Goal: Task Accomplishment & Management: Use online tool/utility

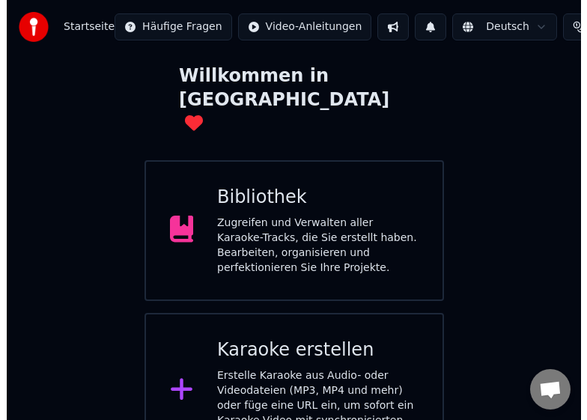
scroll to position [80, 0]
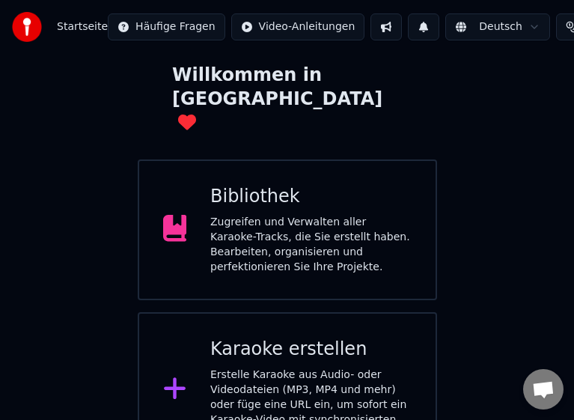
click at [285, 368] on div "Erstelle Karaoke aus Audio- oder Videodateien (MP3, MP4 und mehr) oder füge ein…" at bounding box center [310, 405] width 201 height 75
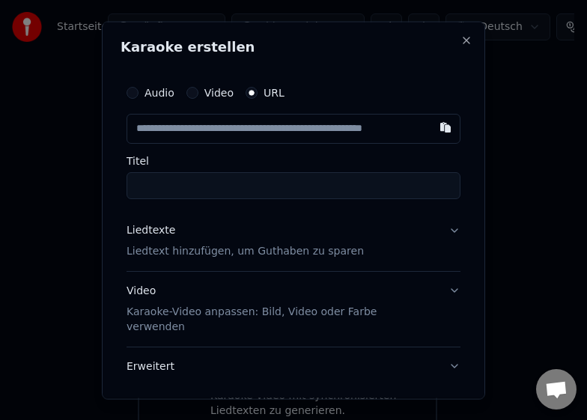
click at [228, 130] on input "text" at bounding box center [294, 128] width 334 height 30
type input "**********"
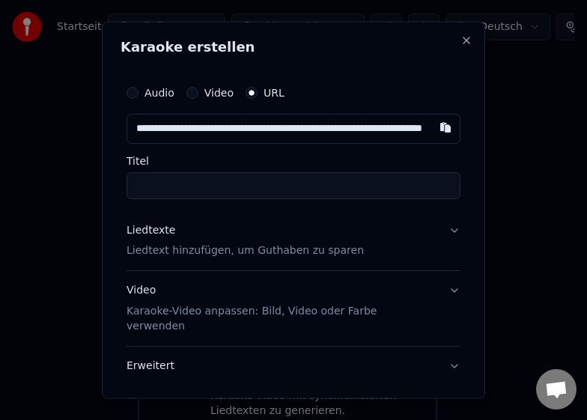
scroll to position [0, 97]
type input "**********"
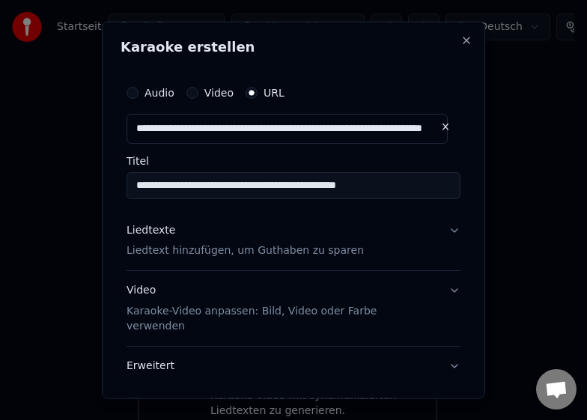
type input "**********"
click at [179, 251] on p "Liedtext hinzufügen, um Guthaben zu sparen" at bounding box center [245, 250] width 237 height 15
type input "**********"
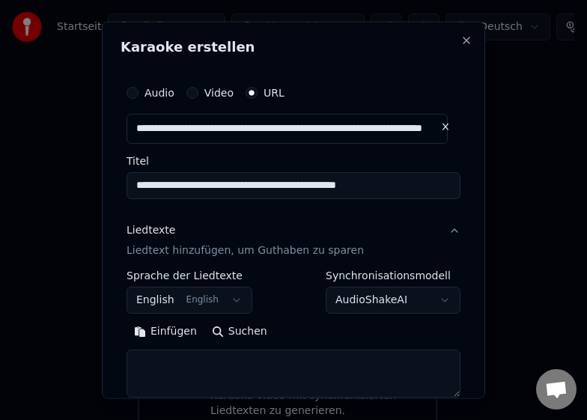
click at [177, 335] on button "Einfügen" at bounding box center [166, 332] width 78 height 24
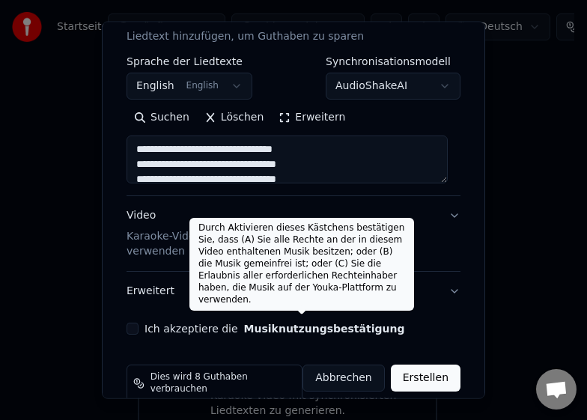
scroll to position [216, 0]
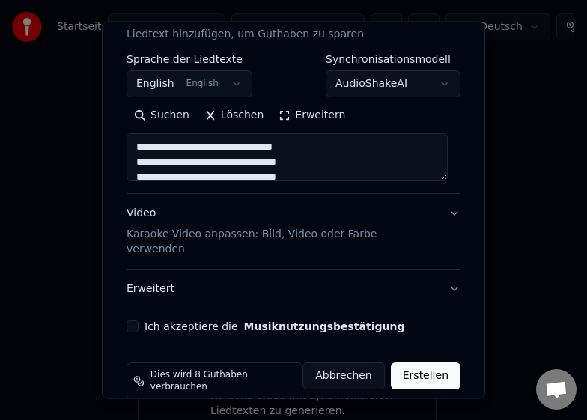
click at [147, 271] on button "Erweitert" at bounding box center [294, 289] width 334 height 39
type textarea "**********"
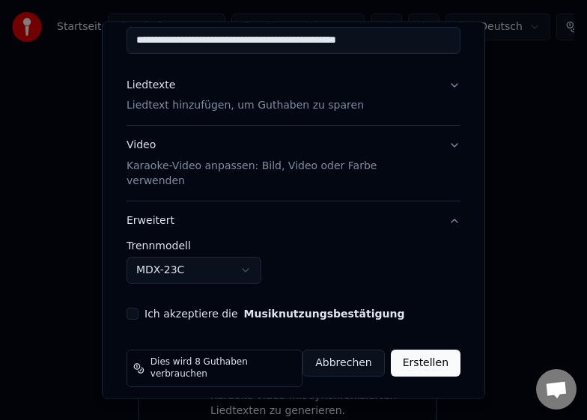
scroll to position [133, 0]
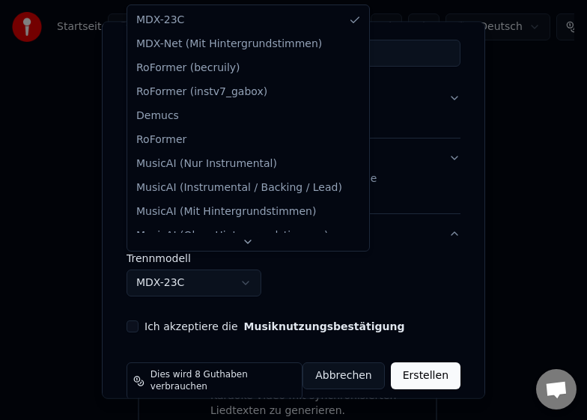
click at [211, 267] on body "**********" at bounding box center [287, 182] width 574 height 524
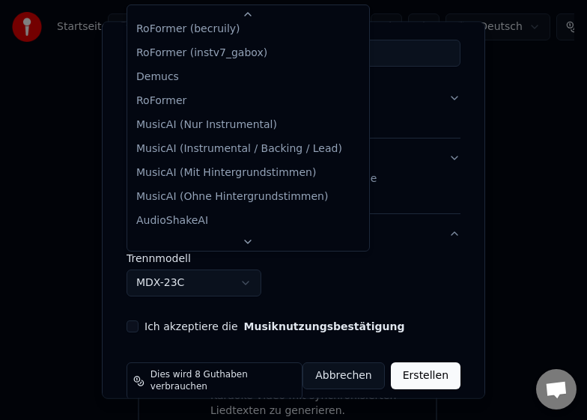
drag, startPoint x: 251, startPoint y: 128, endPoint x: 285, endPoint y: 57, distance: 78.7
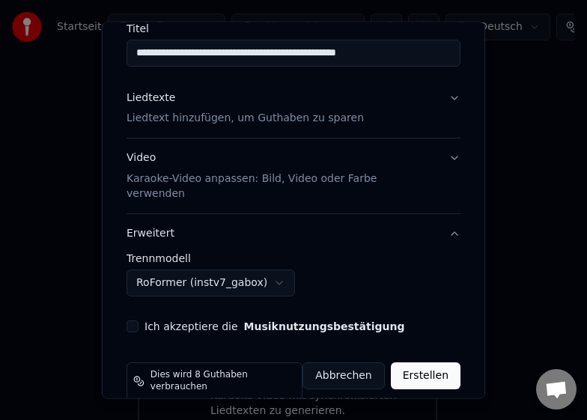
click at [252, 268] on body "**********" at bounding box center [287, 182] width 574 height 524
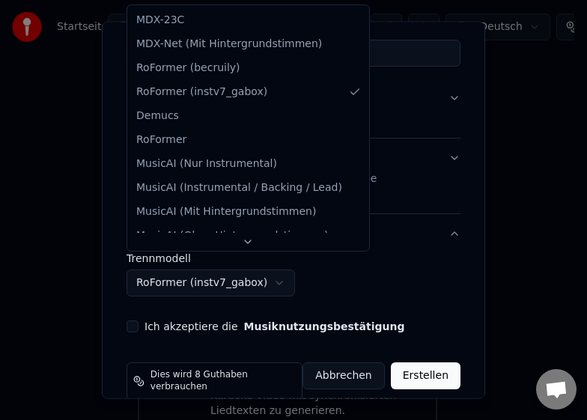
select select "**********"
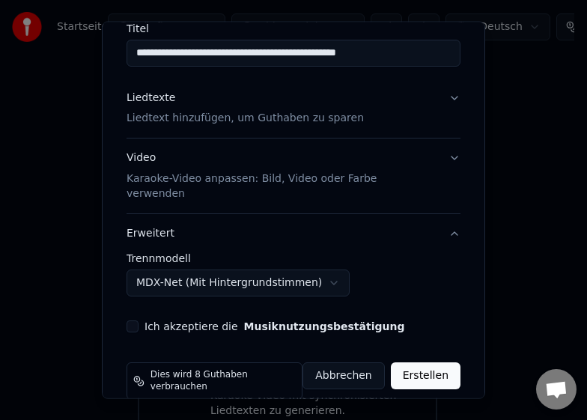
click at [404, 363] on button "Erstellen" at bounding box center [426, 375] width 70 height 27
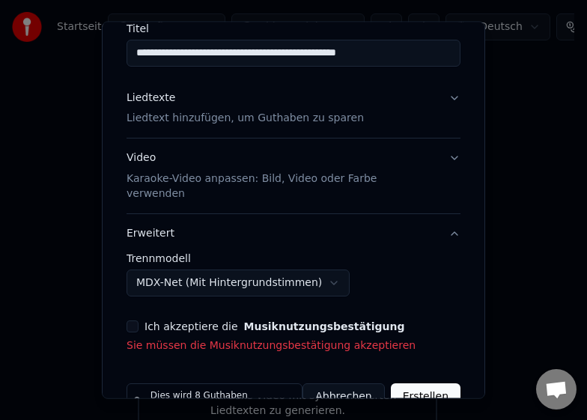
click at [135, 321] on button "Ich akzeptiere die Musiknutzungsbestätigung" at bounding box center [133, 327] width 12 height 12
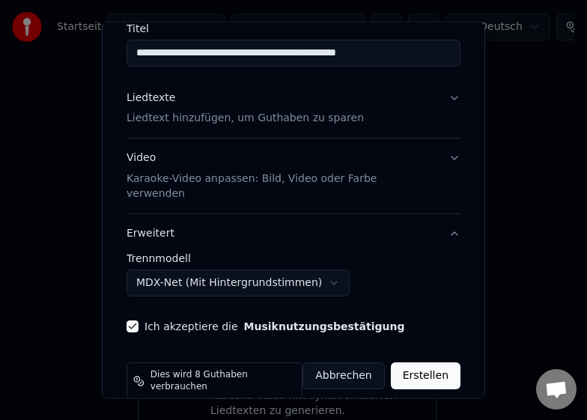
click at [428, 362] on button "Erstellen" at bounding box center [426, 375] width 70 height 27
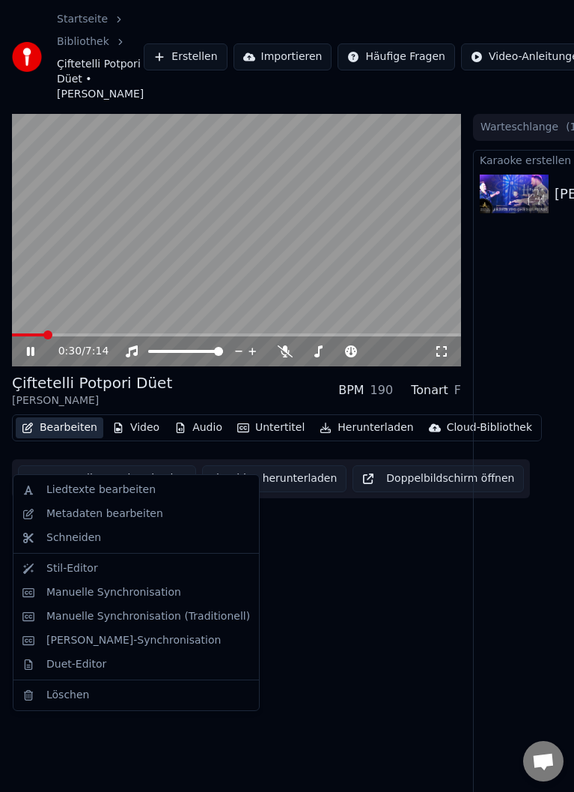
click at [76, 438] on button "Bearbeiten" at bounding box center [60, 427] width 88 height 21
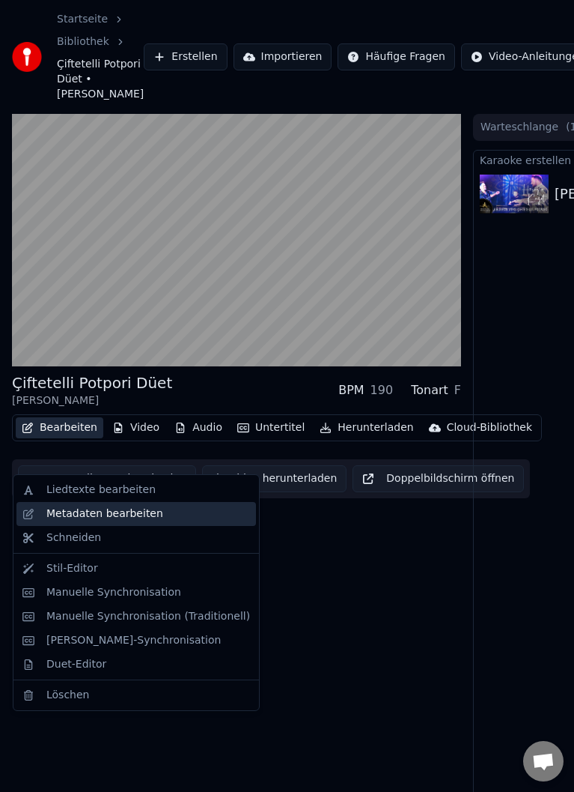
click at [89, 510] on div "Metadaten bearbeiten" at bounding box center [104, 513] width 117 height 15
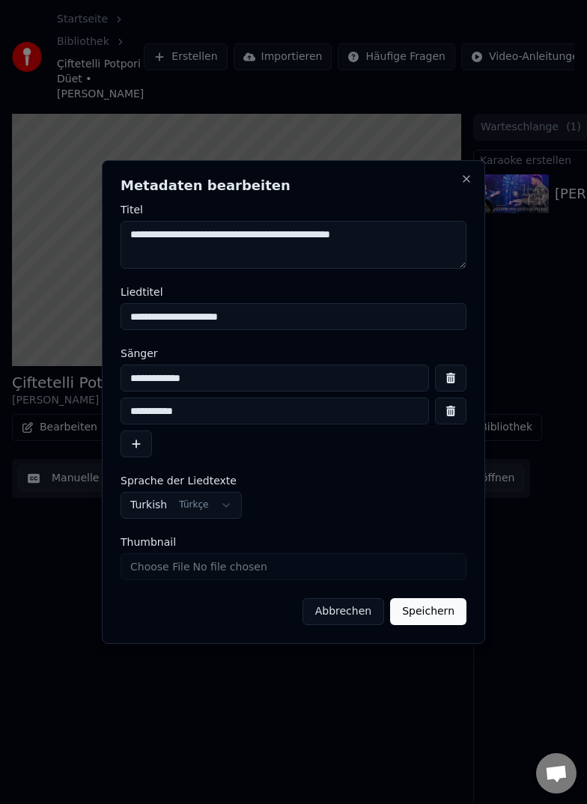
drag, startPoint x: 267, startPoint y: 309, endPoint x: 79, endPoint y: 306, distance: 188.0
click at [79, 306] on body "**********" at bounding box center [287, 402] width 574 height 804
paste input "**********"
type input "**********"
drag, startPoint x: 270, startPoint y: 242, endPoint x: 109, endPoint y: 236, distance: 161.9
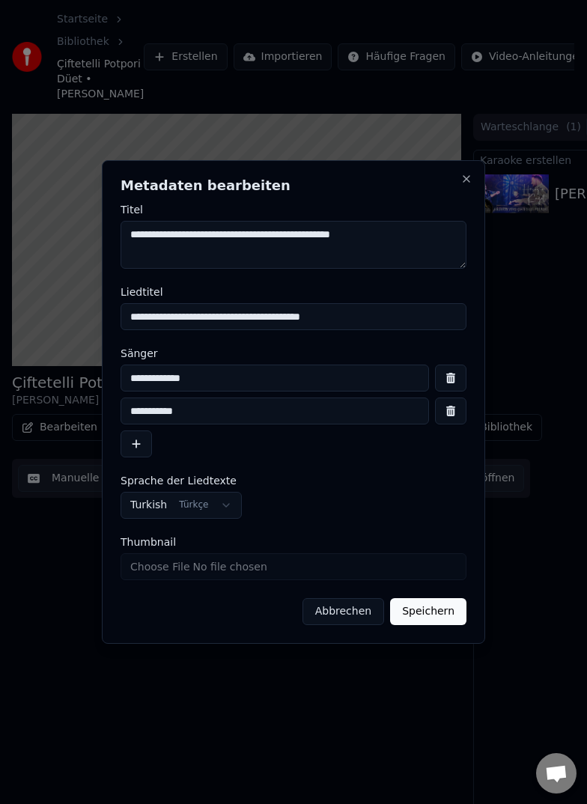
click at [109, 236] on div "**********" at bounding box center [293, 402] width 383 height 484
click at [130, 237] on textarea "**********" at bounding box center [294, 245] width 346 height 48
click at [264, 240] on textarea "**********" at bounding box center [294, 245] width 346 height 48
click at [282, 249] on textarea "**********" at bounding box center [294, 245] width 346 height 48
paste textarea "**********"
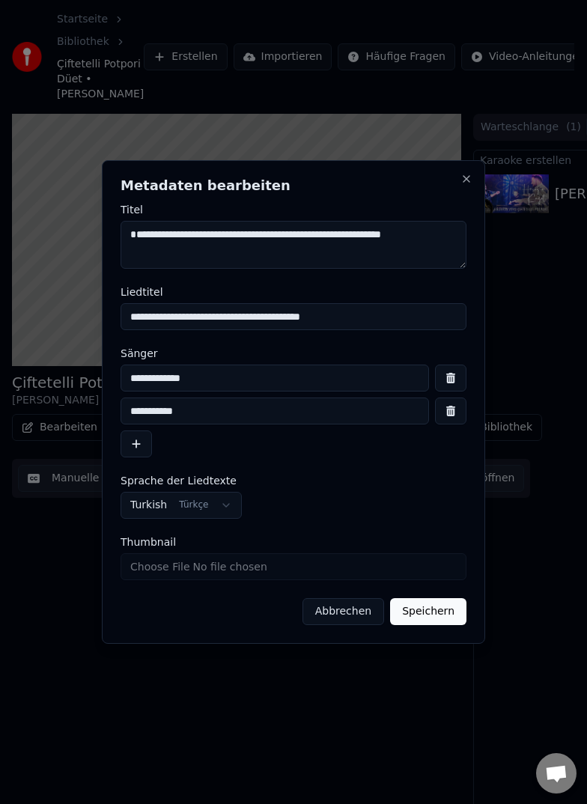
drag, startPoint x: 436, startPoint y: 242, endPoint x: 133, endPoint y: 240, distance: 303.3
click at [133, 240] on textarea "**********" at bounding box center [294, 245] width 346 height 48
type textarea "**********"
drag, startPoint x: 301, startPoint y: 278, endPoint x: 296, endPoint y: 265, distance: 13.8
click at [301, 271] on form "**********" at bounding box center [294, 414] width 346 height 421
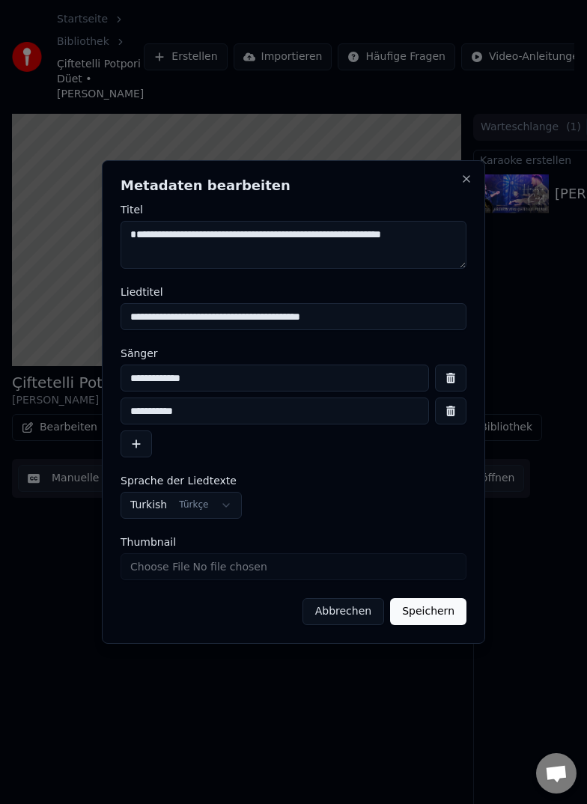
drag, startPoint x: 251, startPoint y: 237, endPoint x: 121, endPoint y: 241, distance: 129.6
click at [122, 240] on textarea "**********" at bounding box center [294, 245] width 346 height 48
drag, startPoint x: 219, startPoint y: 387, endPoint x: 92, endPoint y: 377, distance: 127.0
click at [92, 377] on body "**********" at bounding box center [287, 402] width 574 height 804
paste input "**********"
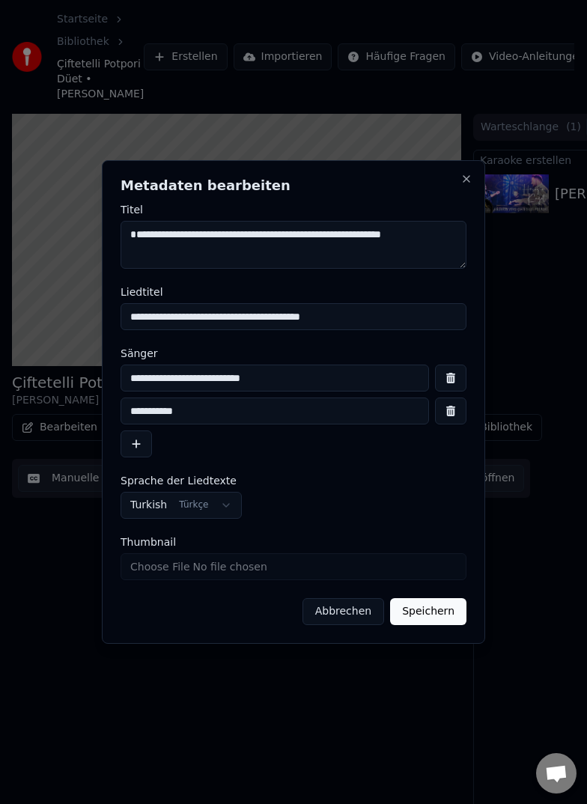
type input "**********"
drag, startPoint x: 445, startPoint y: 234, endPoint x: 295, endPoint y: 241, distance: 149.9
click at [295, 241] on textarea "**********" at bounding box center [294, 245] width 346 height 48
drag, startPoint x: 199, startPoint y: 415, endPoint x: 86, endPoint y: 411, distance: 113.1
click at [86, 411] on body "**********" at bounding box center [287, 402] width 574 height 804
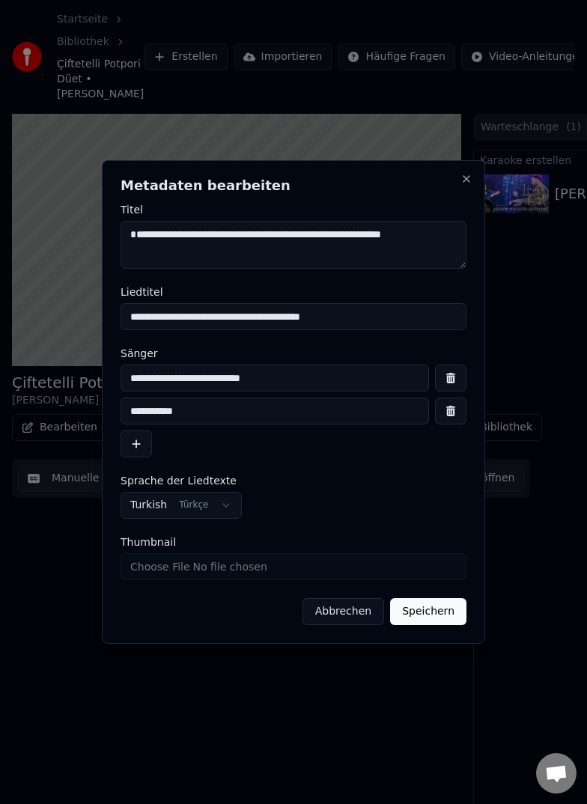
paste input "**********"
type input "**********"
click at [421, 609] on button "Speichern" at bounding box center [428, 611] width 76 height 27
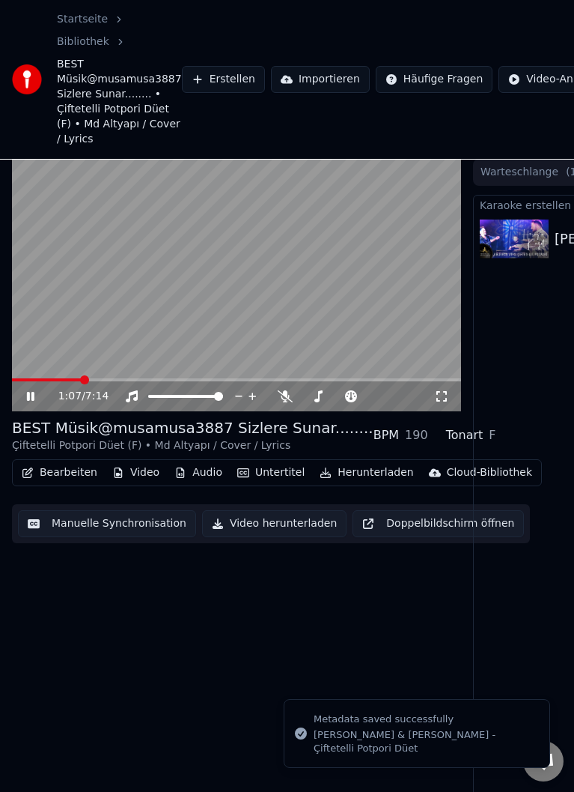
click at [258, 476] on button "Untertitel" at bounding box center [270, 472] width 79 height 21
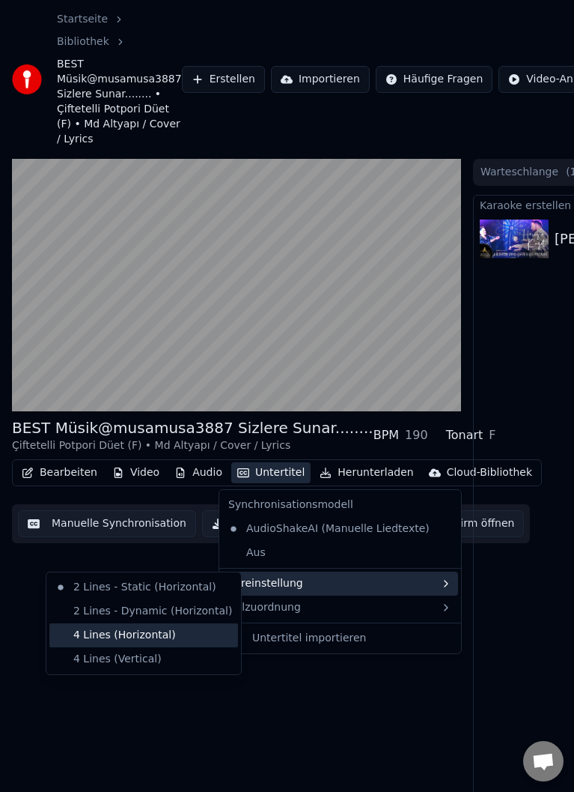
click at [115, 633] on div "4 Lines (Horizontal)" at bounding box center [143, 635] width 189 height 24
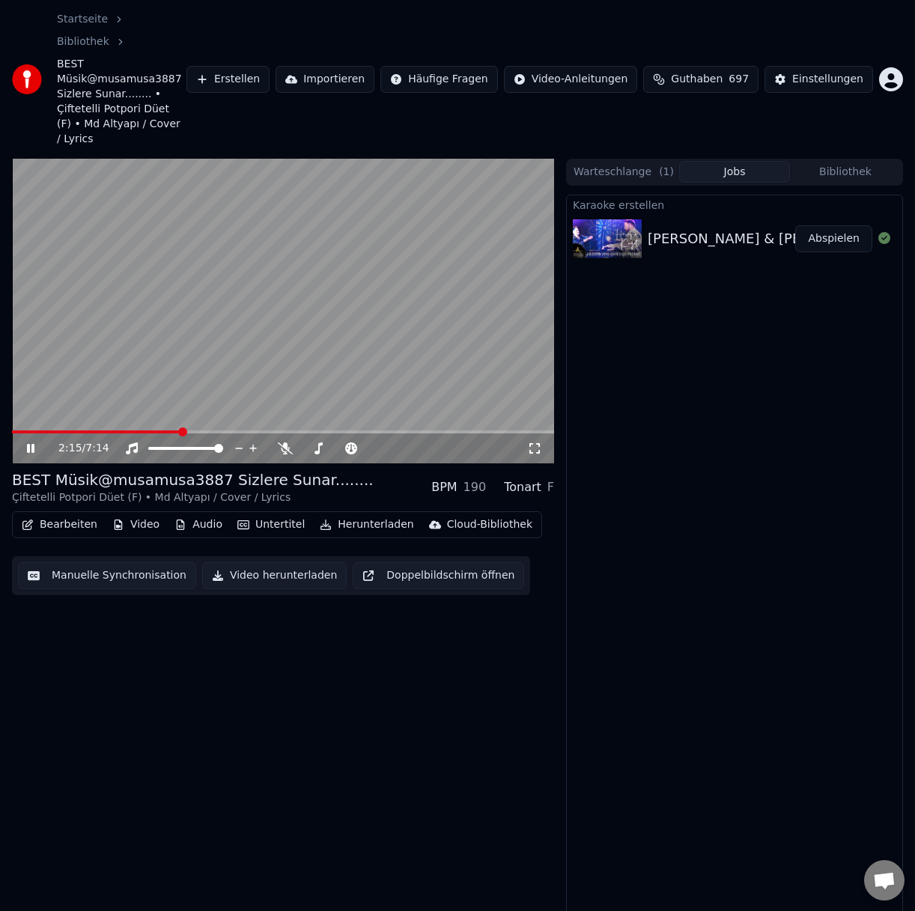
click at [127, 562] on button "Manuelle Synchronisation" at bounding box center [107, 575] width 178 height 27
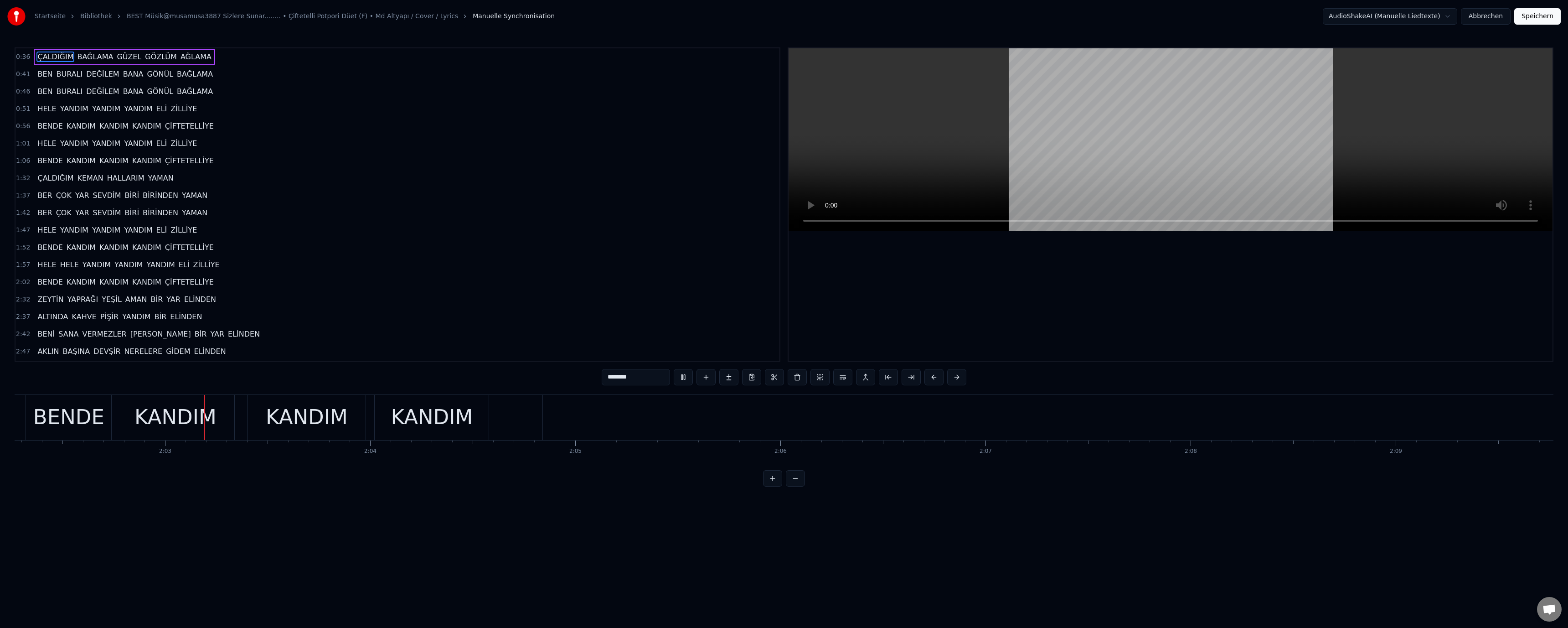
scroll to position [0, 25080]
click at [1107, 130] on video at bounding box center [1170, 139] width 764 height 183
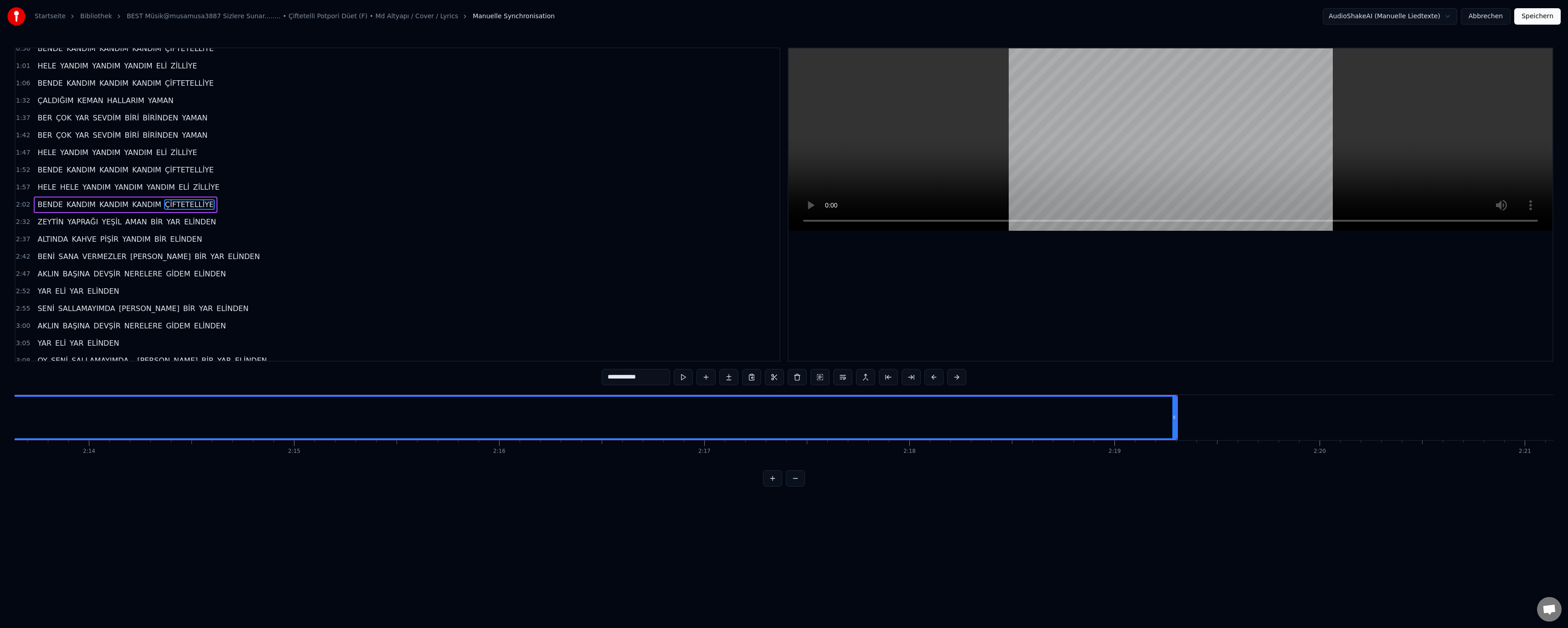
scroll to position [0, 27517]
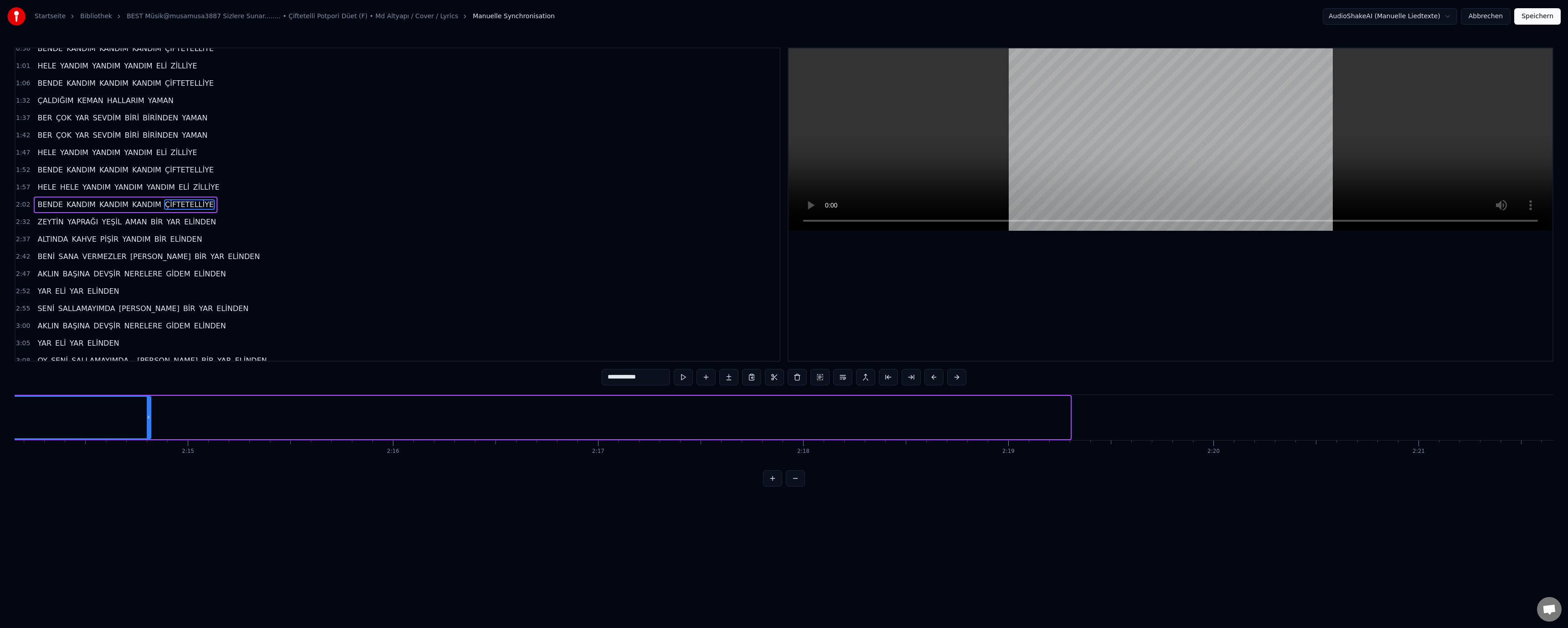
drag, startPoint x: 1068, startPoint y: 418, endPoint x: 147, endPoint y: 425, distance: 921.0
click at [147, 419] on icon at bounding box center [149, 417] width 4 height 7
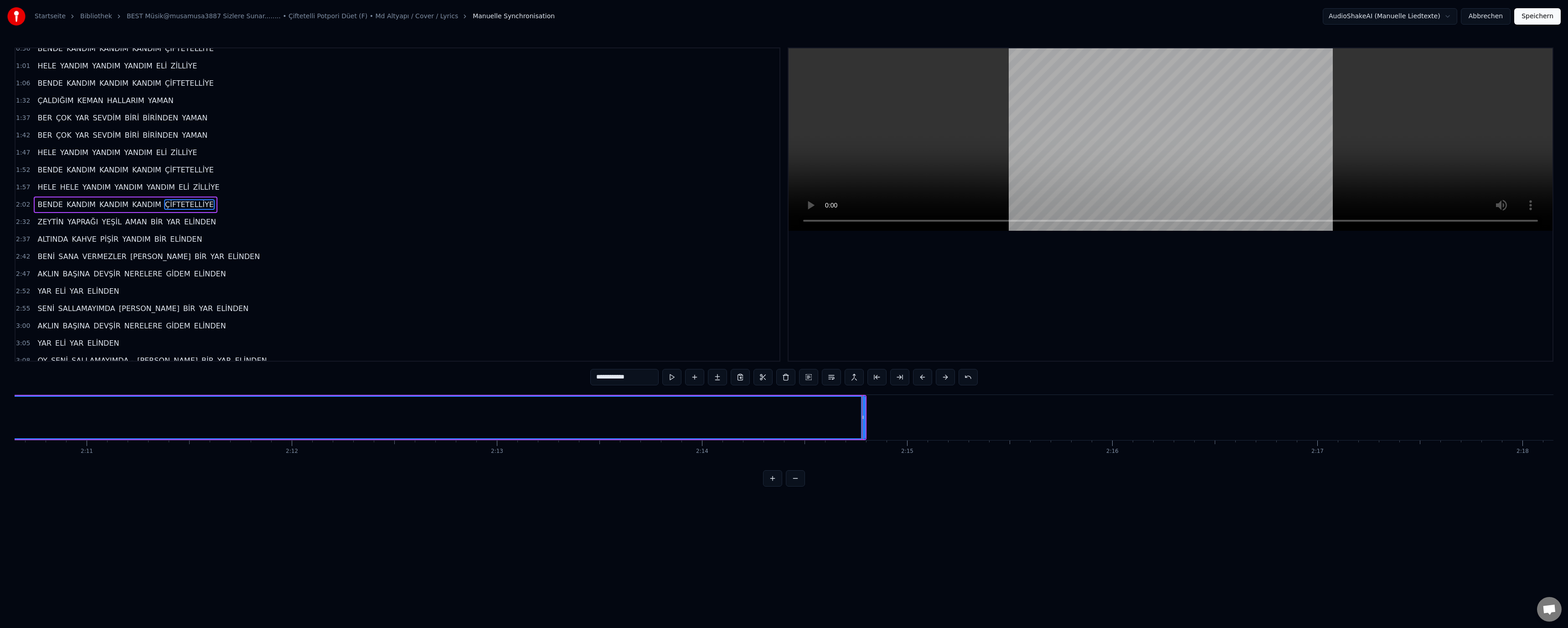
scroll to position [0, 26826]
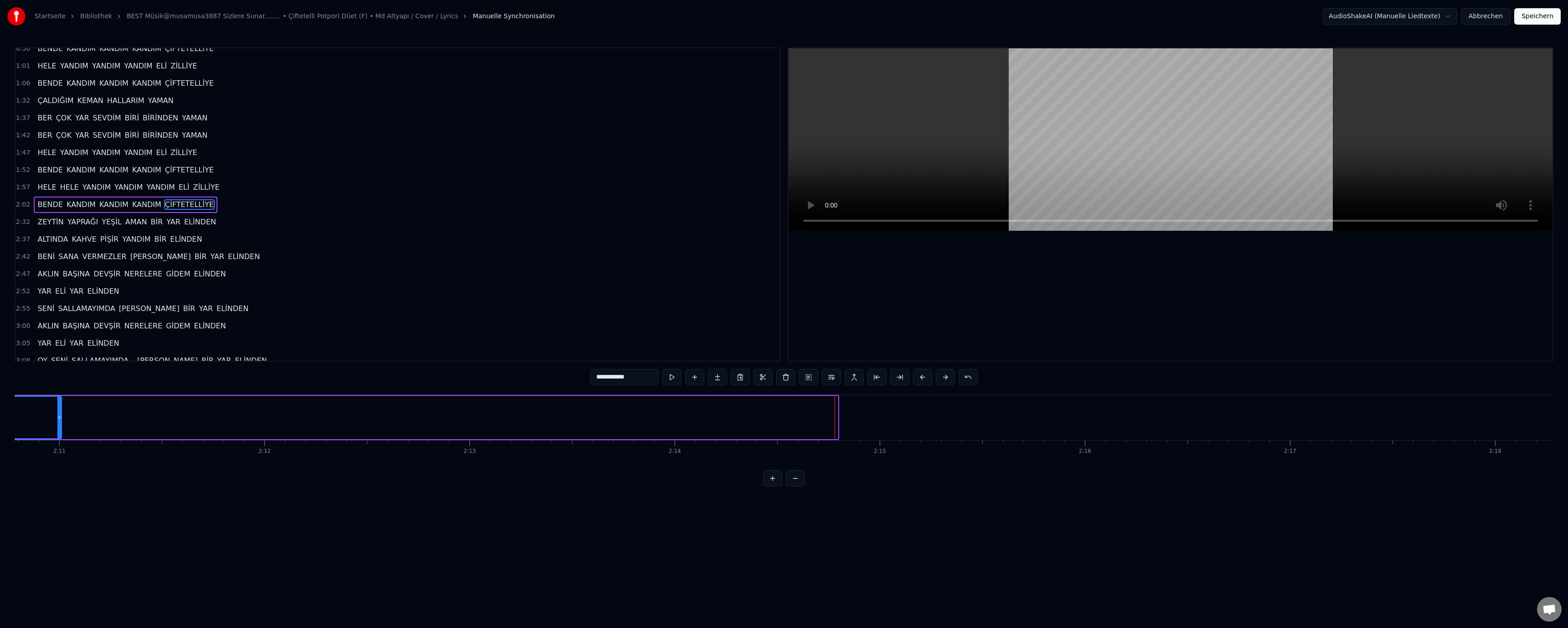
drag, startPoint x: 838, startPoint y: 418, endPoint x: 44, endPoint y: 418, distance: 794.0
click at [57, 418] on icon at bounding box center [59, 417] width 4 height 7
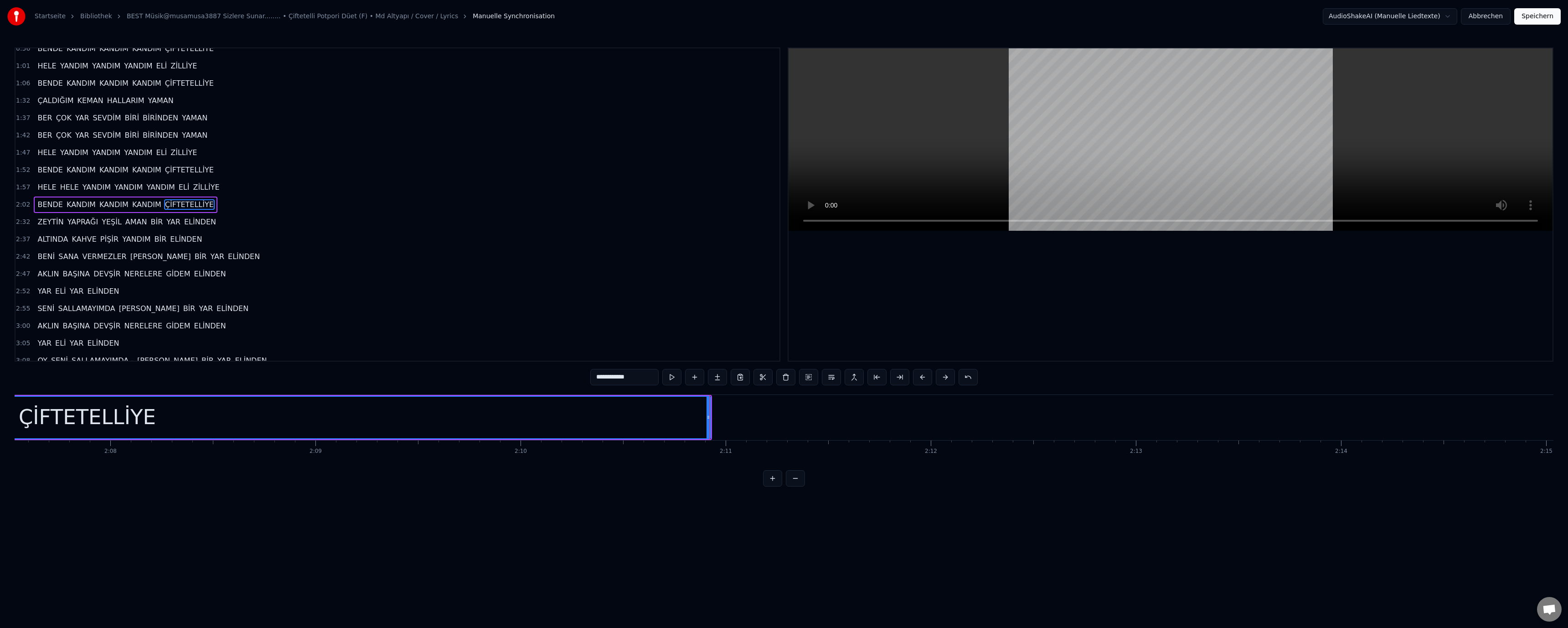
scroll to position [0, 25946]
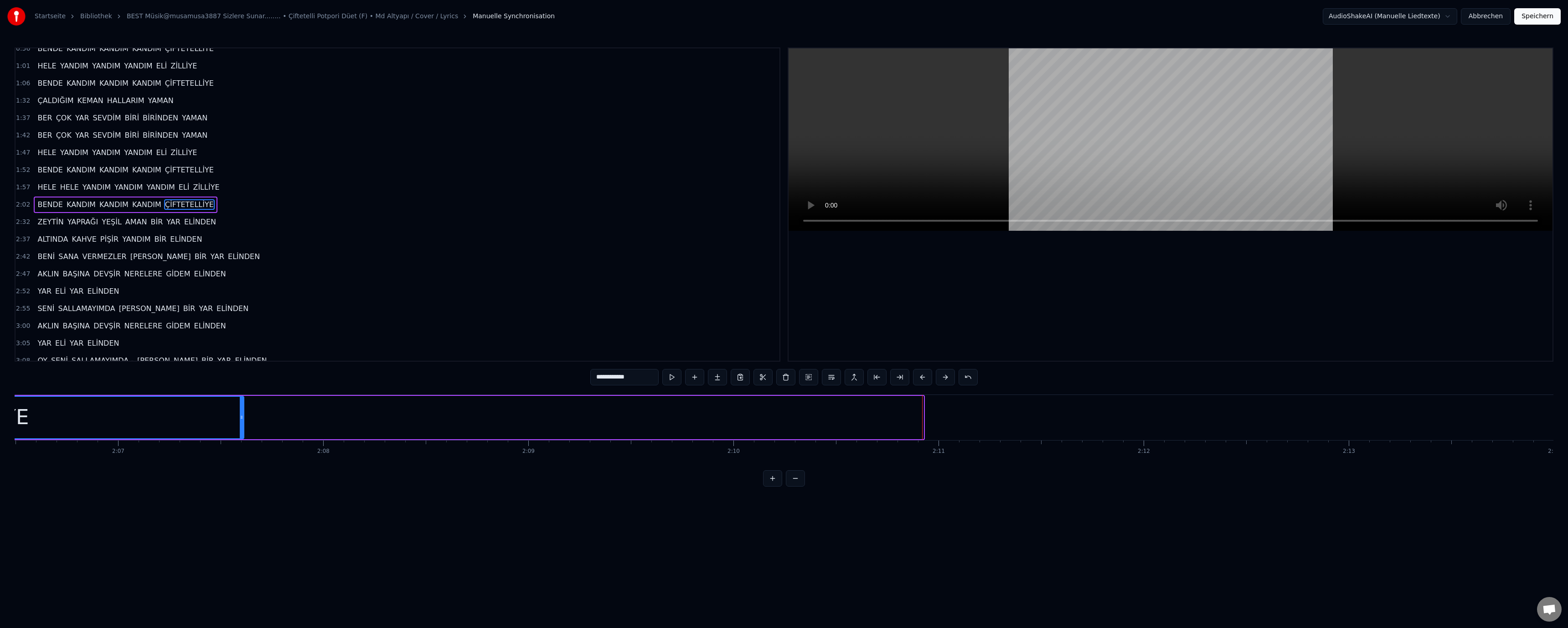
drag, startPoint x: 921, startPoint y: 418, endPoint x: 242, endPoint y: 418, distance: 679.0
click at [242, 418] on circle at bounding box center [241, 418] width 1 height 1
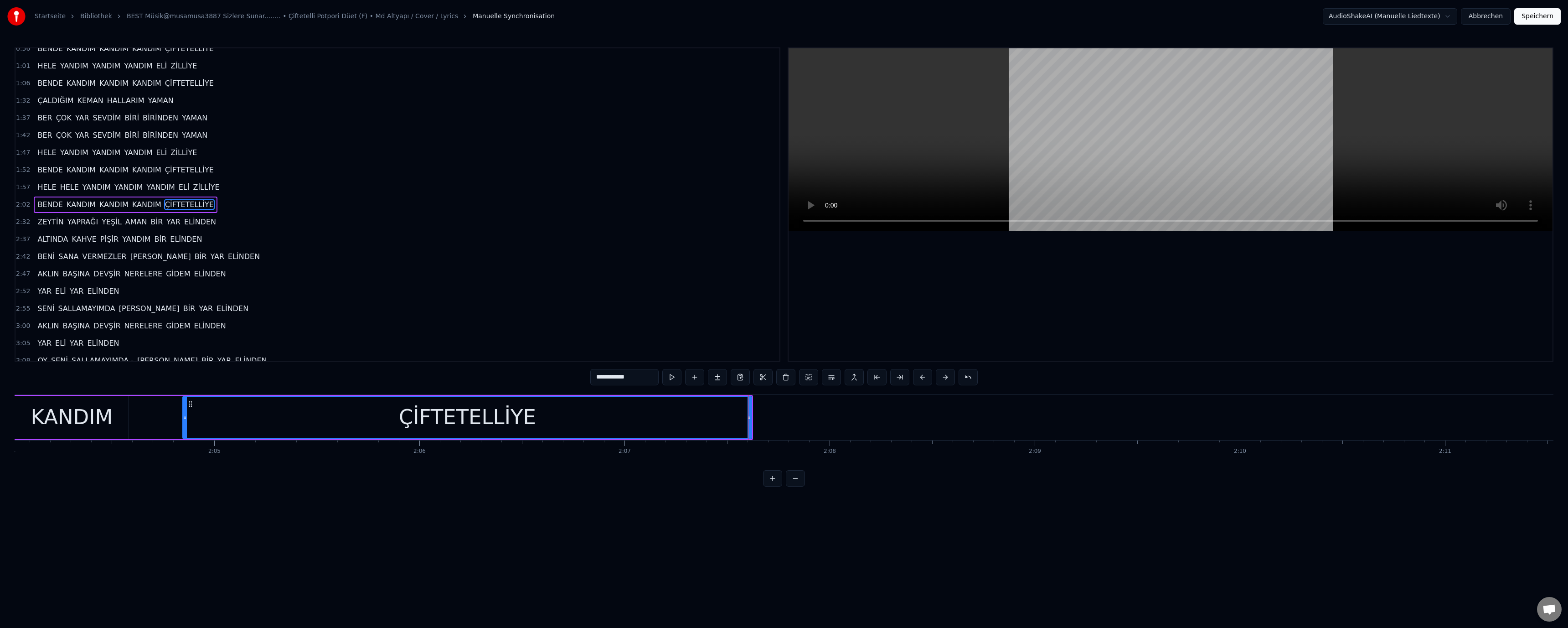
scroll to position [0, 24720]
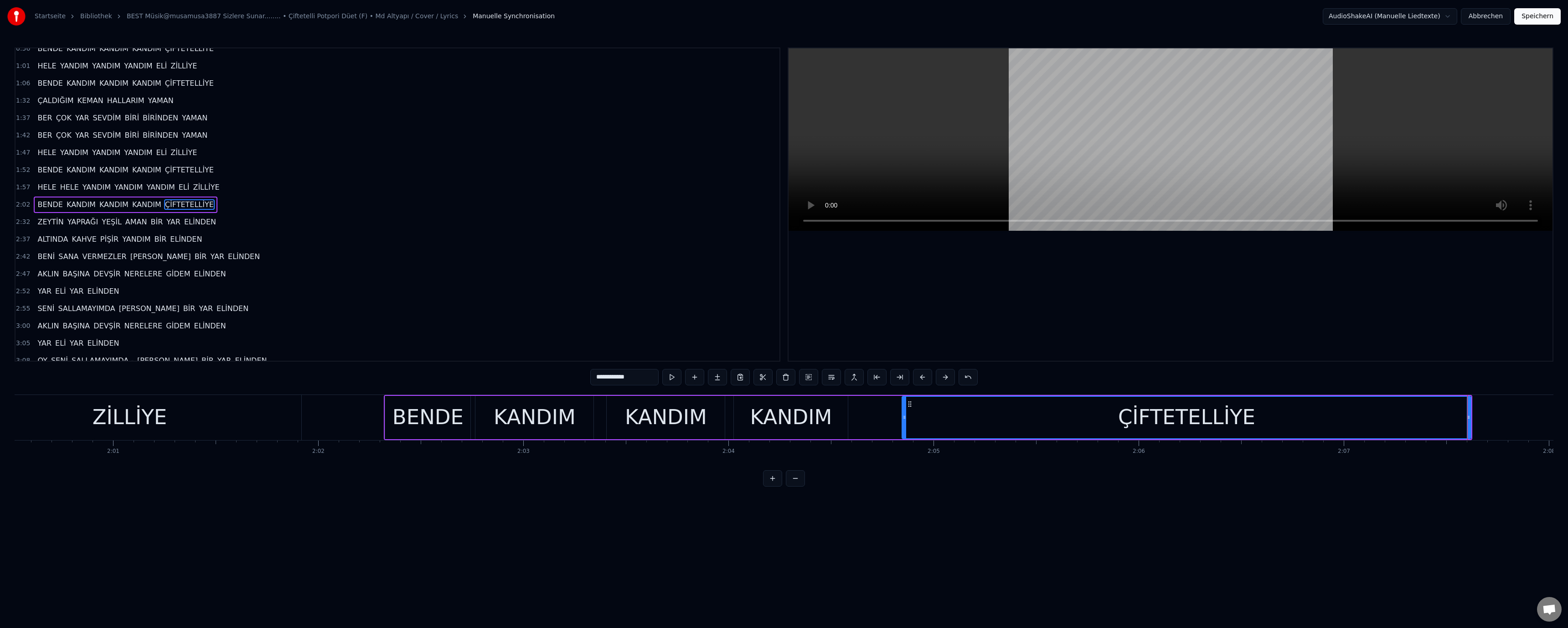
drag, startPoint x: 565, startPoint y: 426, endPoint x: 599, endPoint y: 353, distance: 80.5
click at [565, 426] on div "KANDIM" at bounding box center [534, 417] width 82 height 31
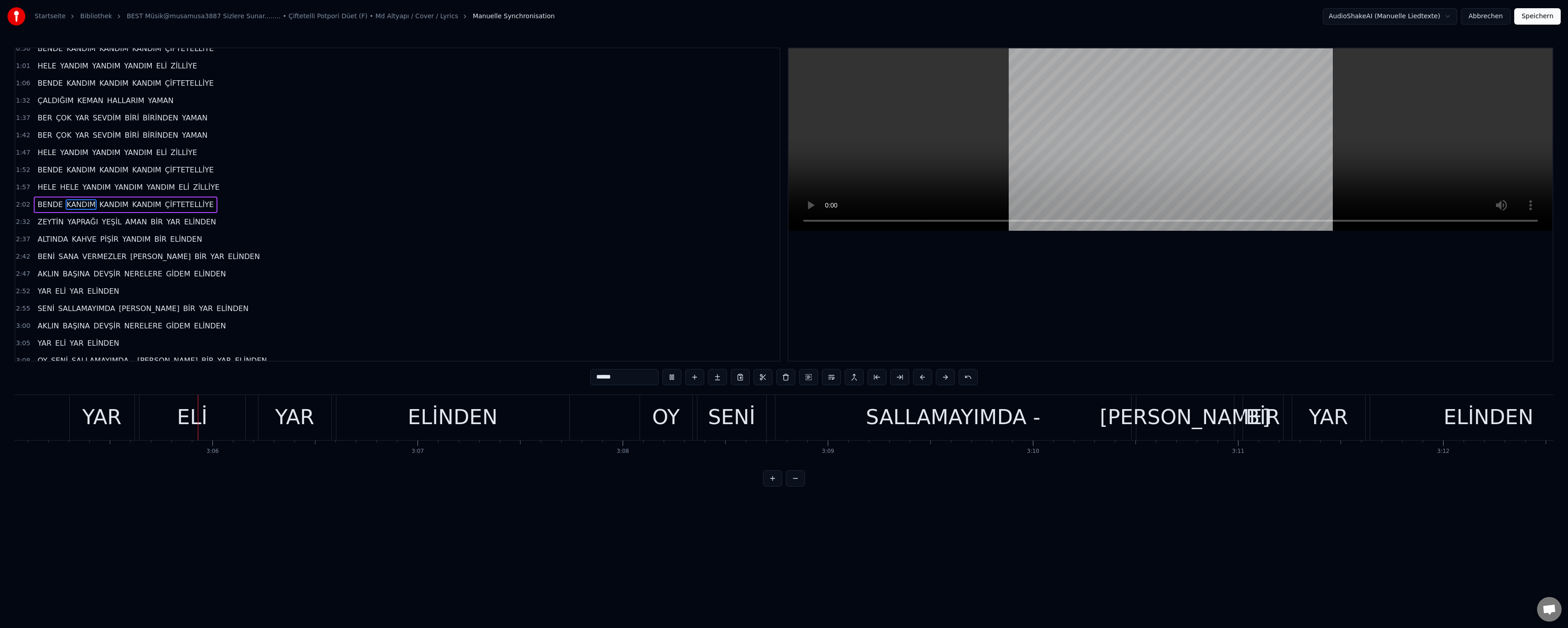
scroll to position [0, 37960]
click at [905, 414] on div "SALLAMAYIMDA -" at bounding box center [947, 417] width 175 height 31
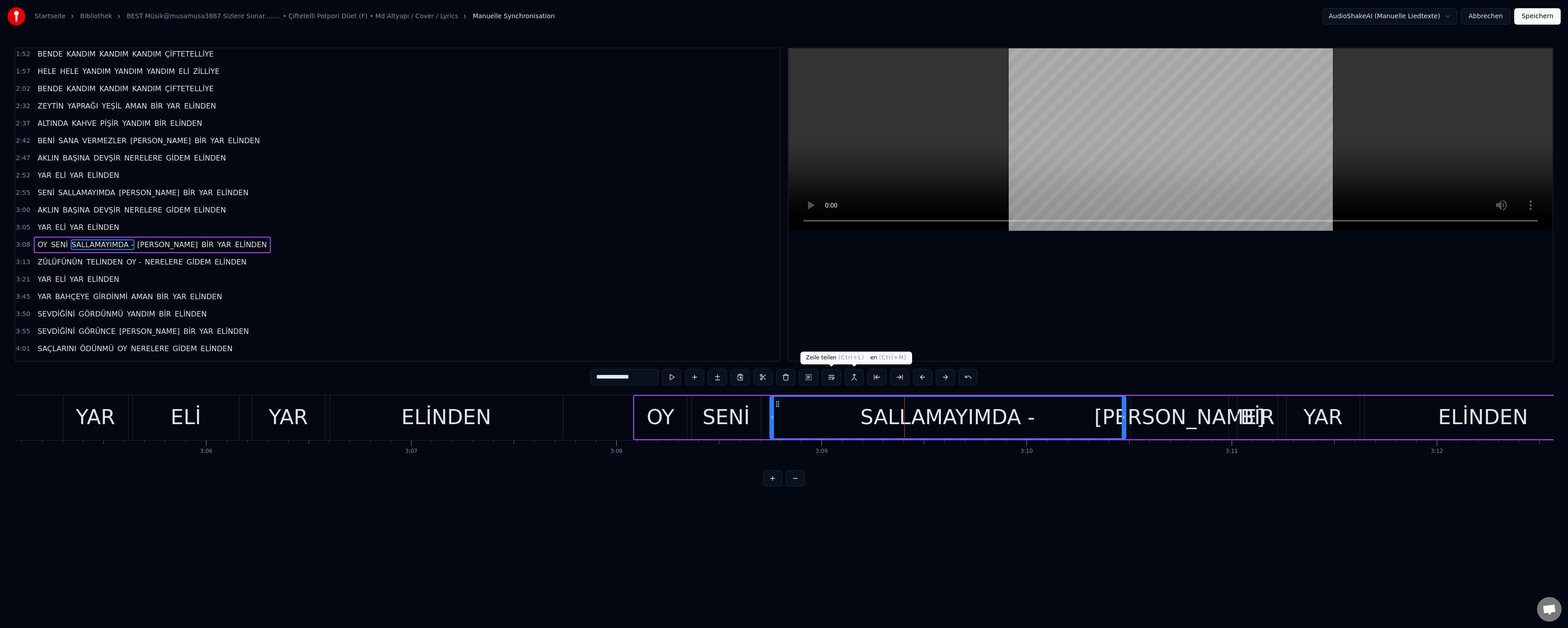
scroll to position [233, 0]
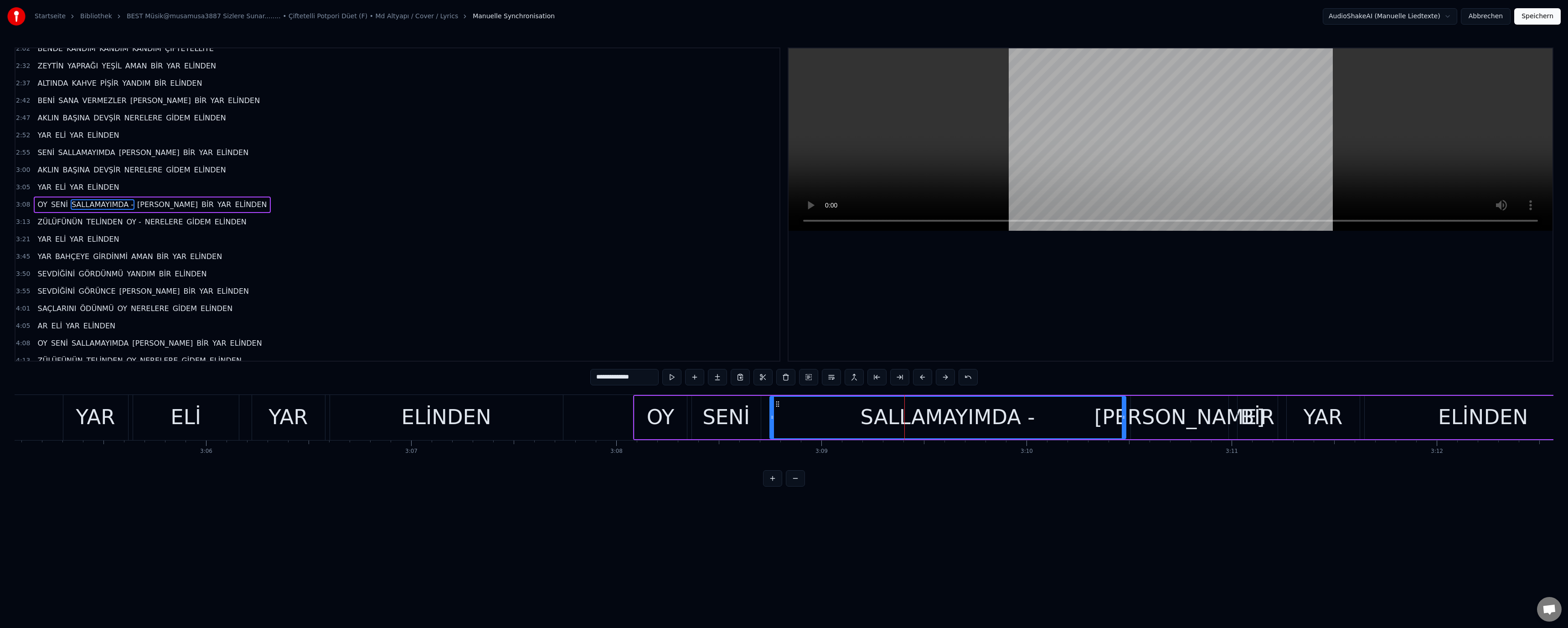
click at [653, 383] on input "**********" at bounding box center [625, 377] width 68 height 16
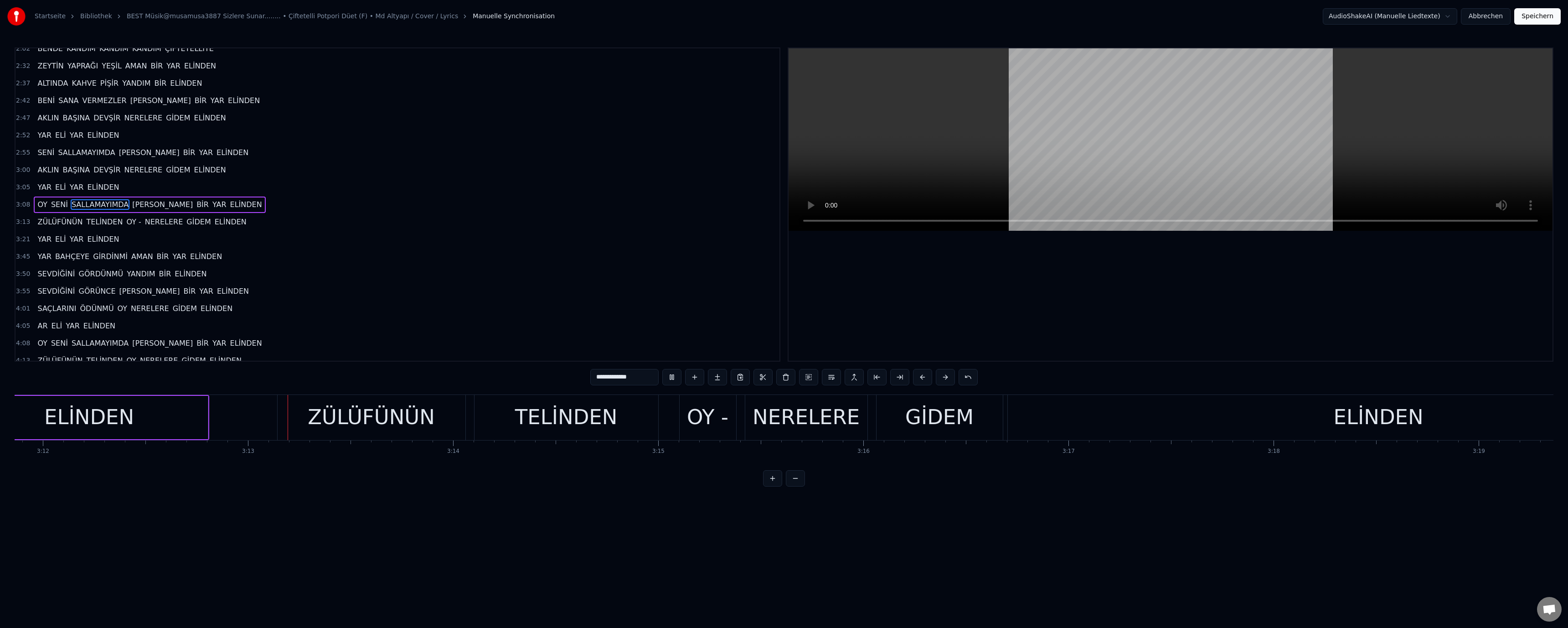
scroll to position [0, 39437]
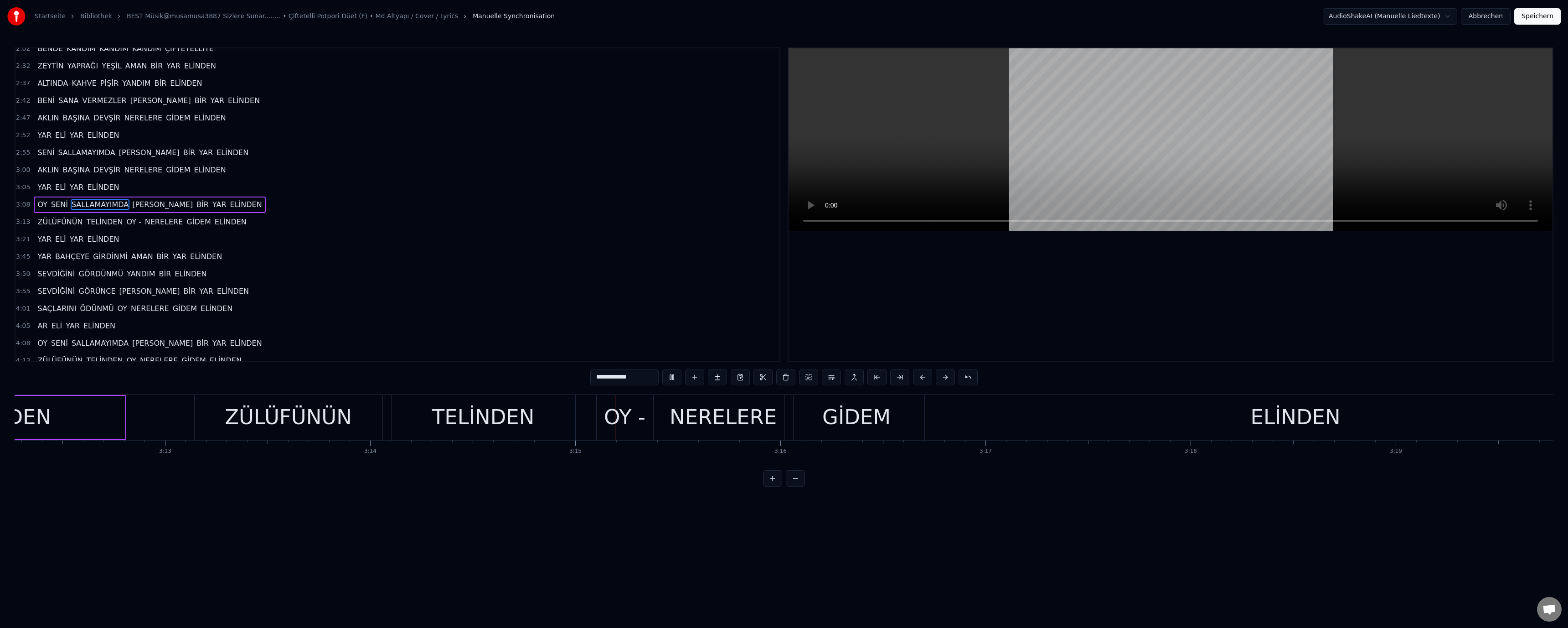
drag, startPoint x: 621, startPoint y: 420, endPoint x: 637, endPoint y: 397, distance: 28.0
click at [623, 420] on div "OY -" at bounding box center [625, 417] width 41 height 31
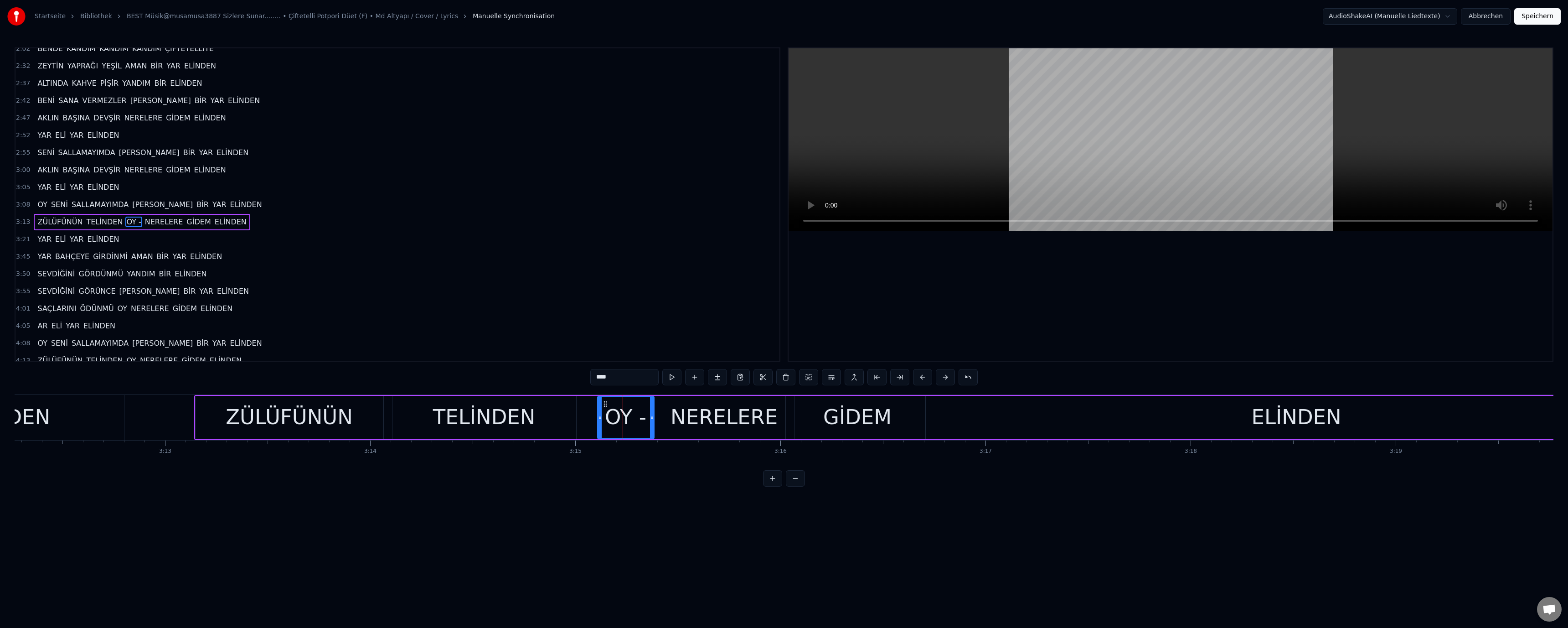
scroll to position [251, 0]
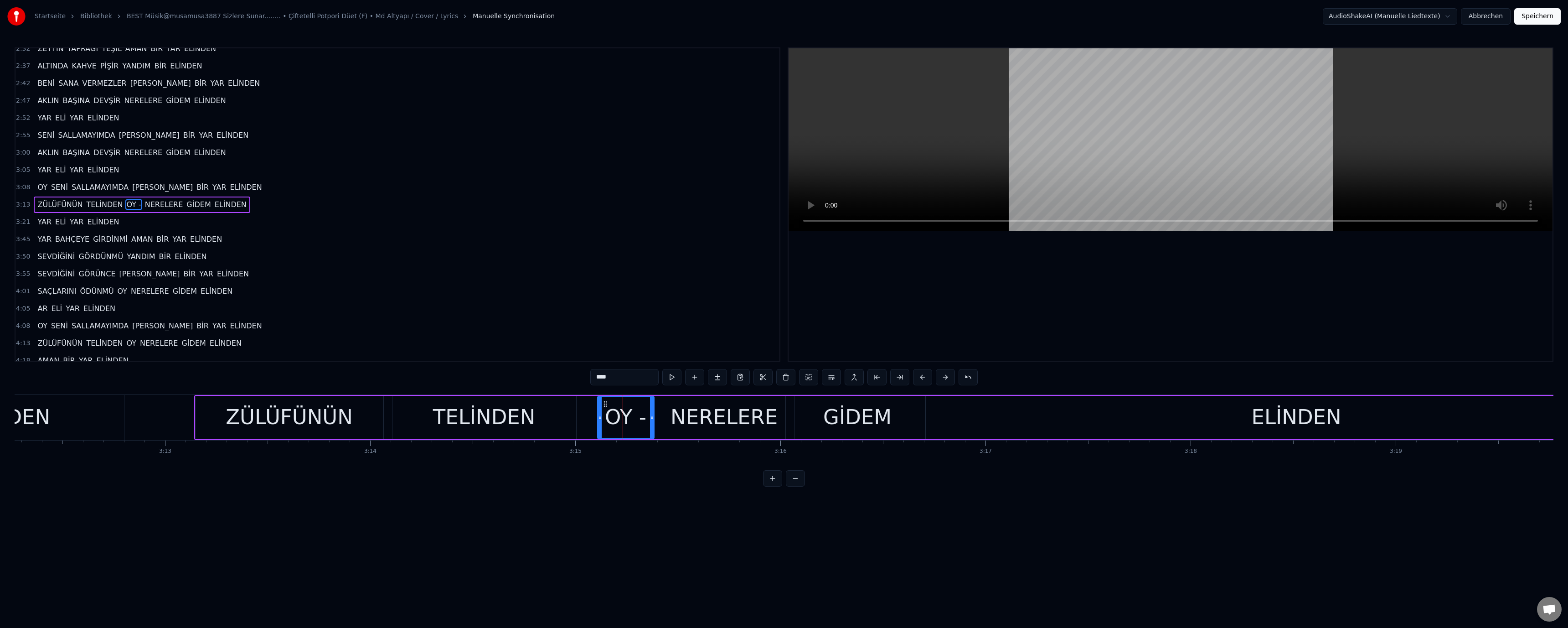
click at [632, 373] on input "****" at bounding box center [625, 377] width 68 height 16
click at [1186, 165] on video at bounding box center [1170, 139] width 764 height 183
click at [471, 432] on div "TELİNDEN" at bounding box center [484, 417] width 102 height 31
click at [1141, 421] on div "ELİNDEN" at bounding box center [1297, 417] width 741 height 43
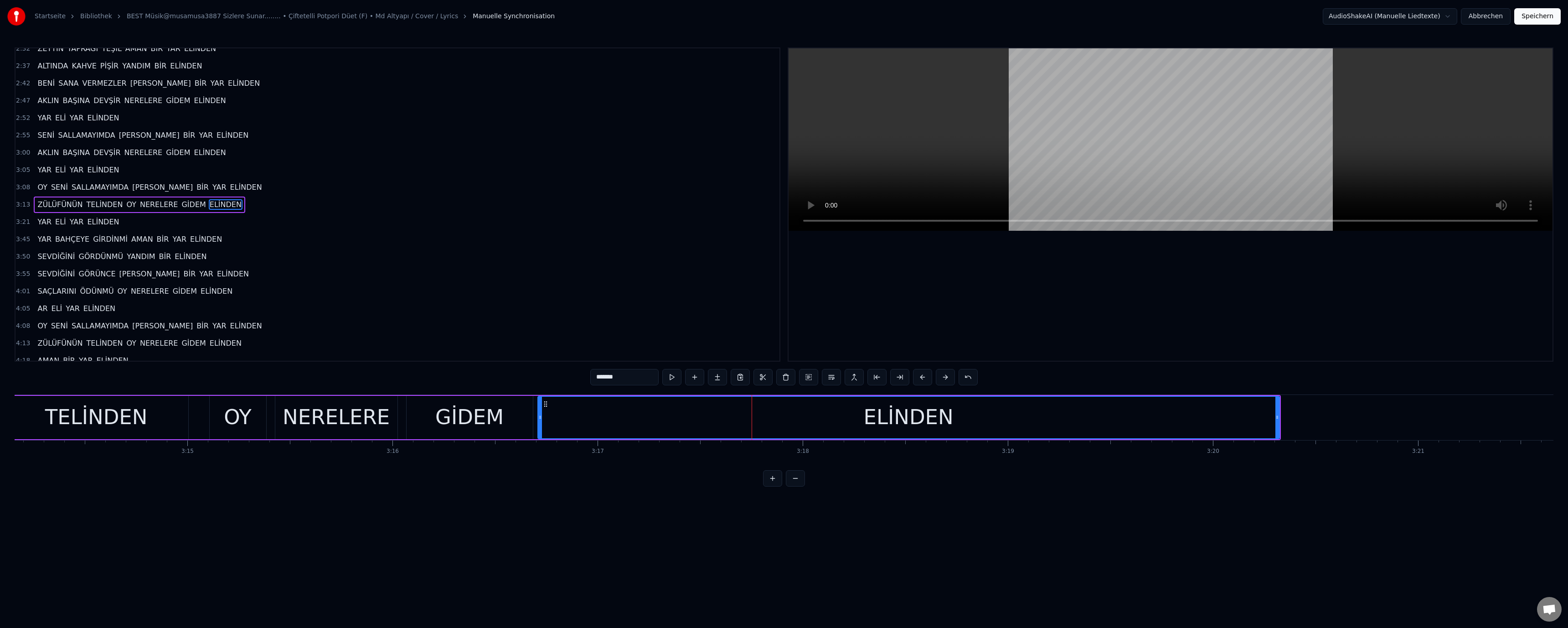
scroll to position [0, 39985]
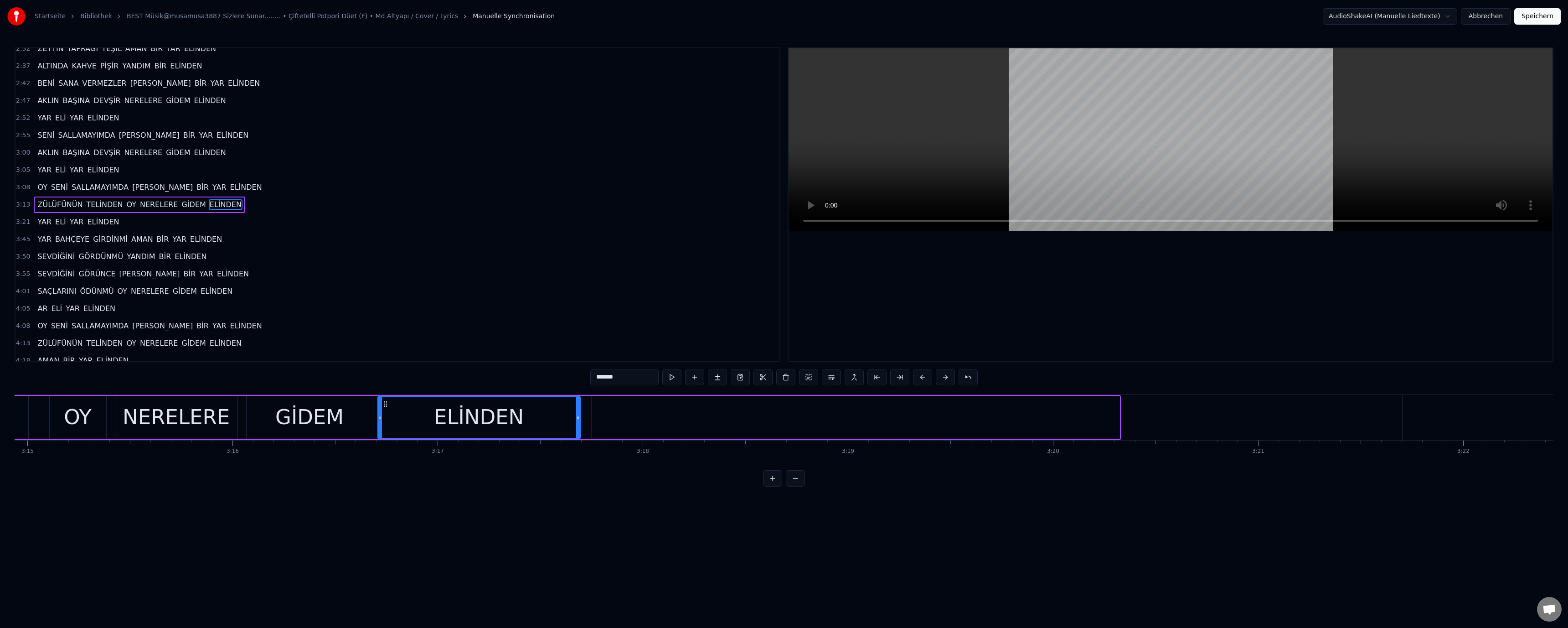
drag, startPoint x: 1118, startPoint y: 417, endPoint x: 579, endPoint y: 420, distance: 539.0
click at [579, 420] on icon at bounding box center [578, 417] width 4 height 7
click at [307, 420] on div "GİDEM" at bounding box center [309, 417] width 68 height 31
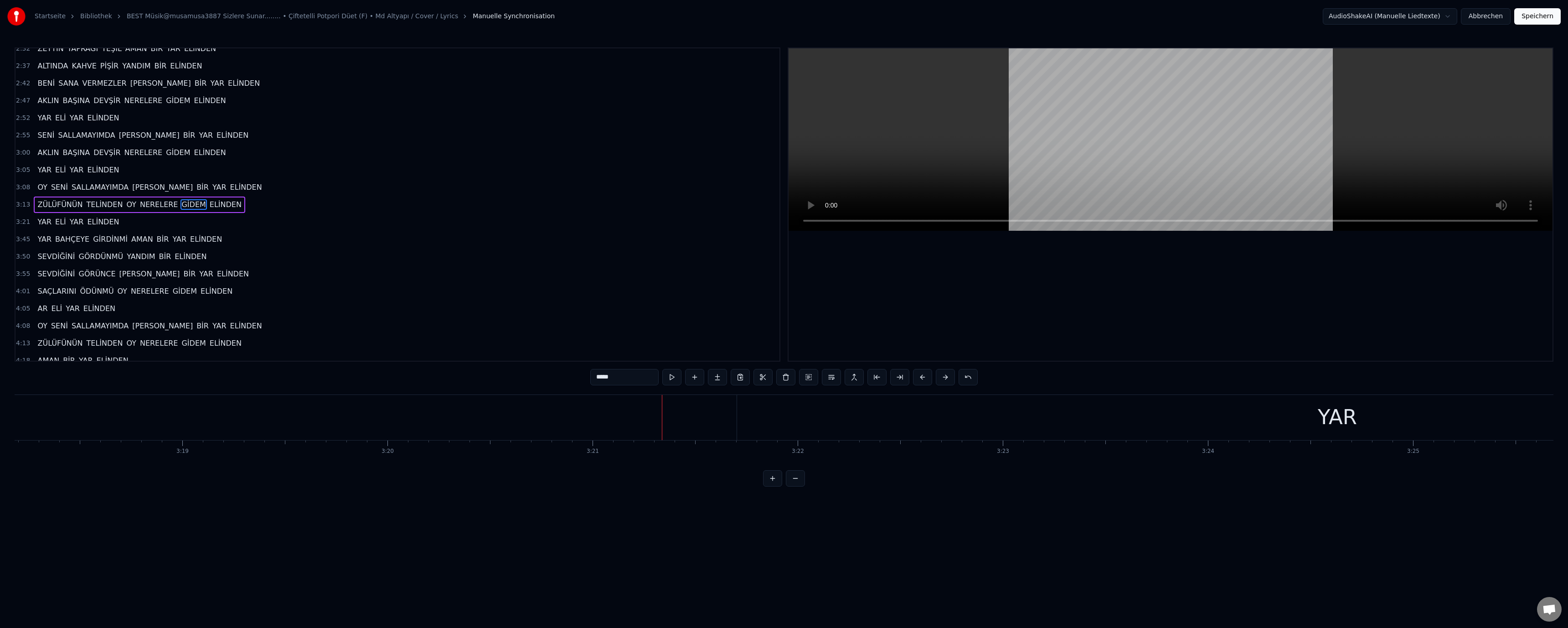
scroll to position [0, 40677]
click at [1206, 418] on div "YAR" at bounding box center [1311, 417] width 1201 height 45
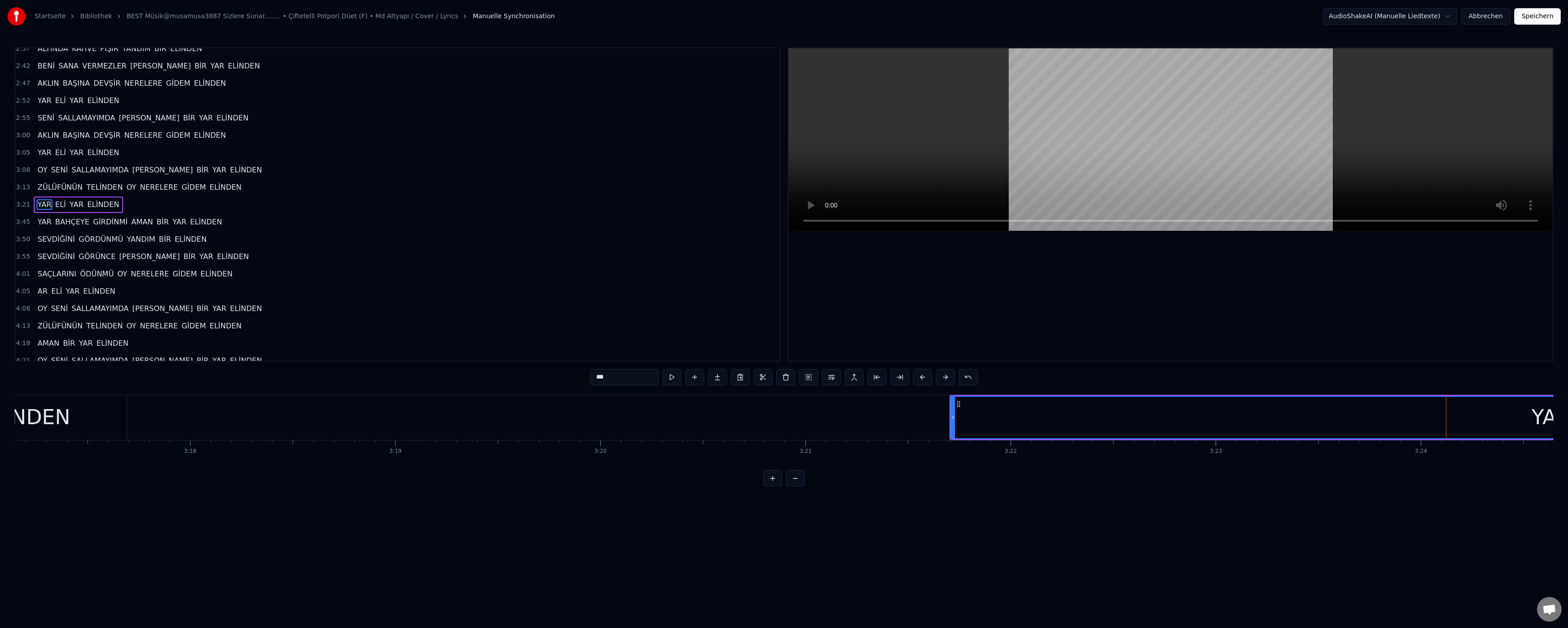
scroll to position [0, 40384]
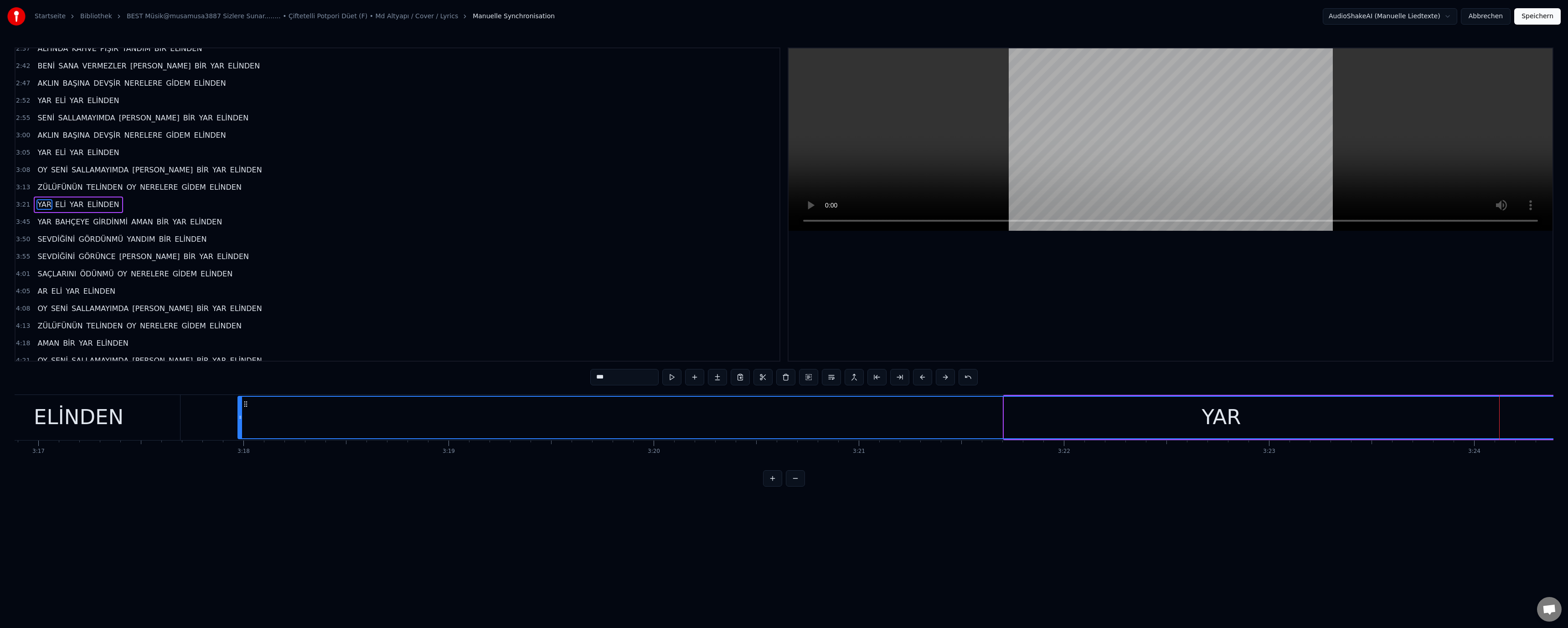
drag, startPoint x: 1007, startPoint y: 416, endPoint x: 242, endPoint y: 426, distance: 765.1
click at [242, 426] on div at bounding box center [240, 417] width 4 height 41
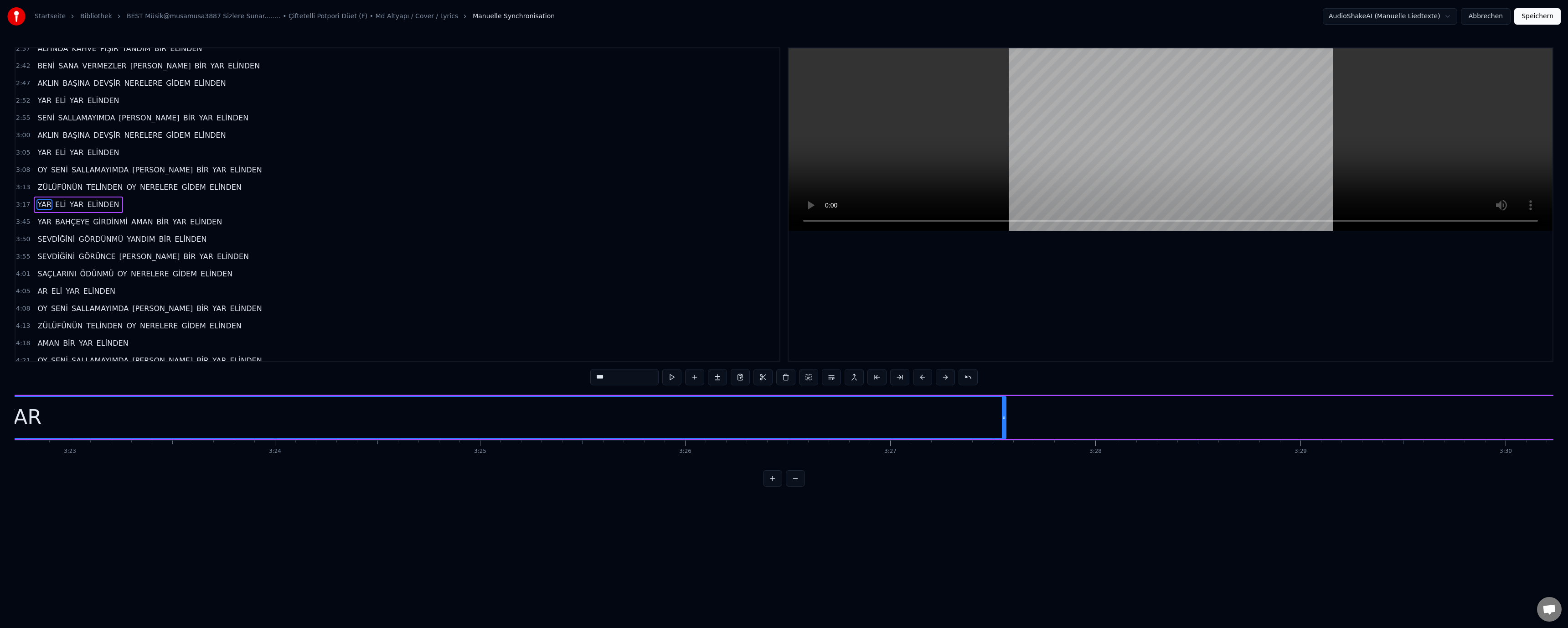
scroll to position [0, 41609]
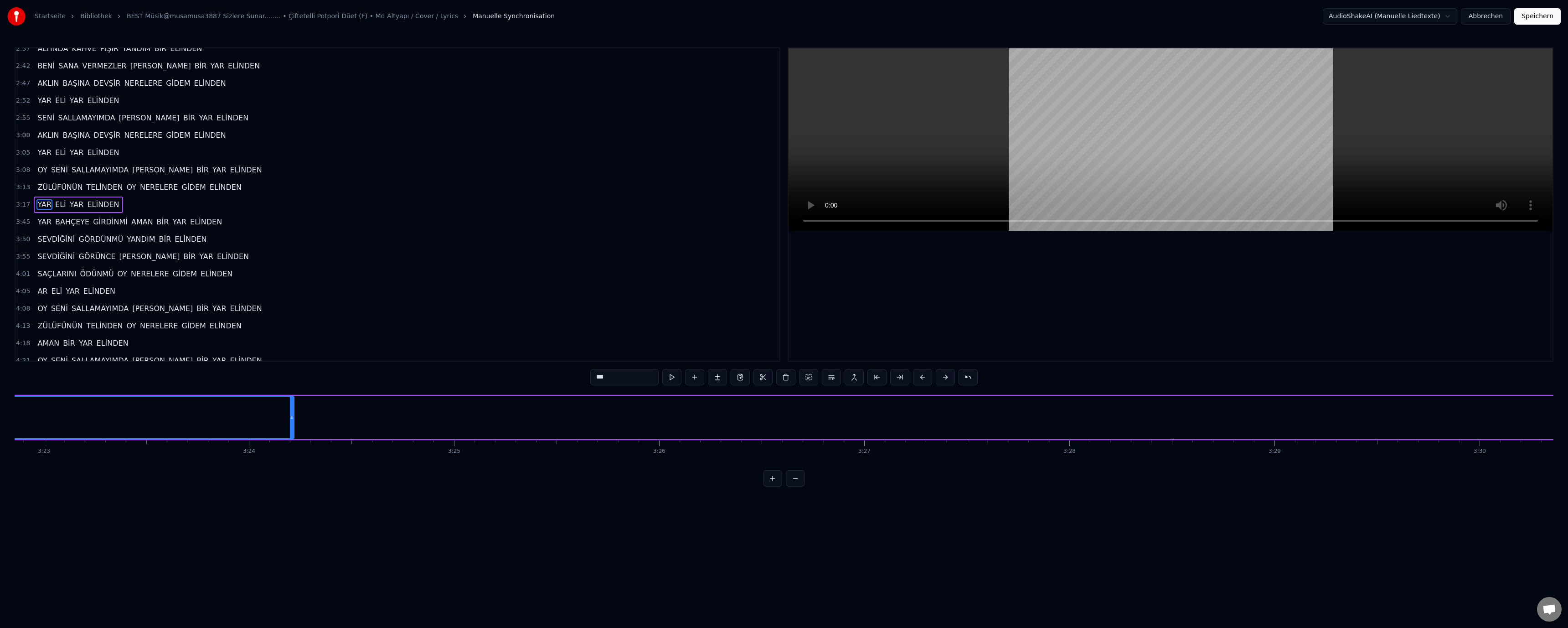
drag, startPoint x: 978, startPoint y: 417, endPoint x: 109, endPoint y: 411, distance: 869.0
click at [290, 406] on div at bounding box center [292, 417] width 4 height 41
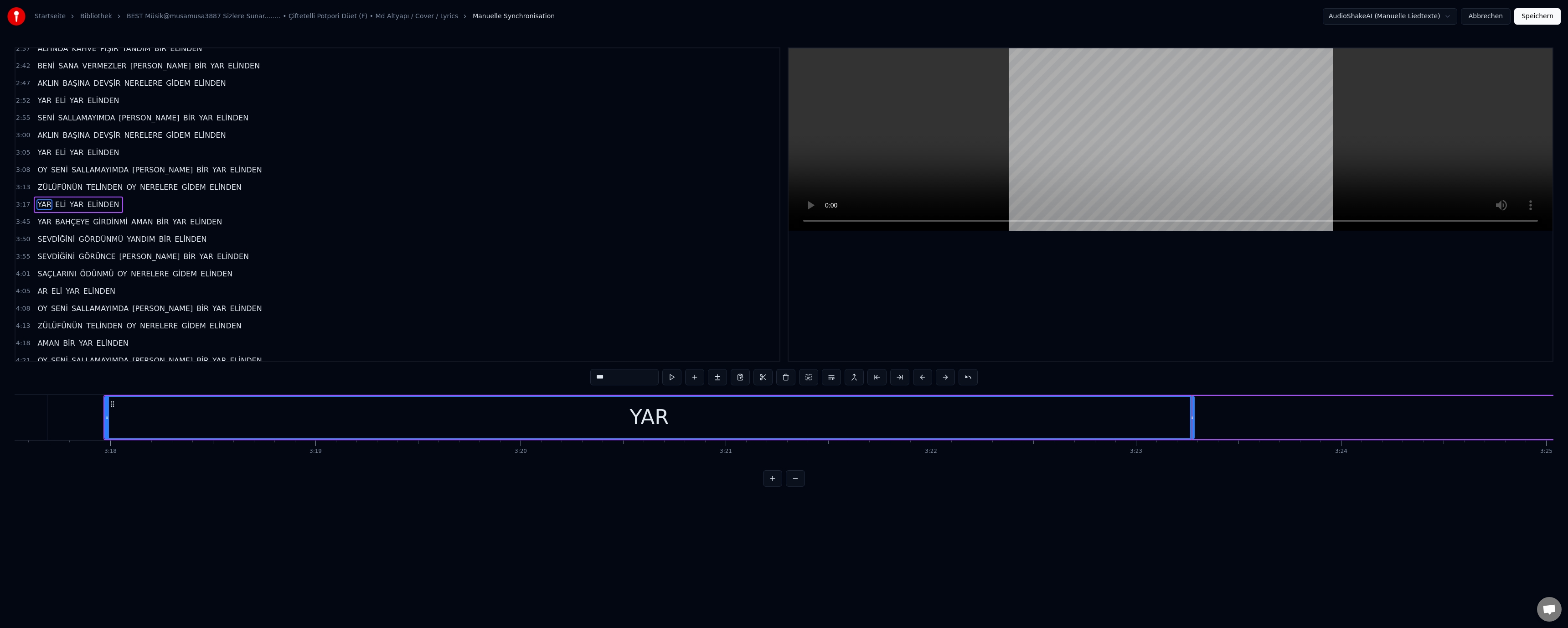
scroll to position [0, 40464]
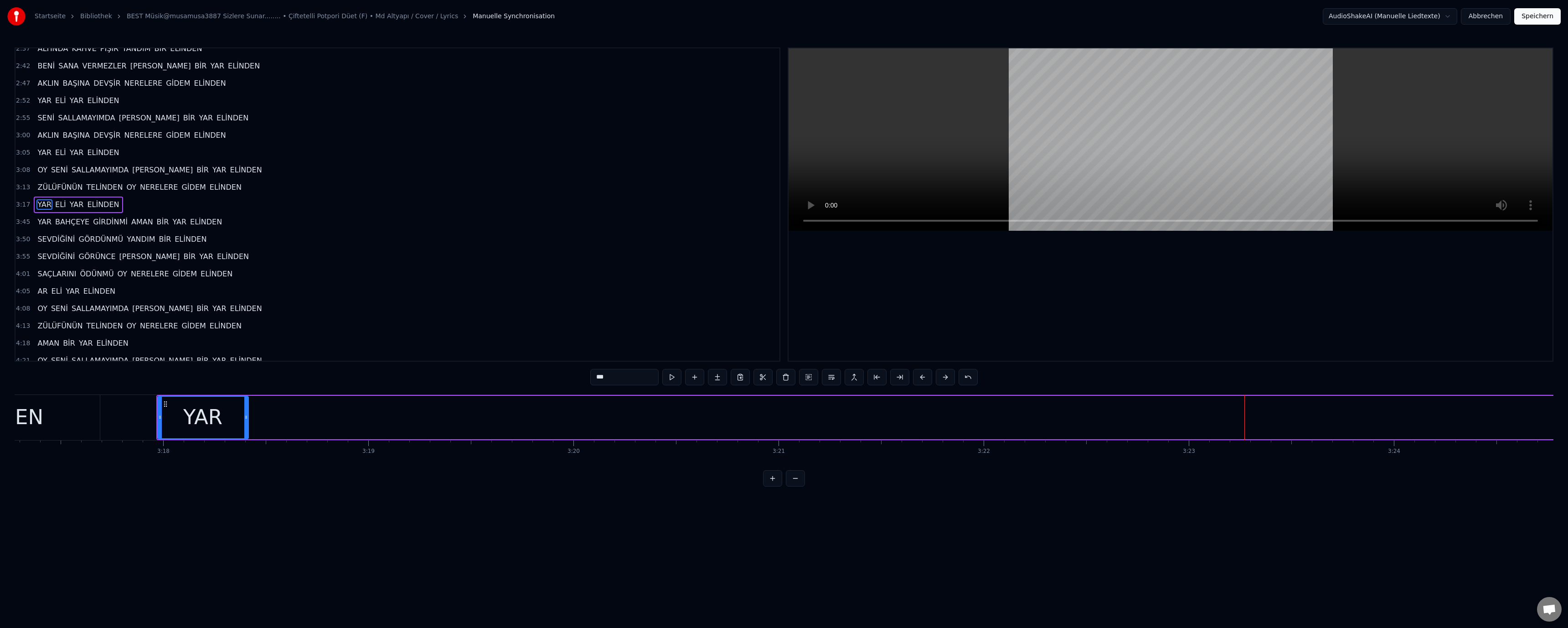
drag, startPoint x: 1243, startPoint y: 417, endPoint x: 218, endPoint y: 415, distance: 1025.0
click at [244, 415] on icon at bounding box center [246, 417] width 4 height 7
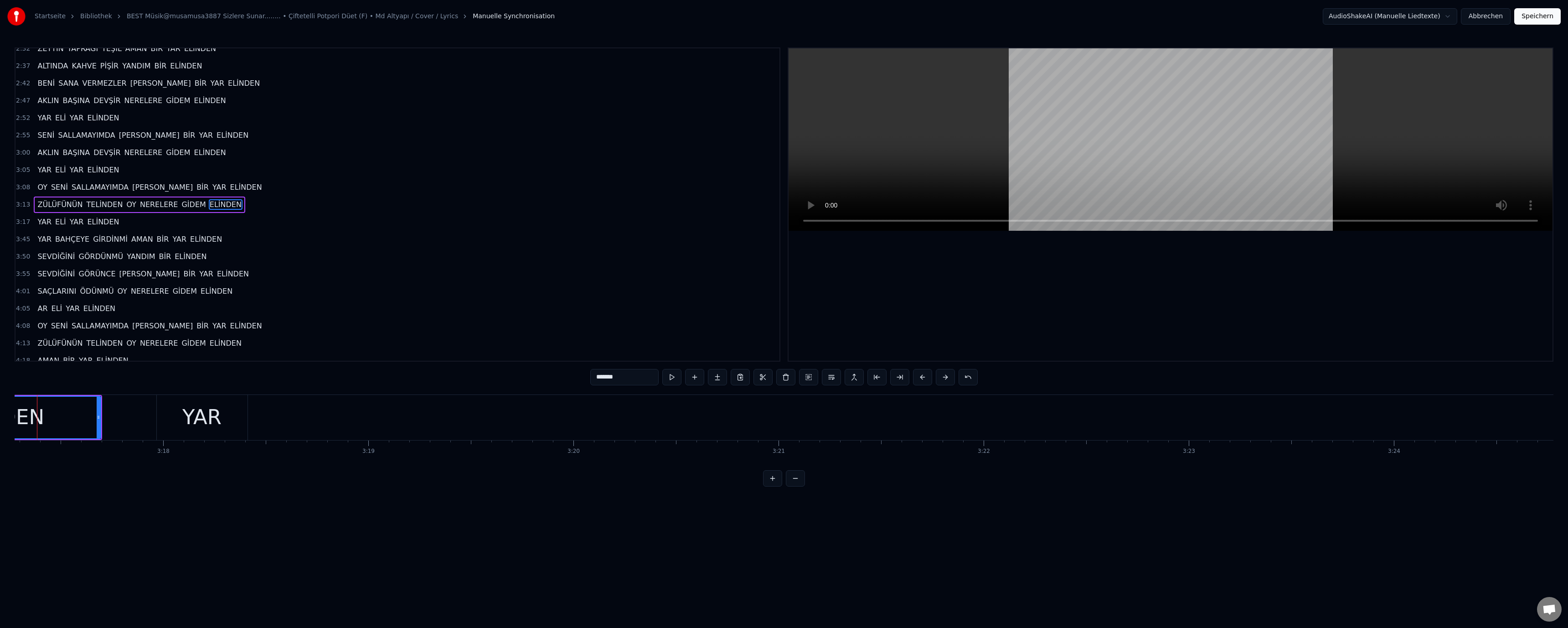
scroll to position [0, 40441]
click at [248, 420] on div "YAR" at bounding box center [225, 417] width 91 height 45
type input "***"
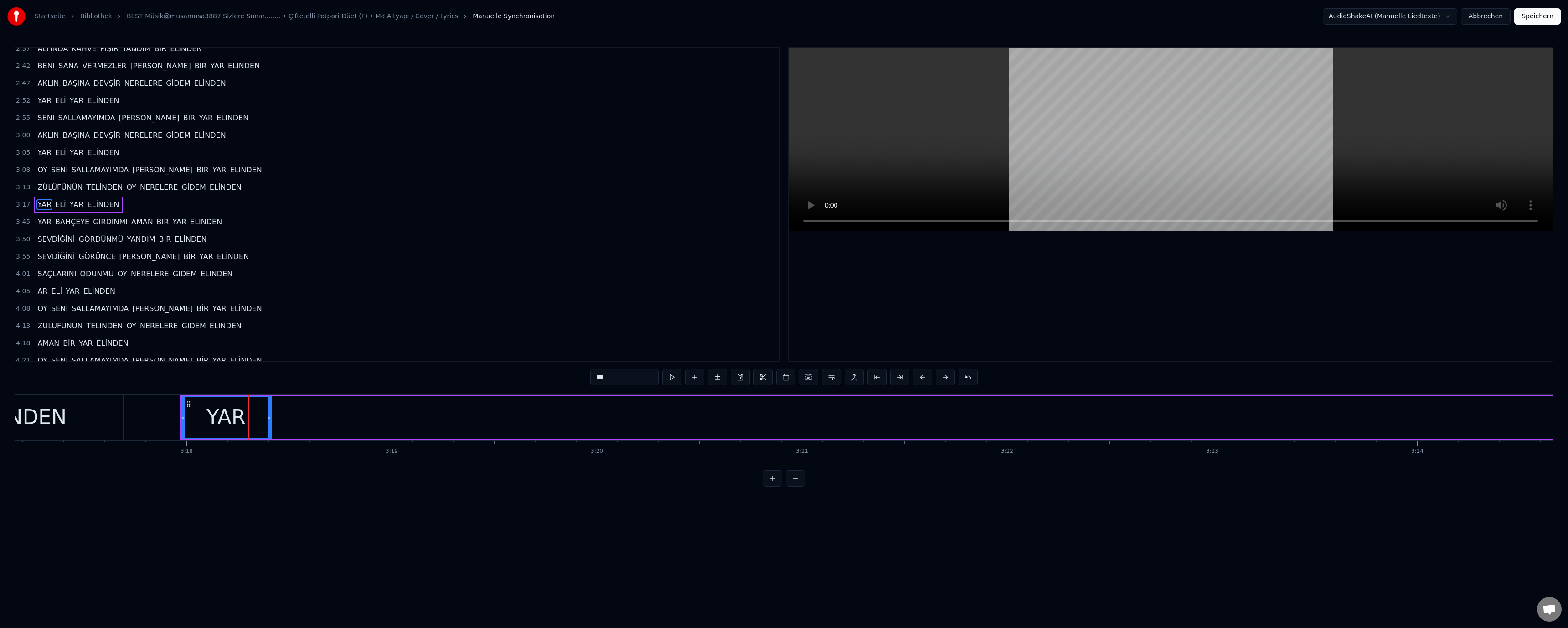
drag, startPoint x: 274, startPoint y: 417, endPoint x: 309, endPoint y: 420, distance: 35.1
drag, startPoint x: 242, startPoint y: 423, endPoint x: 263, endPoint y: 420, distance: 21.2
click at [243, 423] on div "YAR" at bounding box center [226, 417] width 39 height 31
drag, startPoint x: 270, startPoint y: 417, endPoint x: 333, endPoint y: 418, distance: 63.0
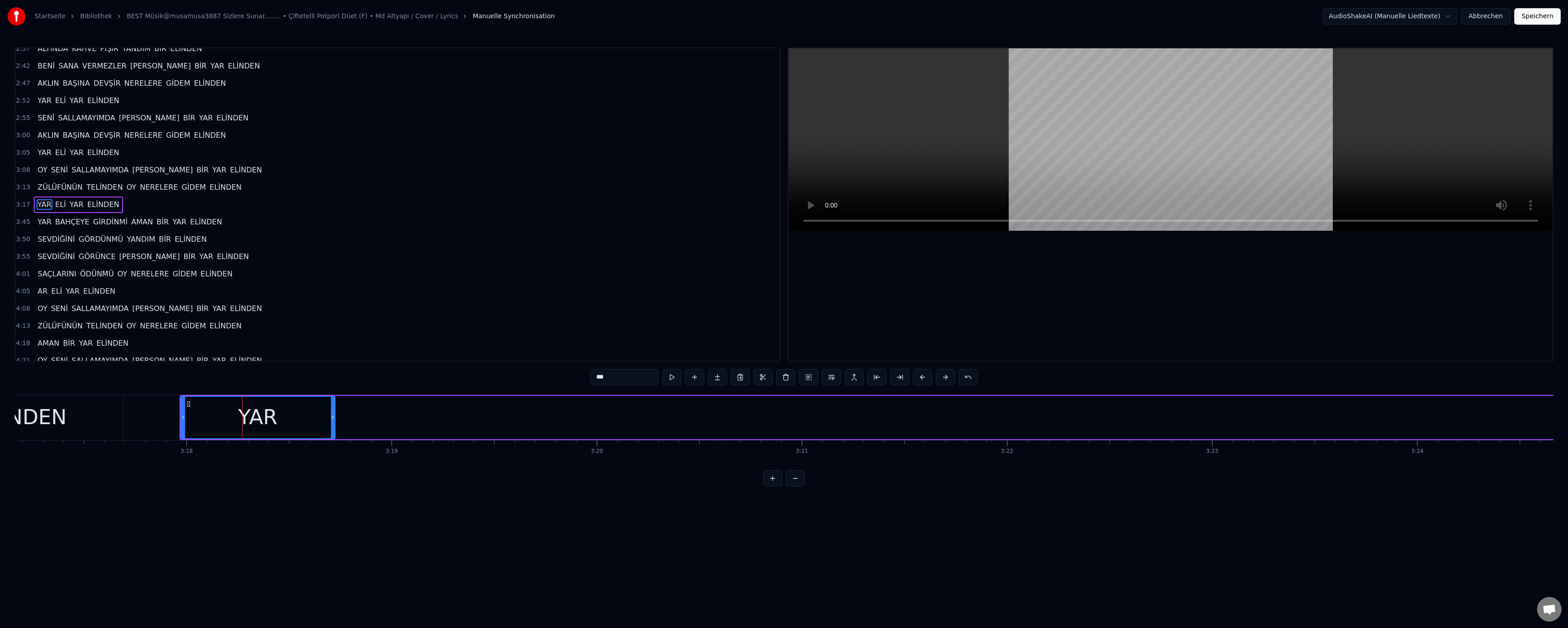
click at [333, 418] on icon at bounding box center [333, 417] width 4 height 7
click at [121, 420] on div "ELİNDEN" at bounding box center [22, 417] width 202 height 45
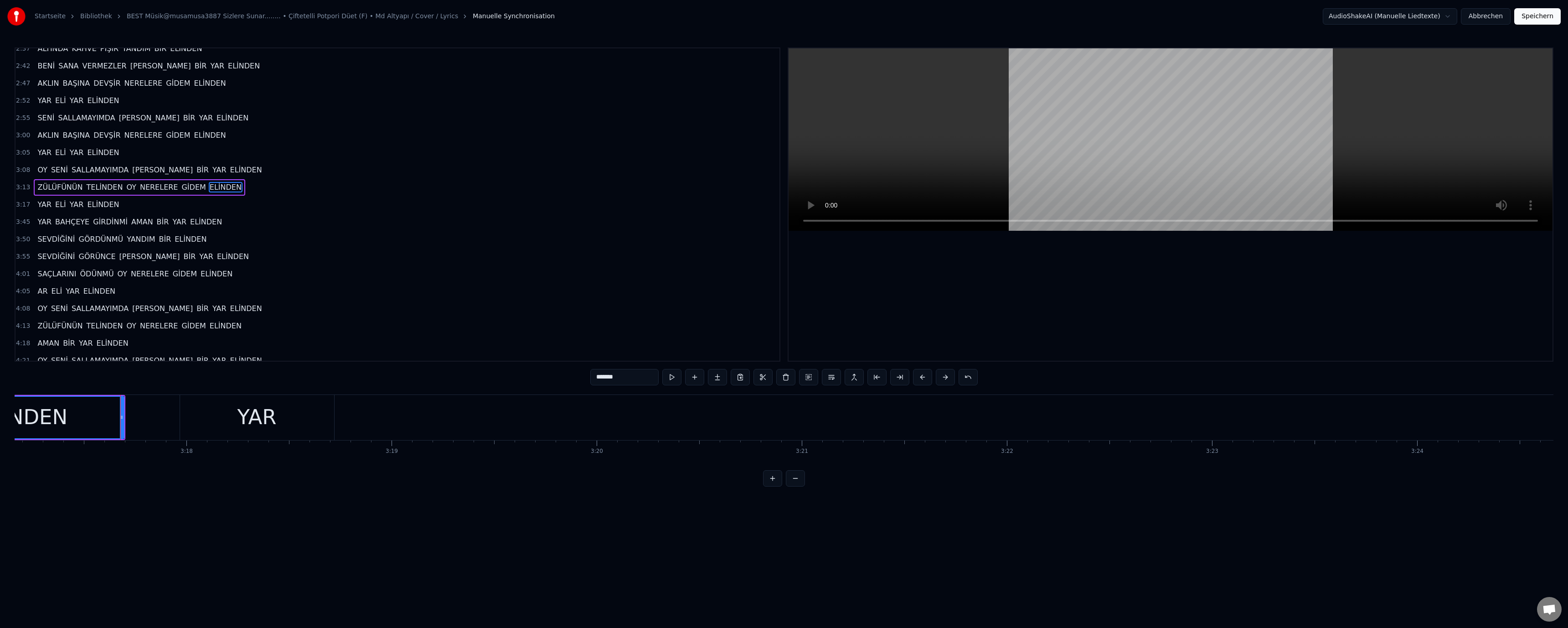
scroll to position [251, 0]
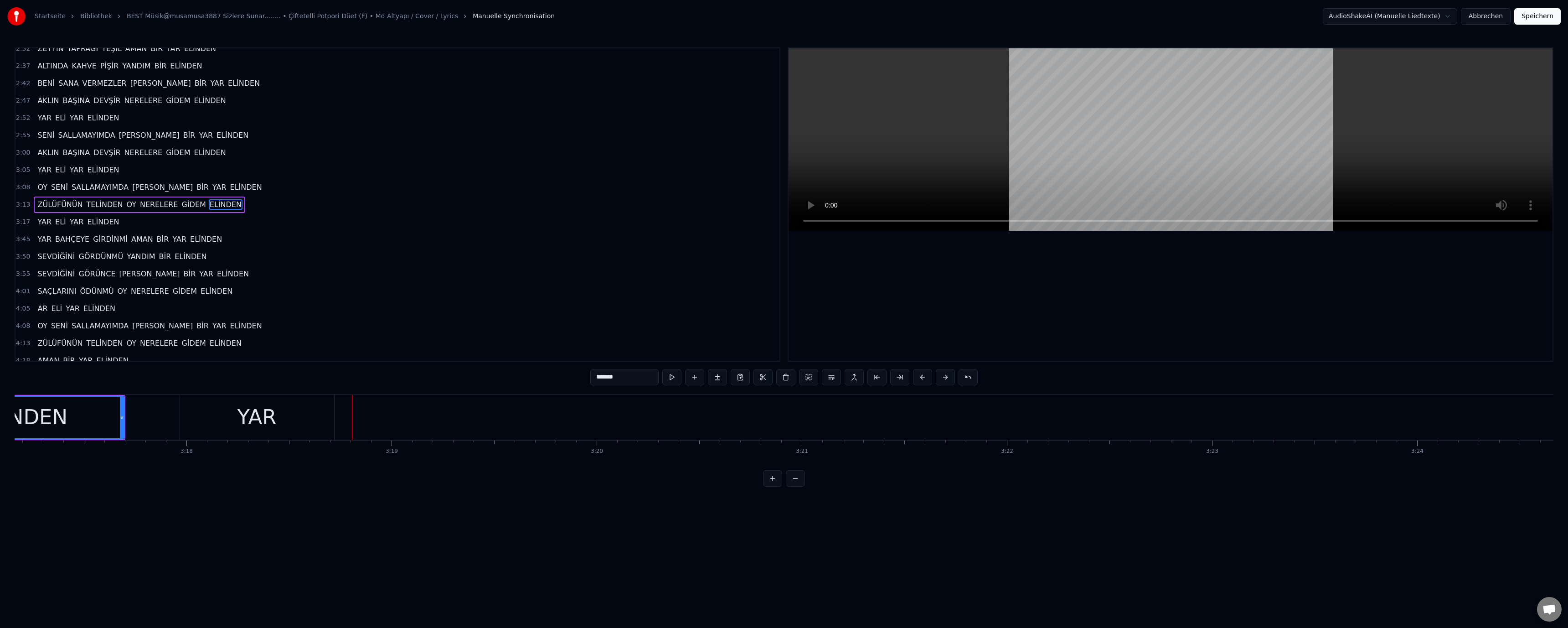
click at [259, 416] on div "YAR" at bounding box center [257, 417] width 39 height 31
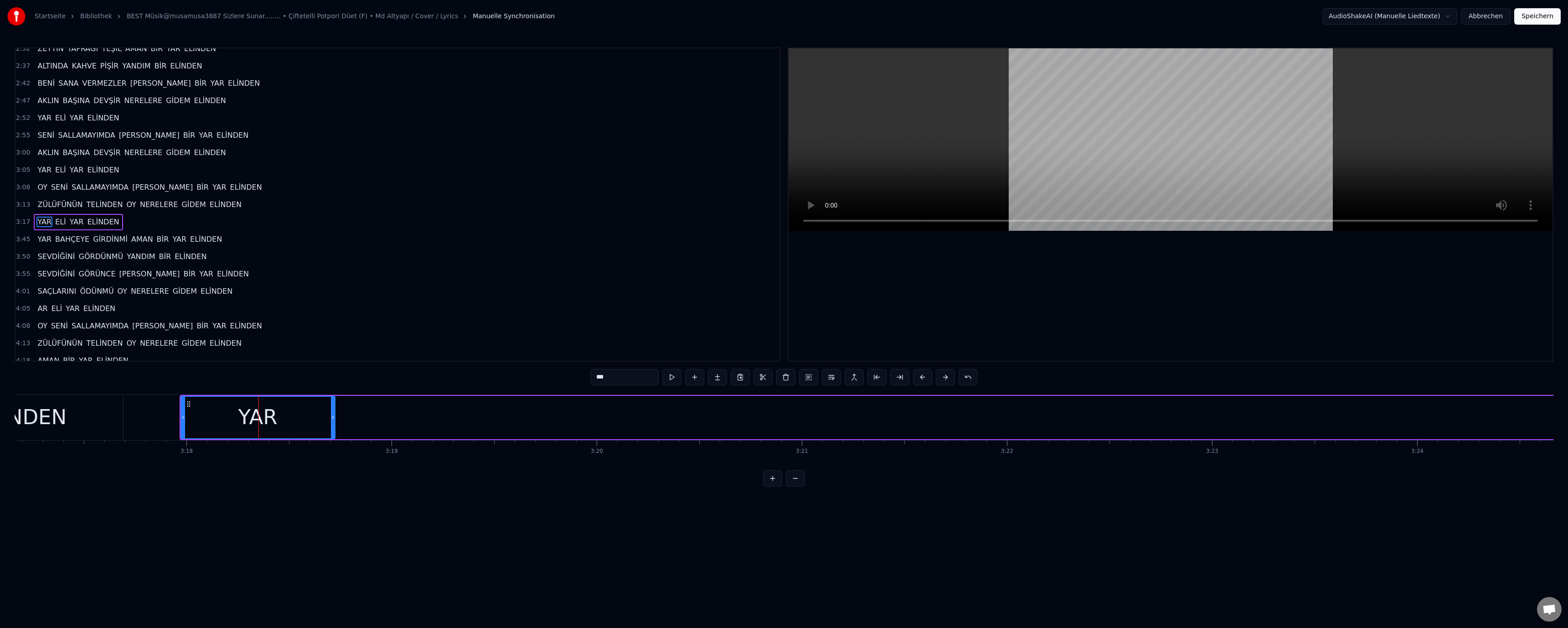
scroll to position [268, 0]
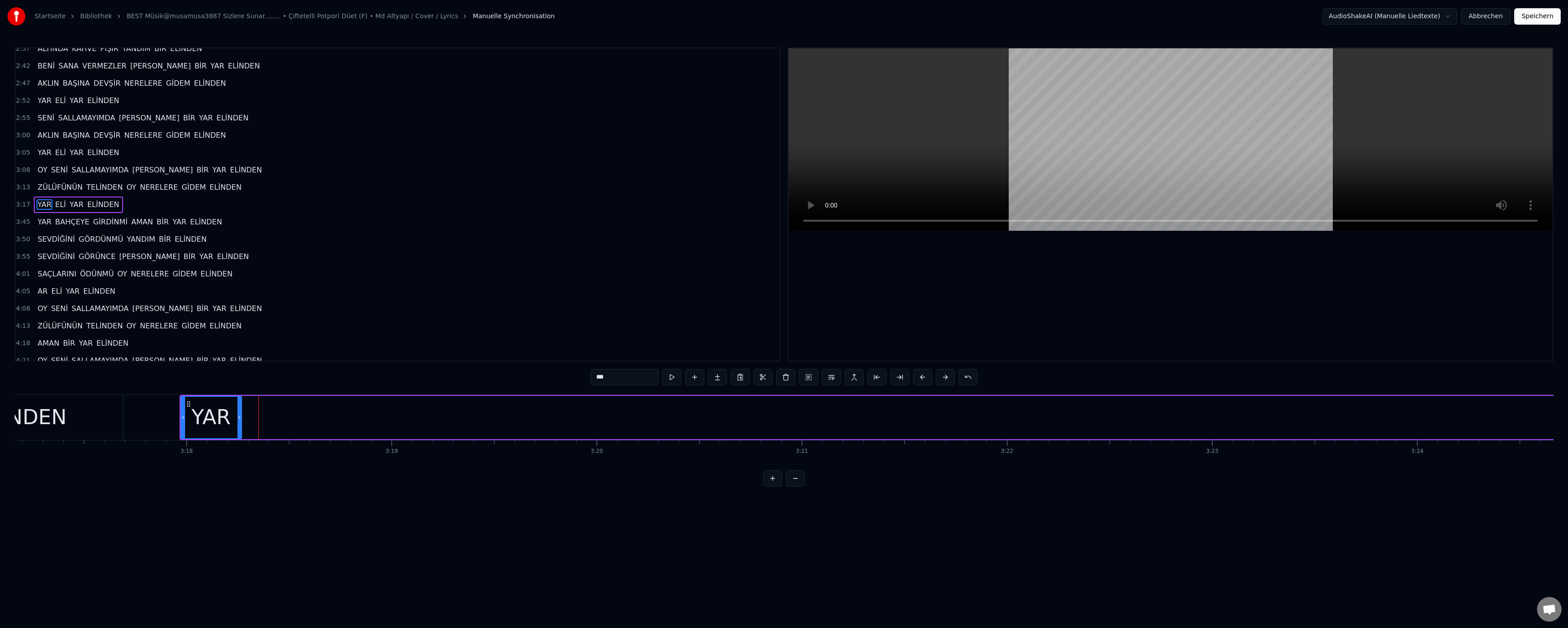
drag, startPoint x: 334, startPoint y: 417, endPoint x: 235, endPoint y: 421, distance: 99.1
click at [239, 422] on div at bounding box center [239, 417] width 4 height 41
click at [121, 418] on div "ELİNDEN" at bounding box center [22, 417] width 202 height 45
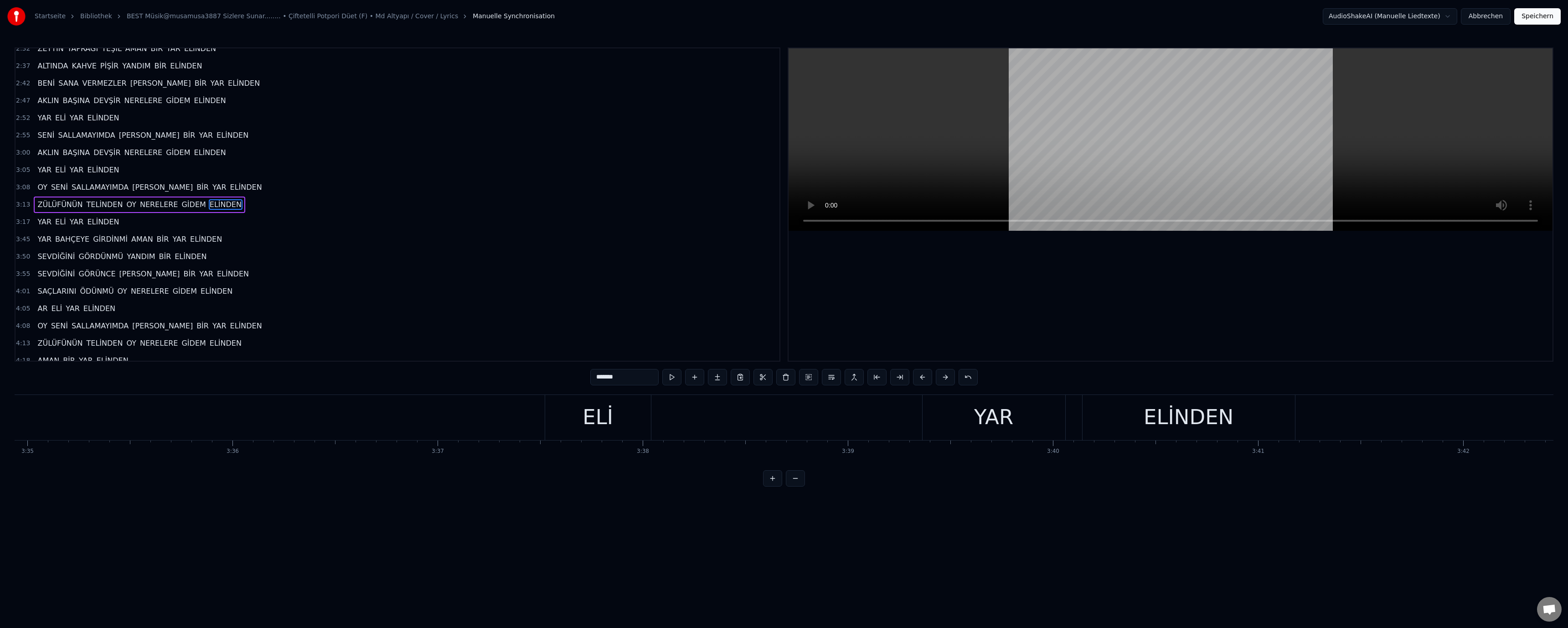
scroll to position [0, 43901]
click at [789, 421] on div "ELİ" at bounding box center [784, 417] width 30 height 31
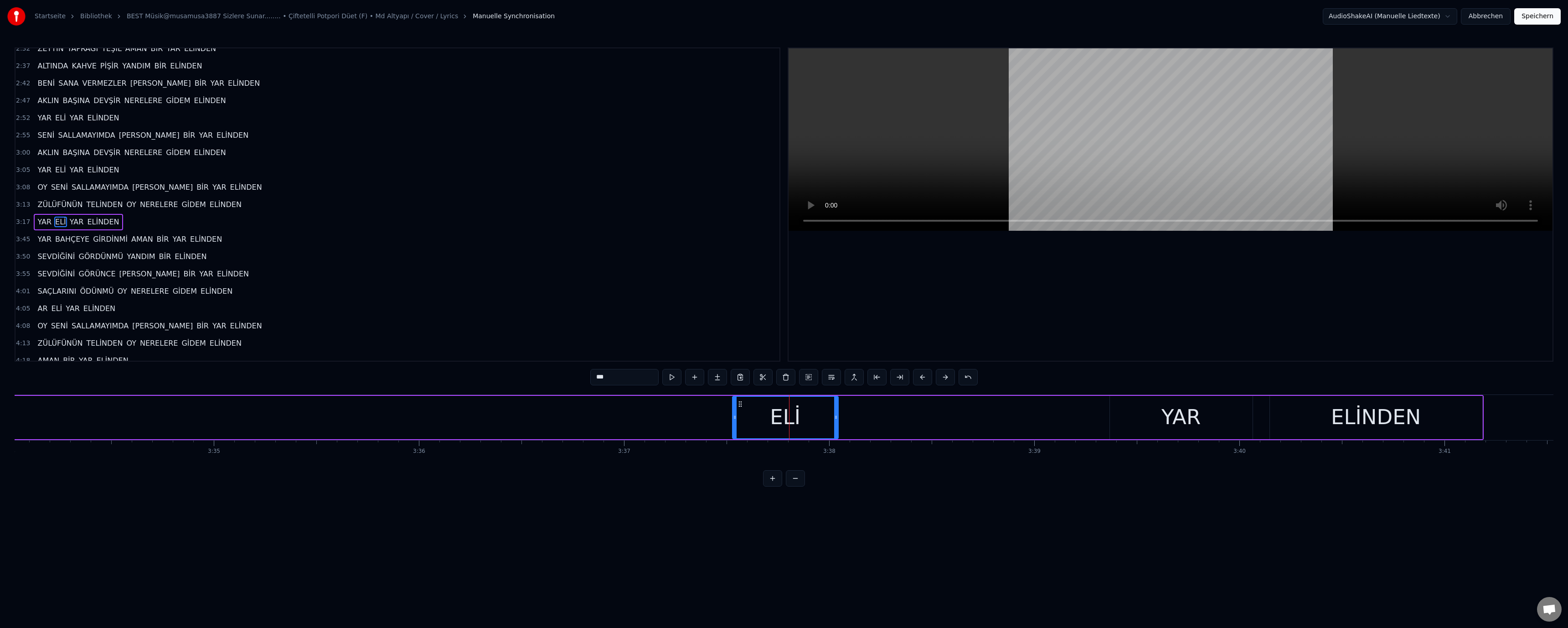
scroll to position [268, 0]
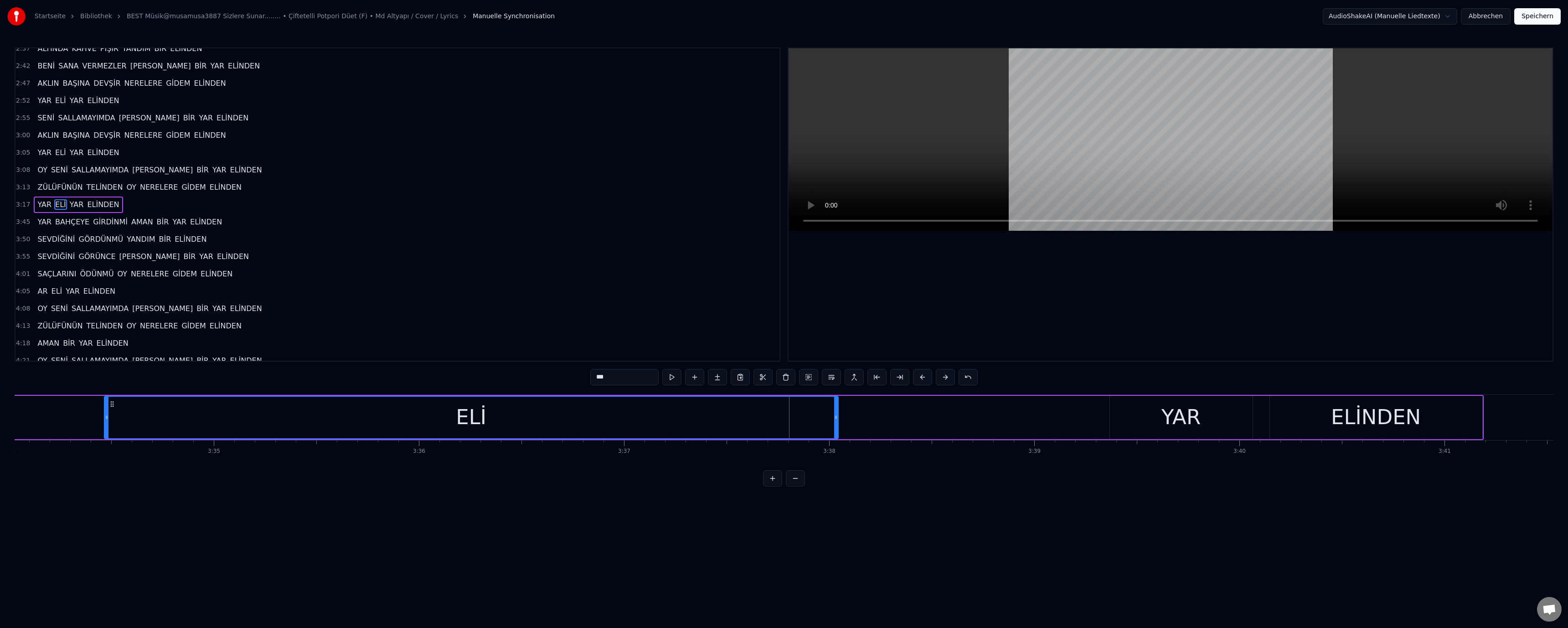
drag, startPoint x: 735, startPoint y: 418, endPoint x: 41, endPoint y: 414, distance: 694.0
click at [105, 412] on div at bounding box center [107, 417] width 4 height 41
drag, startPoint x: 863, startPoint y: 418, endPoint x: 364, endPoint y: 411, distance: 499.0
click at [198, 411] on div "ELİ" at bounding box center [461, 417] width 807 height 43
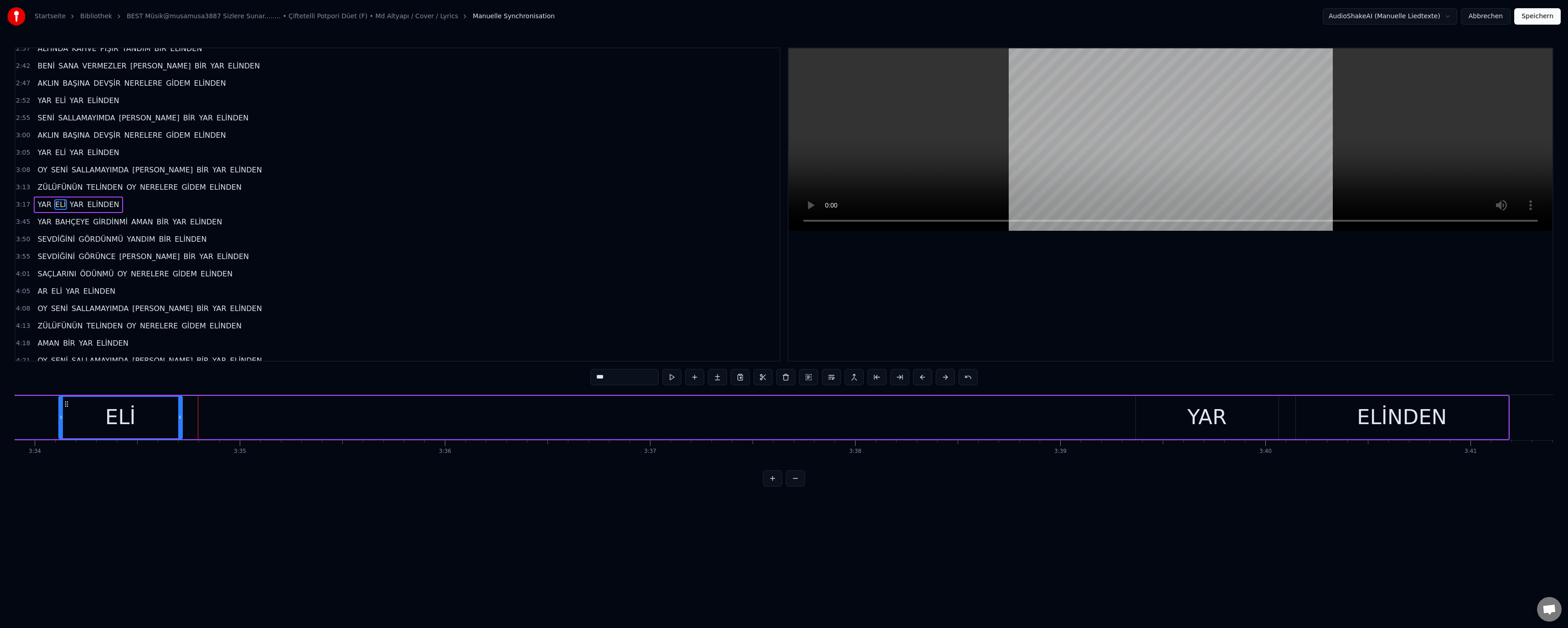
drag, startPoint x: 863, startPoint y: 409, endPoint x: 398, endPoint y: 440, distance: 466.0
click at [179, 404] on div at bounding box center [180, 417] width 4 height 41
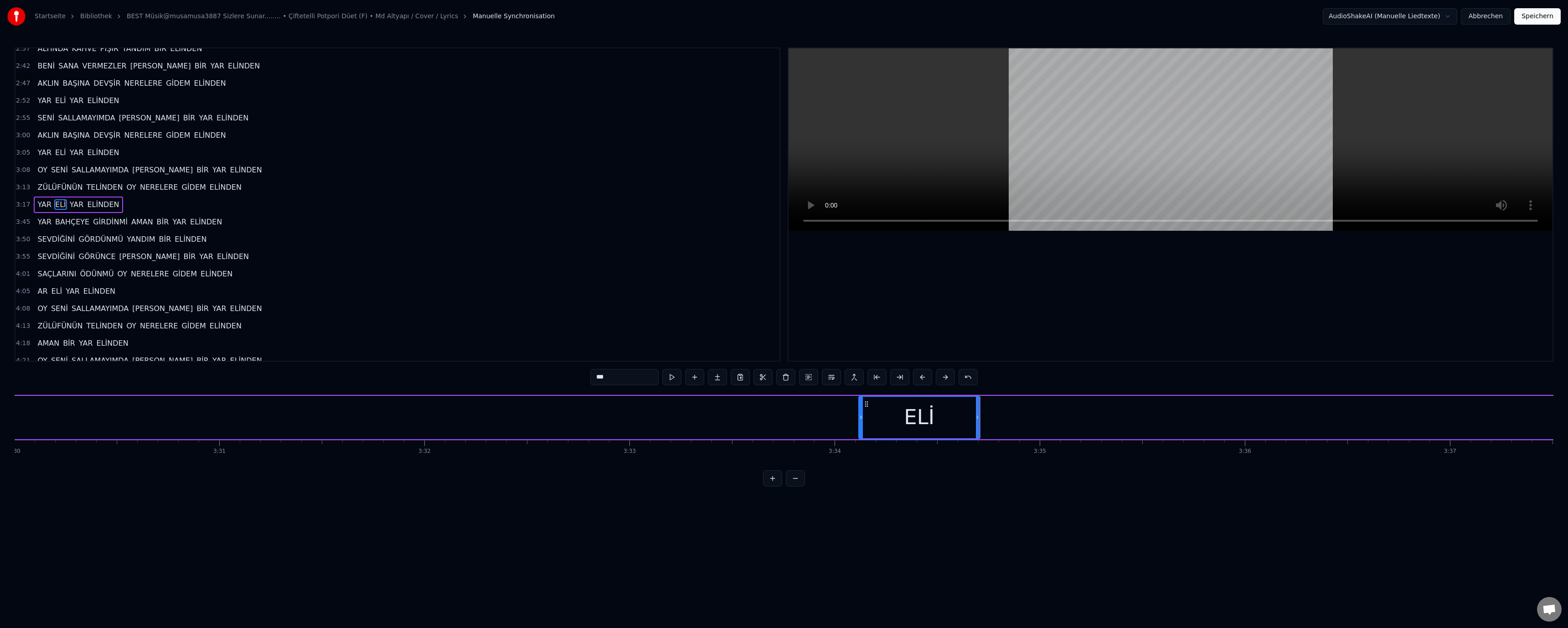
scroll to position [0, 43021]
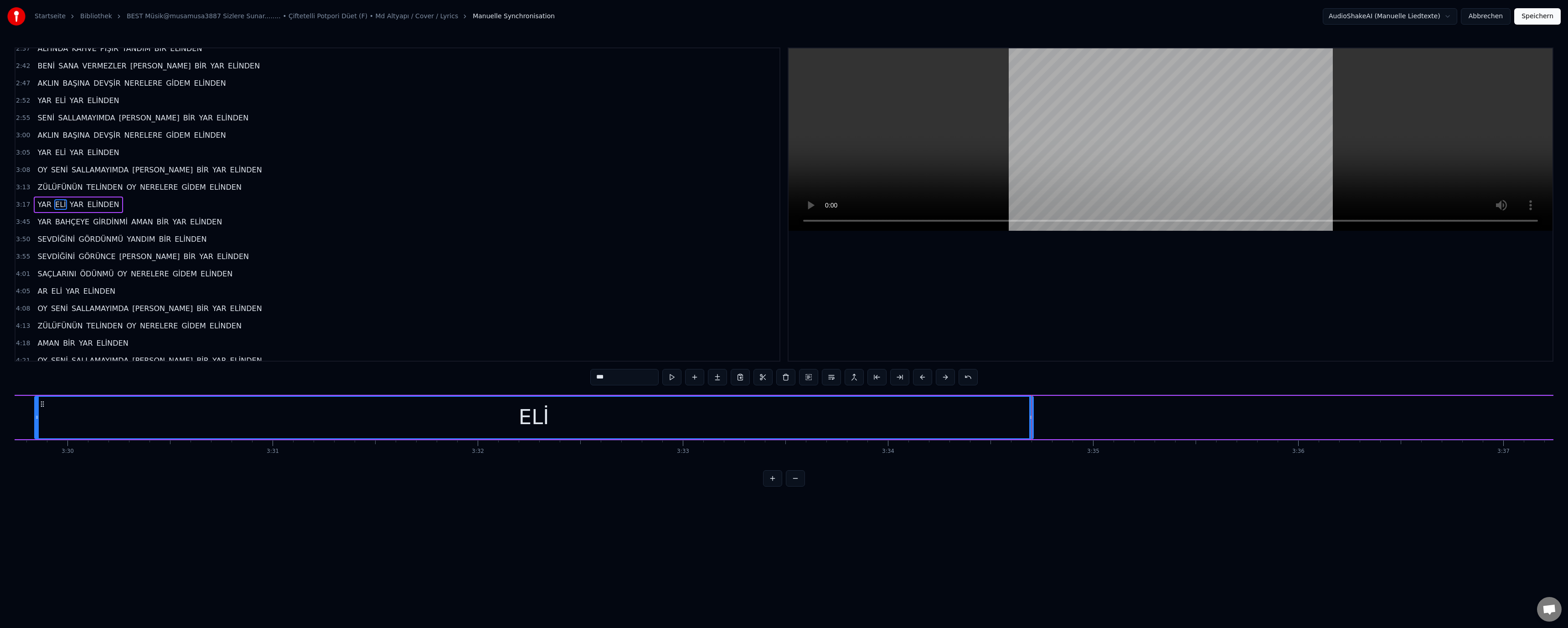
drag, startPoint x: 914, startPoint y: 417, endPoint x: 37, endPoint y: 417, distance: 877.0
click at [37, 417] on icon at bounding box center [37, 417] width 4 height 7
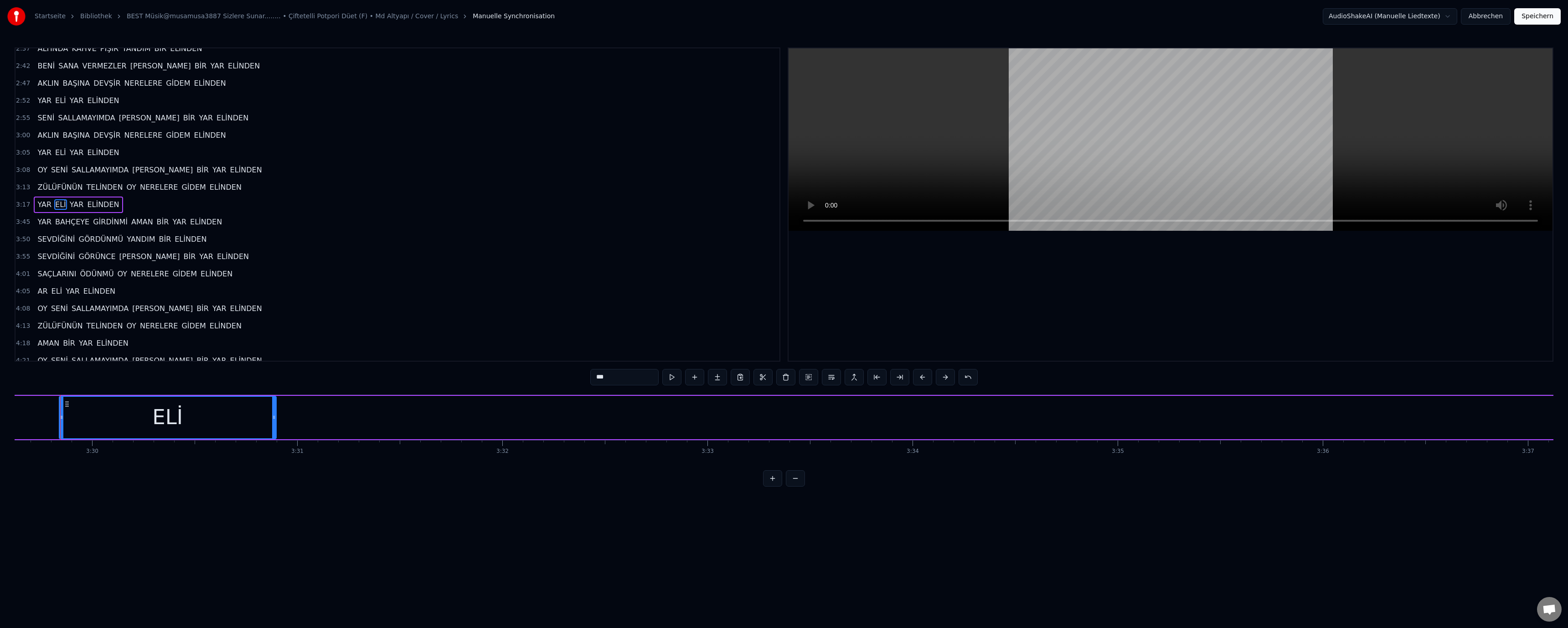
drag, startPoint x: 1057, startPoint y: 417, endPoint x: 273, endPoint y: 424, distance: 784.0
click at [272, 409] on div at bounding box center [274, 417] width 4 height 41
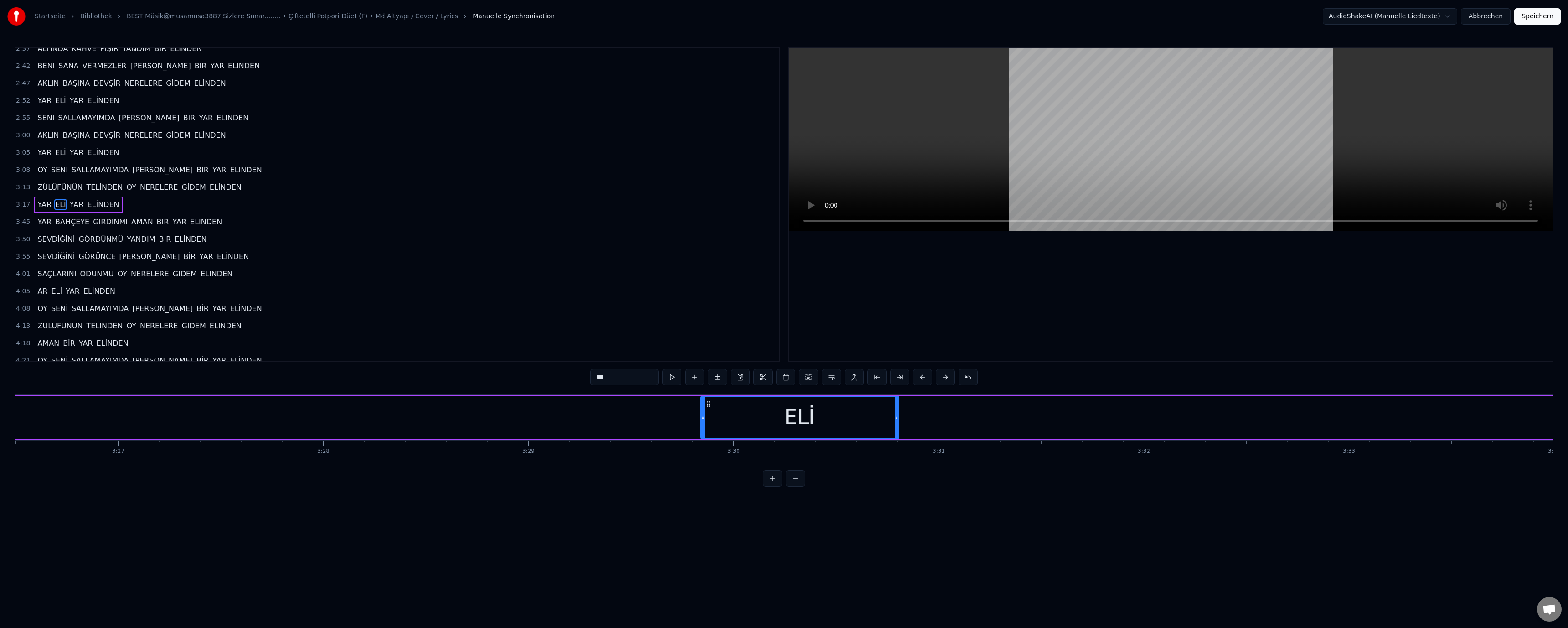
scroll to position [0, 42195]
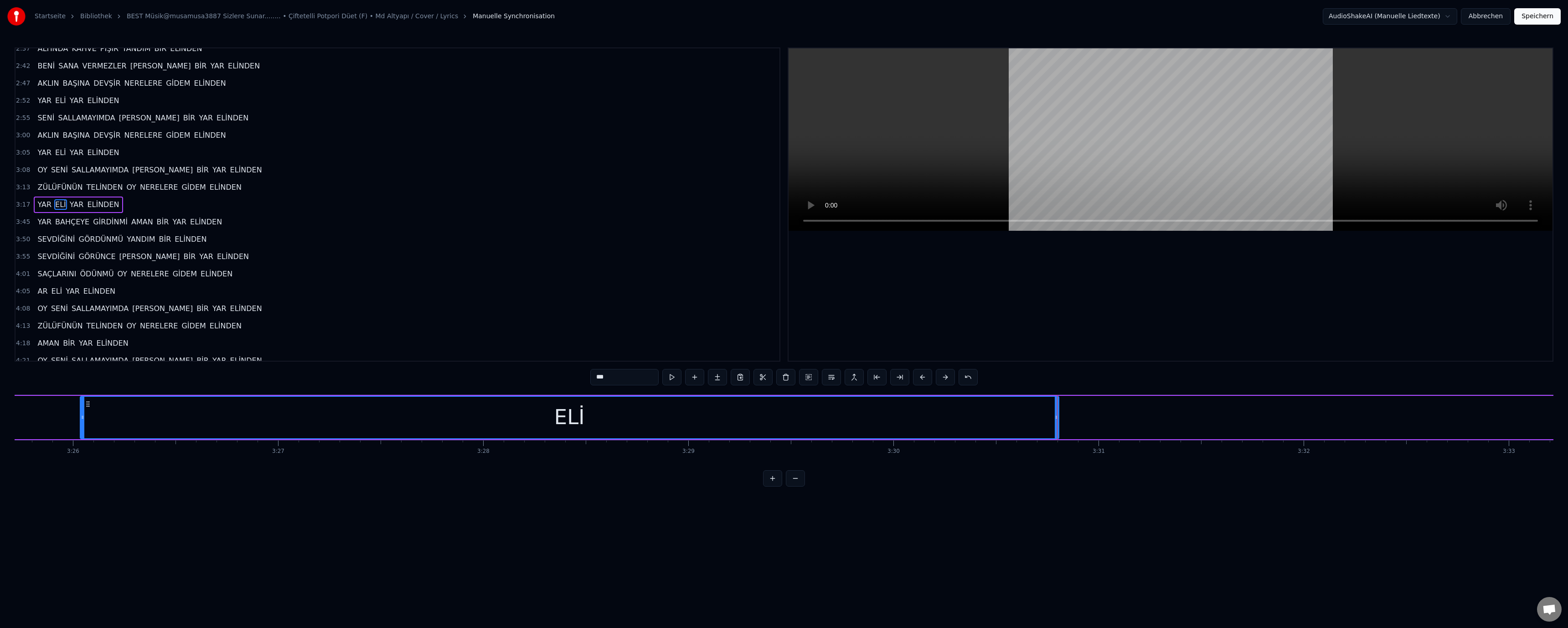
drag, startPoint x: 864, startPoint y: 418, endPoint x: 52, endPoint y: 417, distance: 812.0
click at [81, 417] on icon at bounding box center [83, 417] width 4 height 7
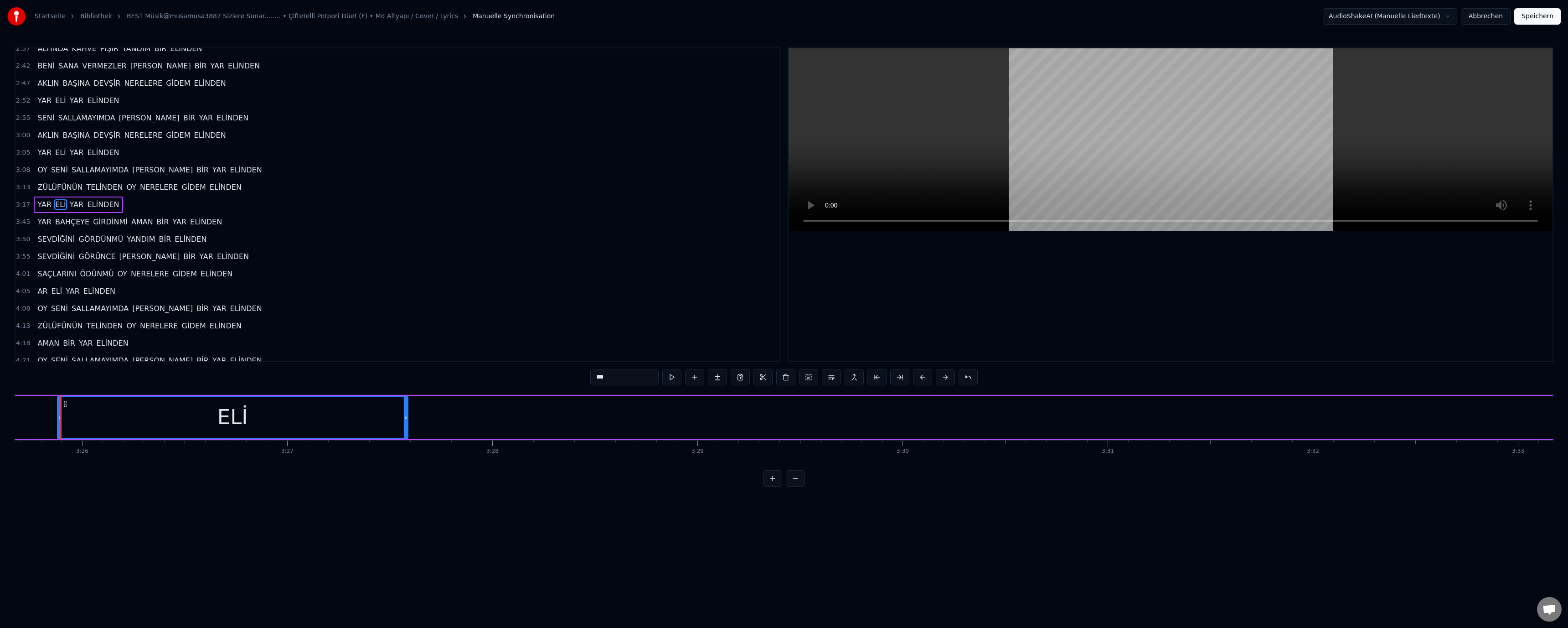
drag, startPoint x: 1067, startPoint y: 415, endPoint x: 362, endPoint y: 427, distance: 705.1
click at [404, 415] on icon at bounding box center [405, 417] width 4 height 7
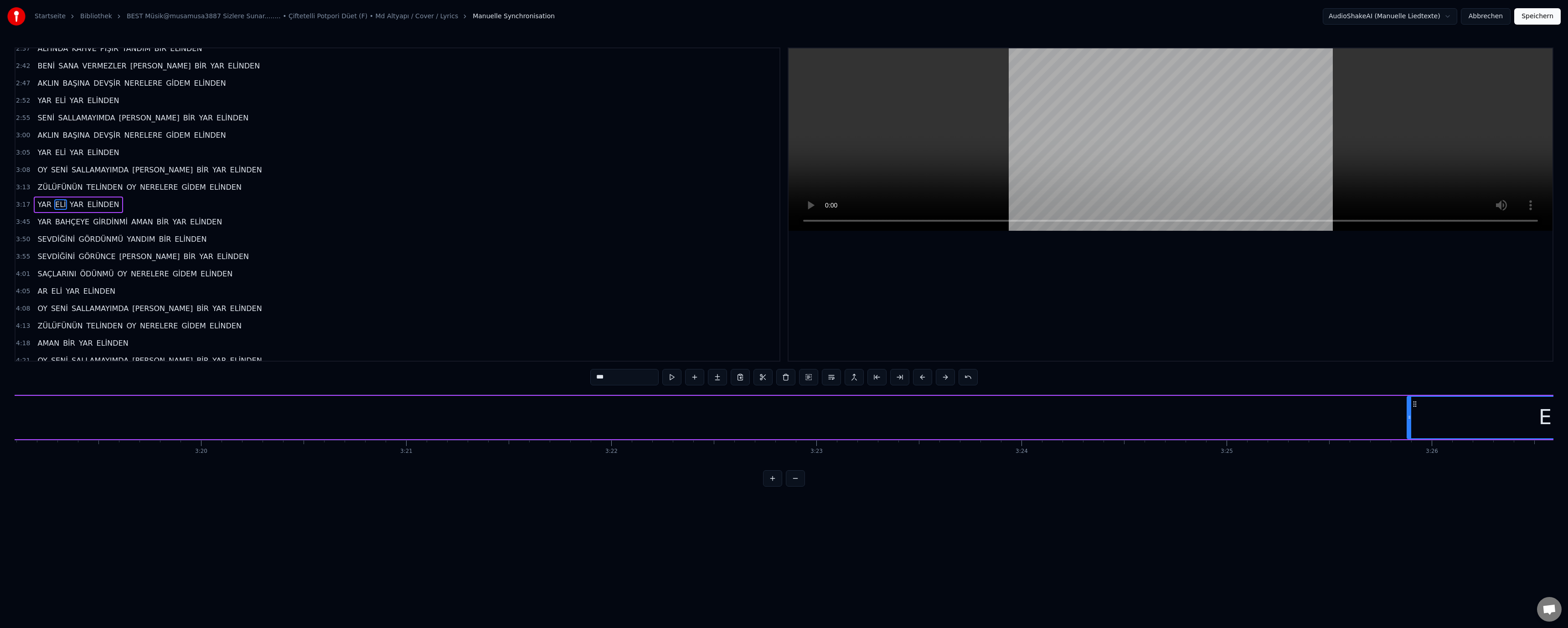
scroll to position [0, 40944]
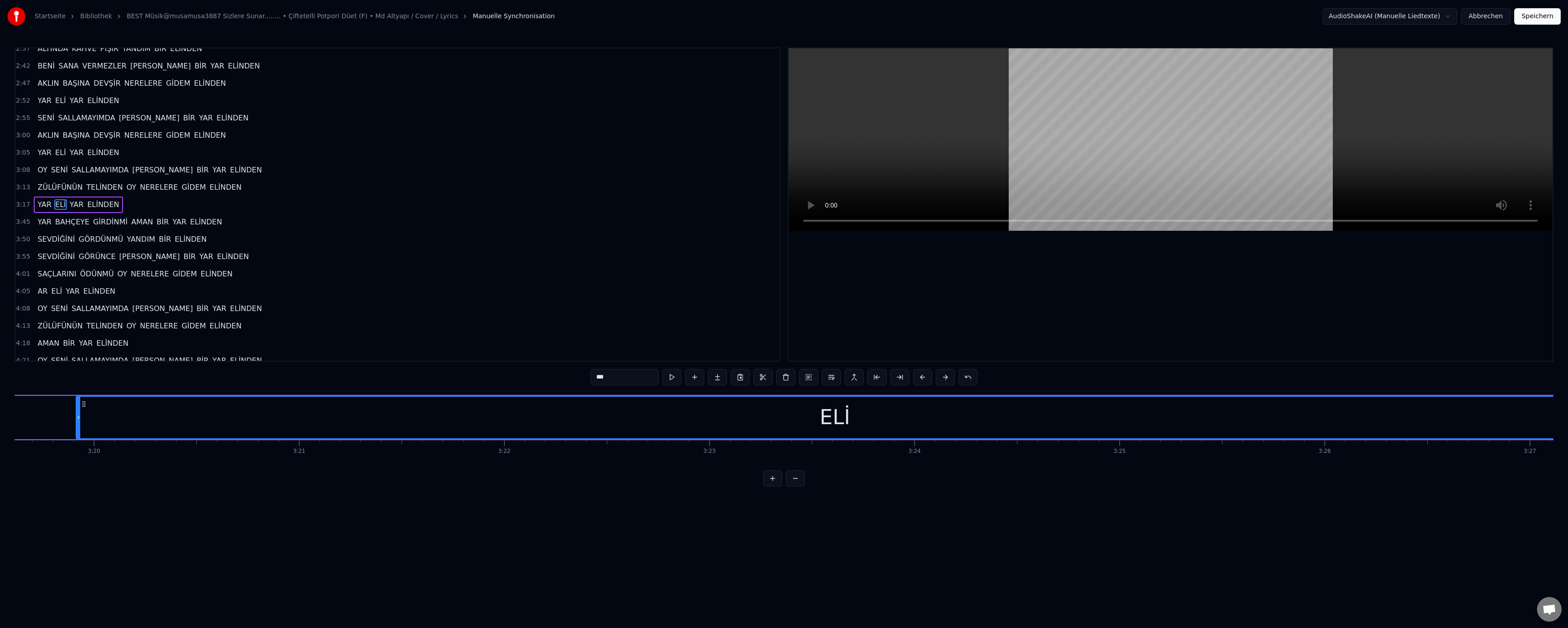
drag, startPoint x: 1302, startPoint y: 417, endPoint x: 94, endPoint y: 412, distance: 1208.0
click at [80, 412] on div at bounding box center [79, 417] width 4 height 41
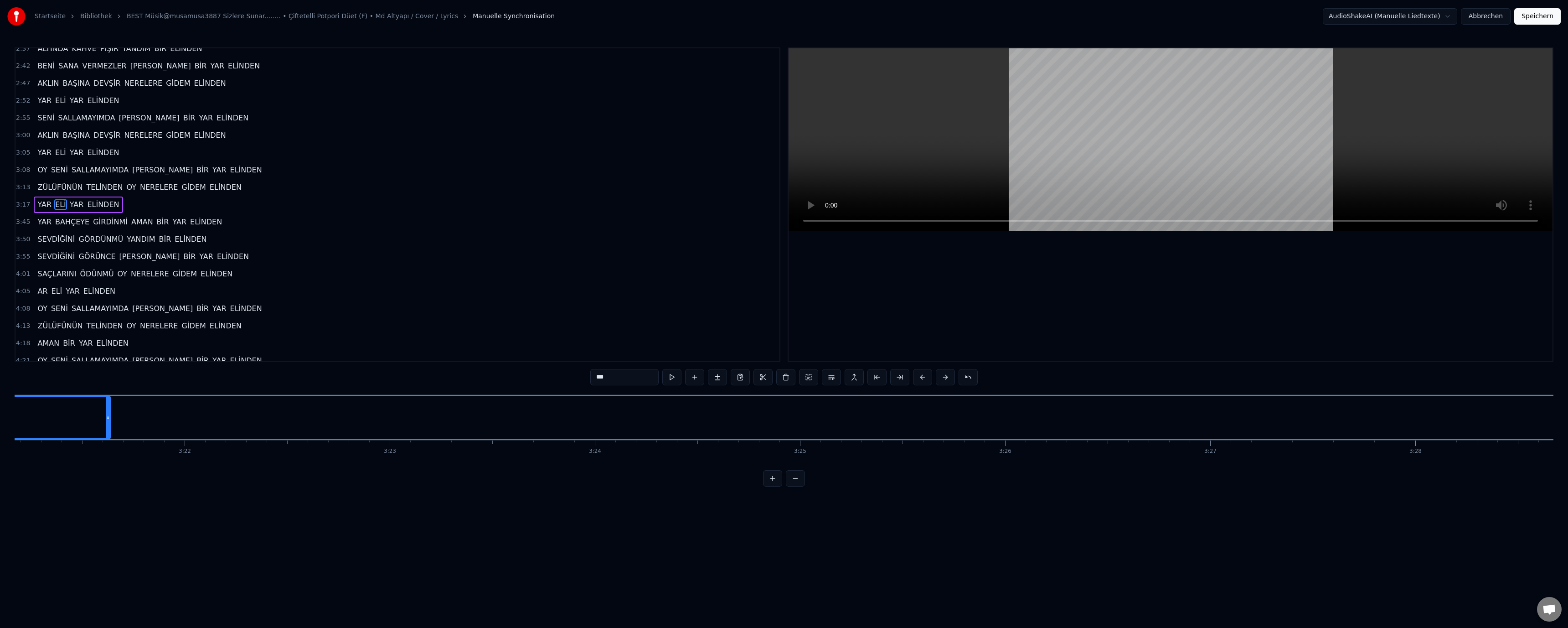
drag, startPoint x: 1272, startPoint y: 417, endPoint x: 23, endPoint y: 412, distance: 1249.0
click at [23, 412] on div at bounding box center [23, 417] width 4 height 41
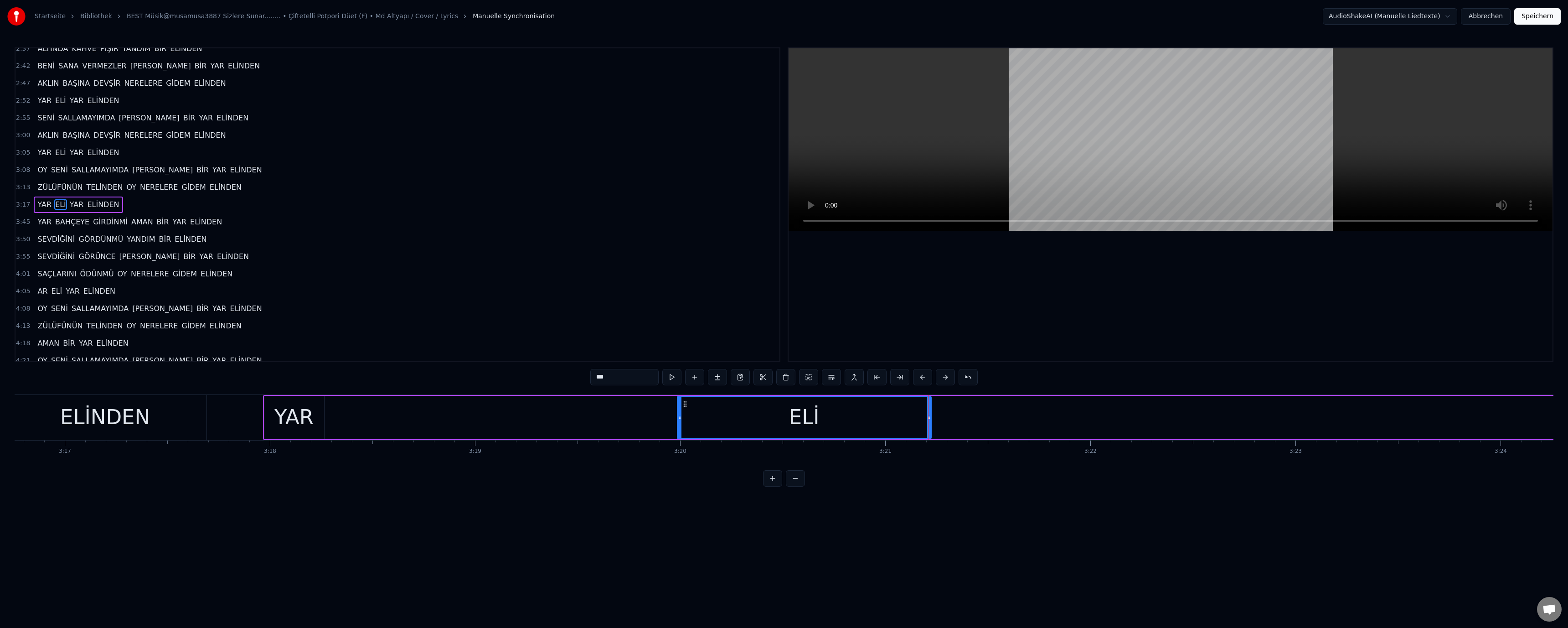
scroll to position [0, 40304]
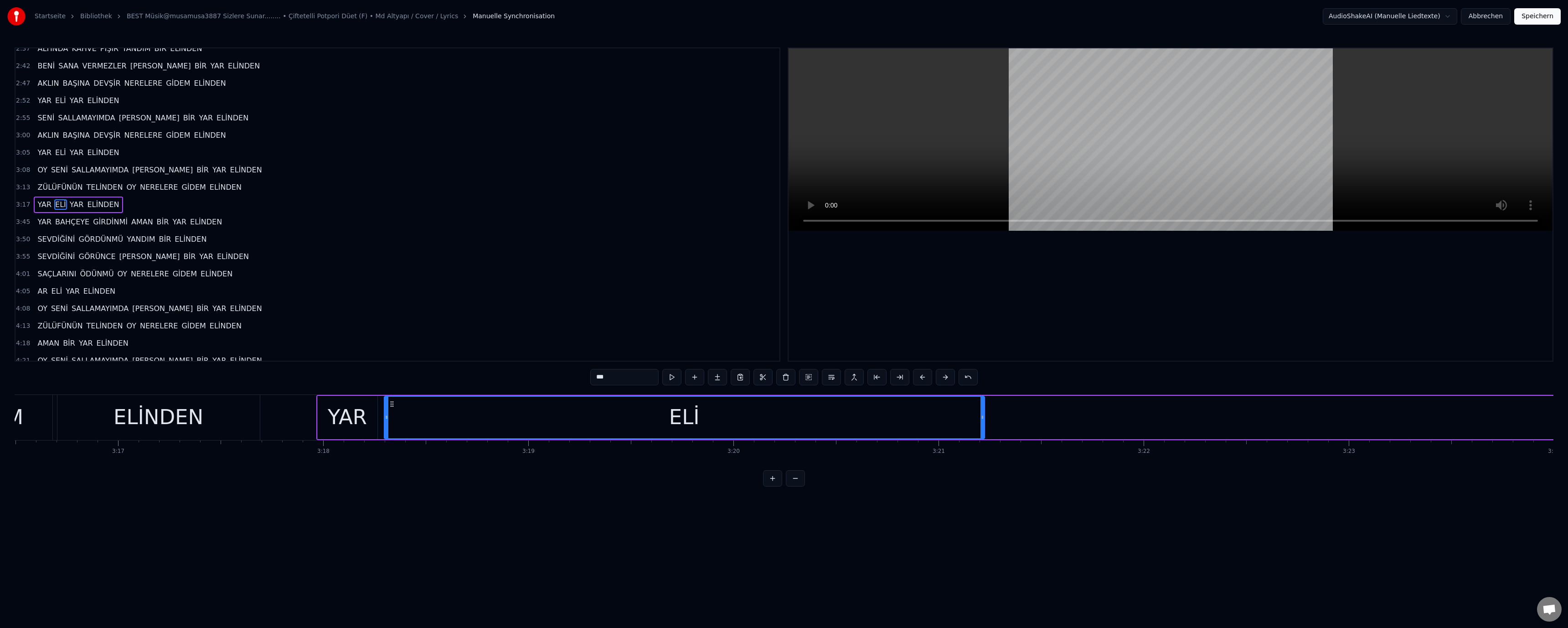
drag, startPoint x: 734, startPoint y: 417, endPoint x: 387, endPoint y: 412, distance: 347.0
click at [387, 412] on div at bounding box center [387, 417] width 4 height 41
drag, startPoint x: 984, startPoint y: 417, endPoint x: 977, endPoint y: 418, distance: 7.1
click at [875, 415] on div "ELİ" at bounding box center [684, 417] width 602 height 43
drag, startPoint x: 982, startPoint y: 418, endPoint x: 449, endPoint y: 420, distance: 533.0
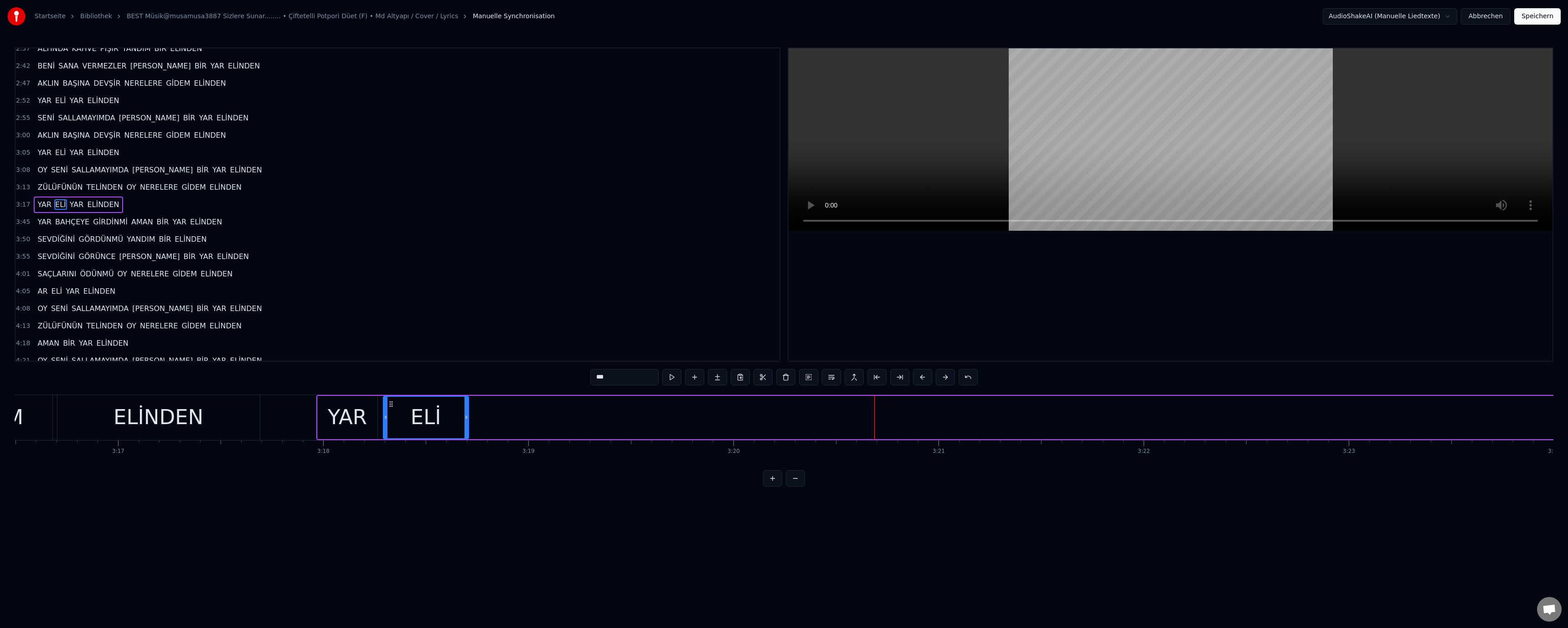
click at [467, 419] on icon at bounding box center [466, 417] width 4 height 7
click at [186, 423] on div "ELİNDEN" at bounding box center [158, 417] width 90 height 31
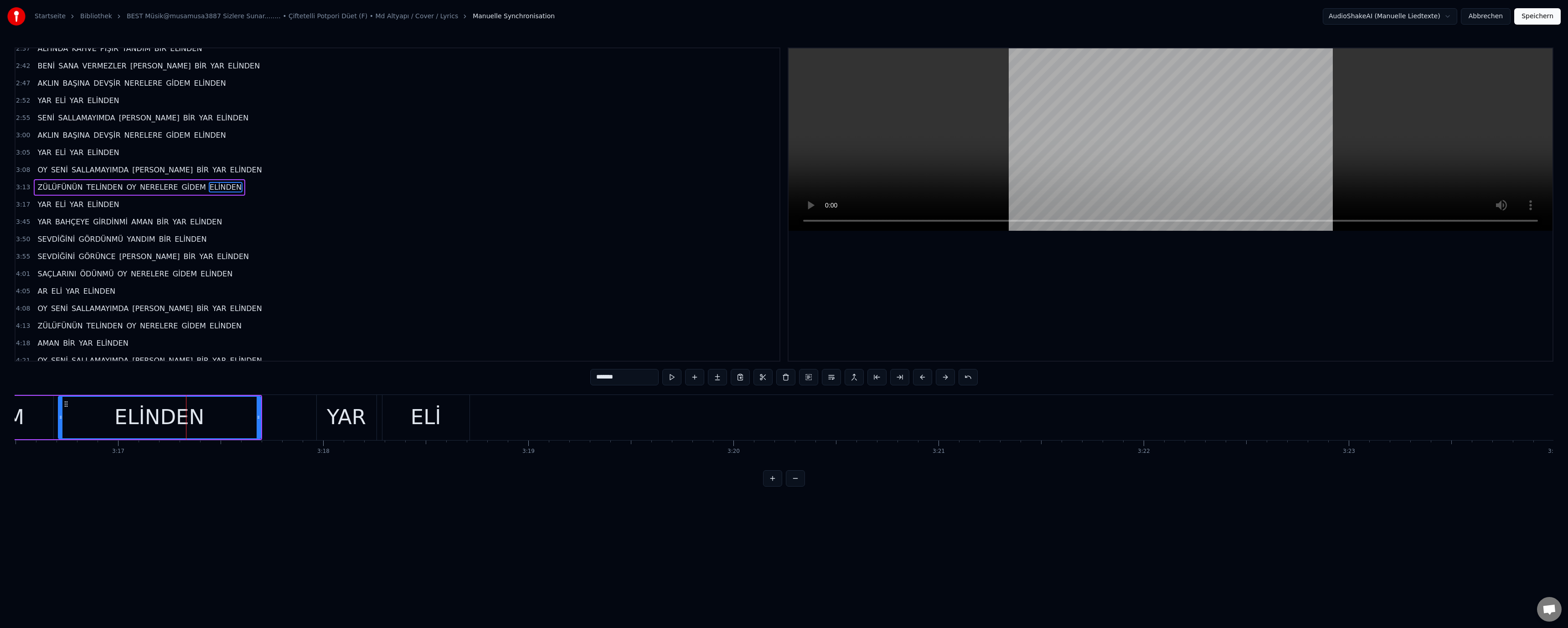
scroll to position [251, 0]
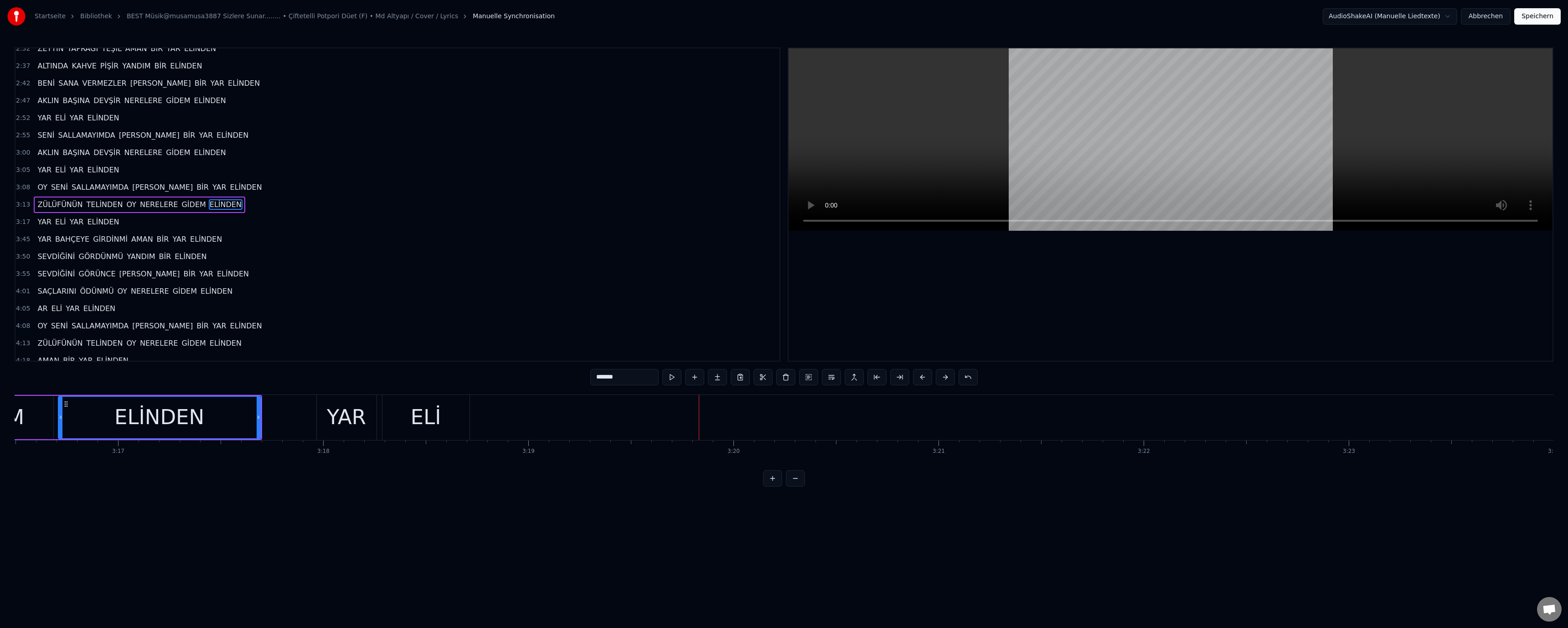
click at [350, 418] on div "YAR" at bounding box center [346, 417] width 39 height 31
type input "***"
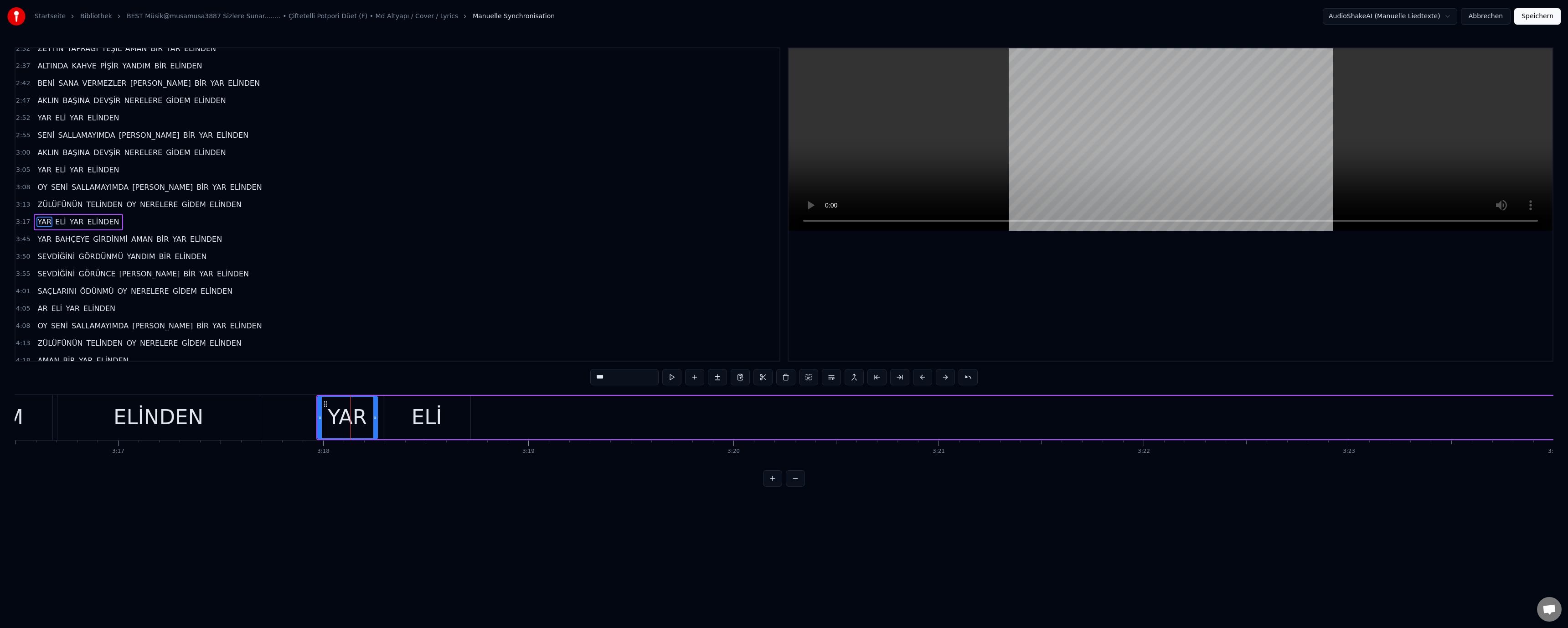
scroll to position [268, 0]
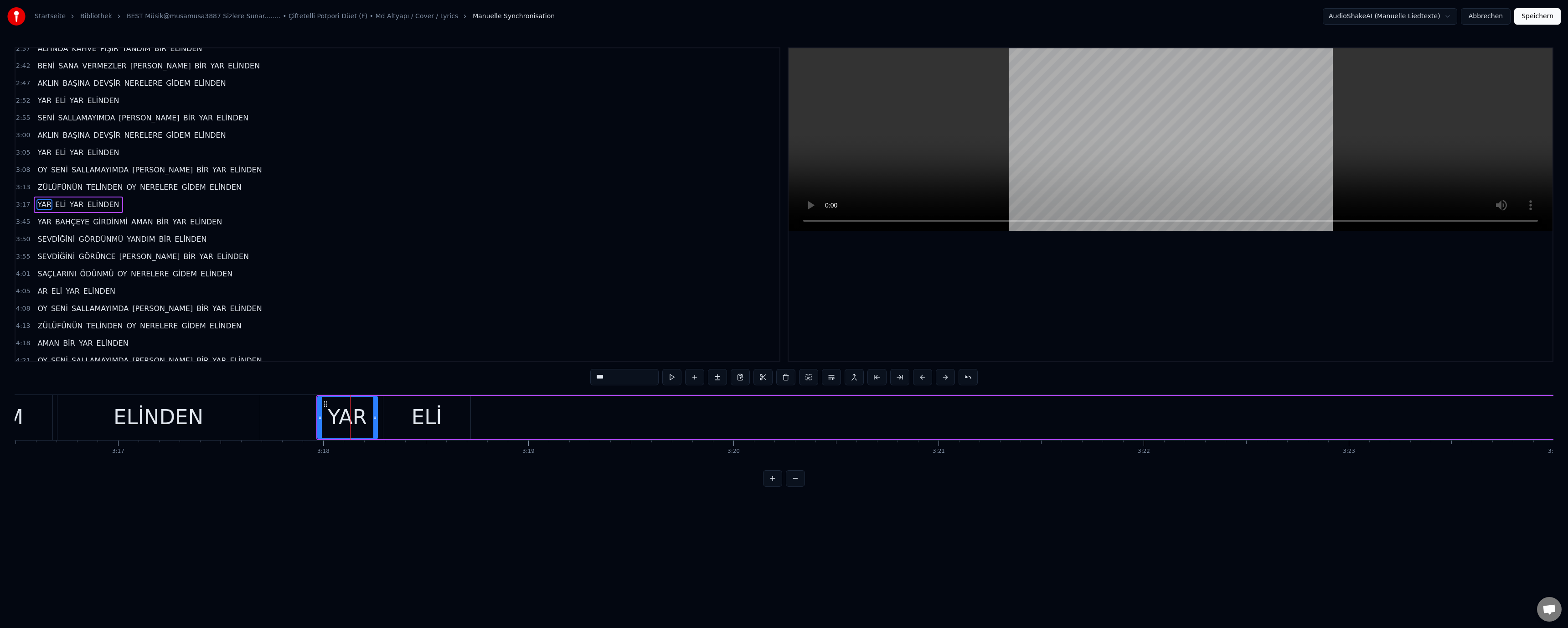
drag, startPoint x: 618, startPoint y: 379, endPoint x: 590, endPoint y: 379, distance: 28.0
click at [590, 379] on input "***" at bounding box center [625, 377] width 68 height 16
click at [572, 429] on div "Wort hinzufügen Ctrl+N" at bounding box center [576, 426] width 112 height 15
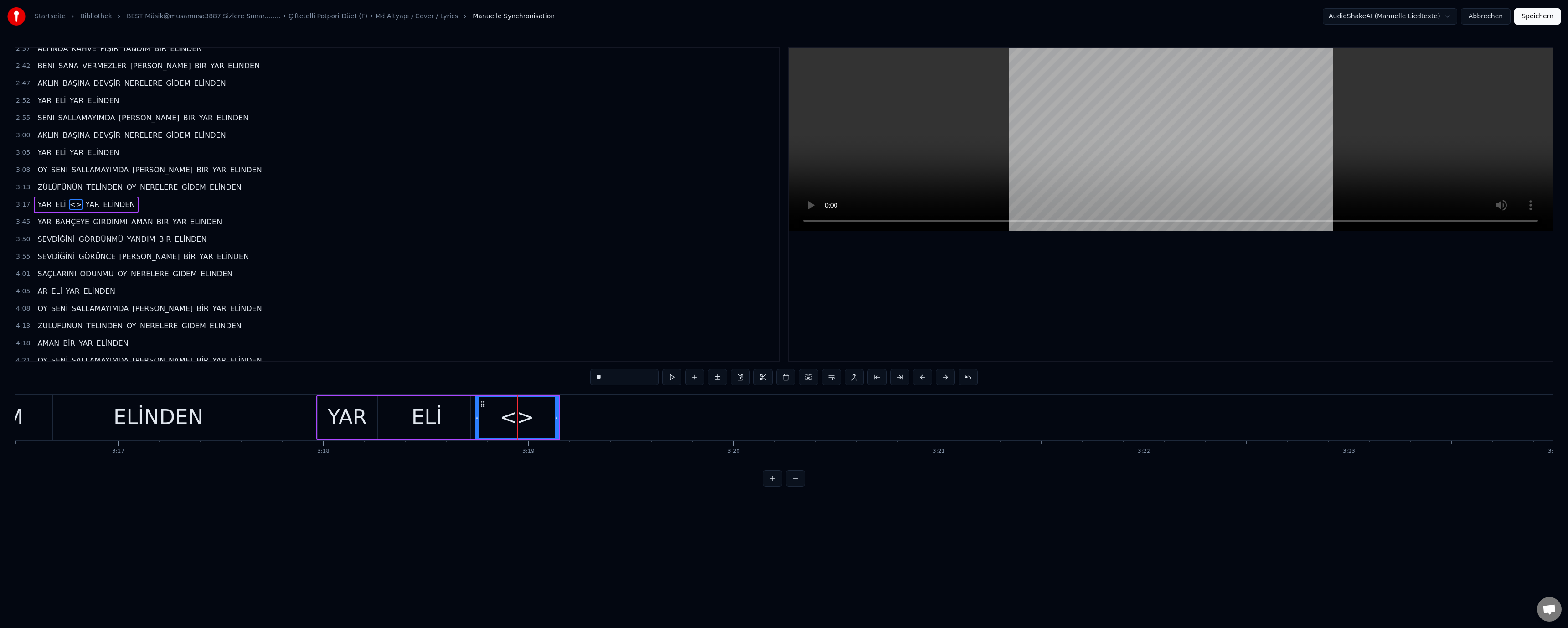
drag, startPoint x: 520, startPoint y: 415, endPoint x: 476, endPoint y: 415, distance: 44.0
click at [476, 415] on icon at bounding box center [477, 417] width 4 height 7
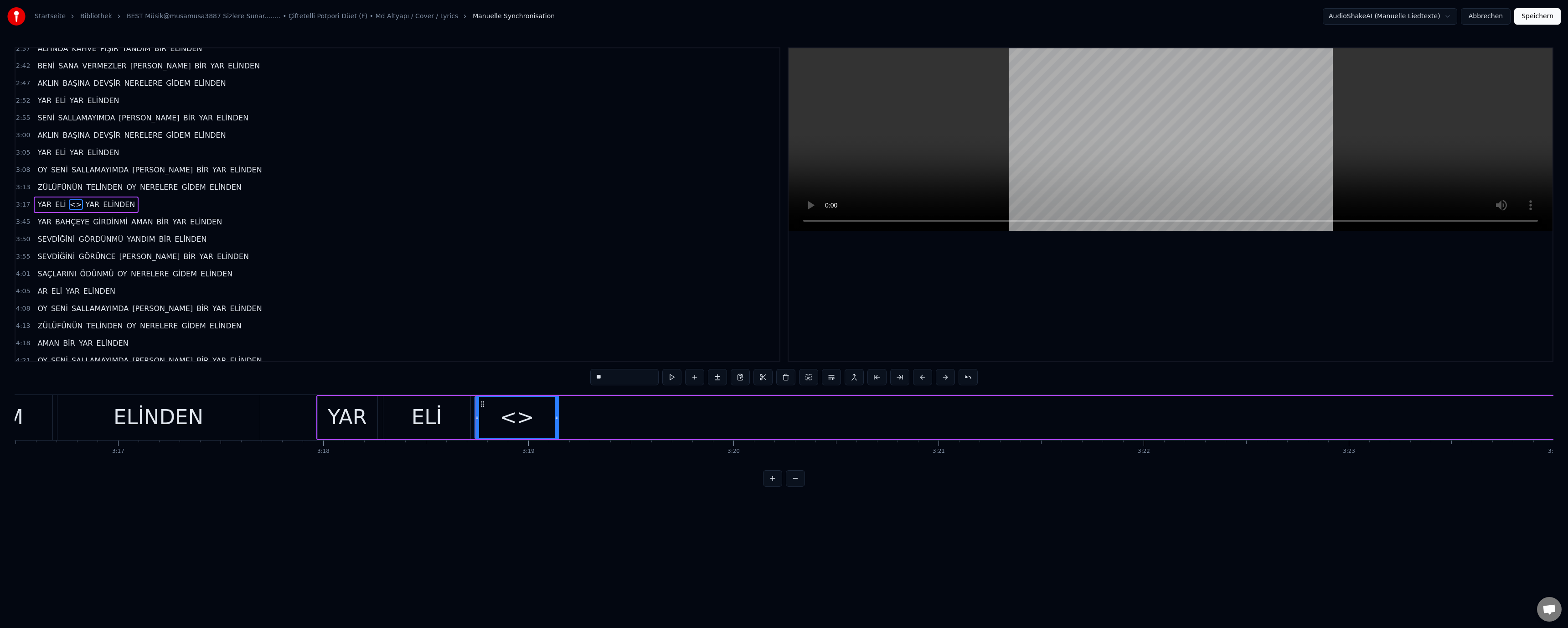
drag, startPoint x: 607, startPoint y: 379, endPoint x: 580, endPoint y: 378, distance: 27.0
click at [580, 378] on div "0:36 ÇALDIĞIM BAĞLAMA GÜZEL GÖZLÜM AĞLAMA 0:41 BEN BURALI DEĞİLEM BANA GÖNÜL BA…" at bounding box center [784, 267] width 1539 height 439
paste input "*"
type input "***"
drag, startPoint x: 538, startPoint y: 497, endPoint x: 472, endPoint y: 462, distance: 74.7
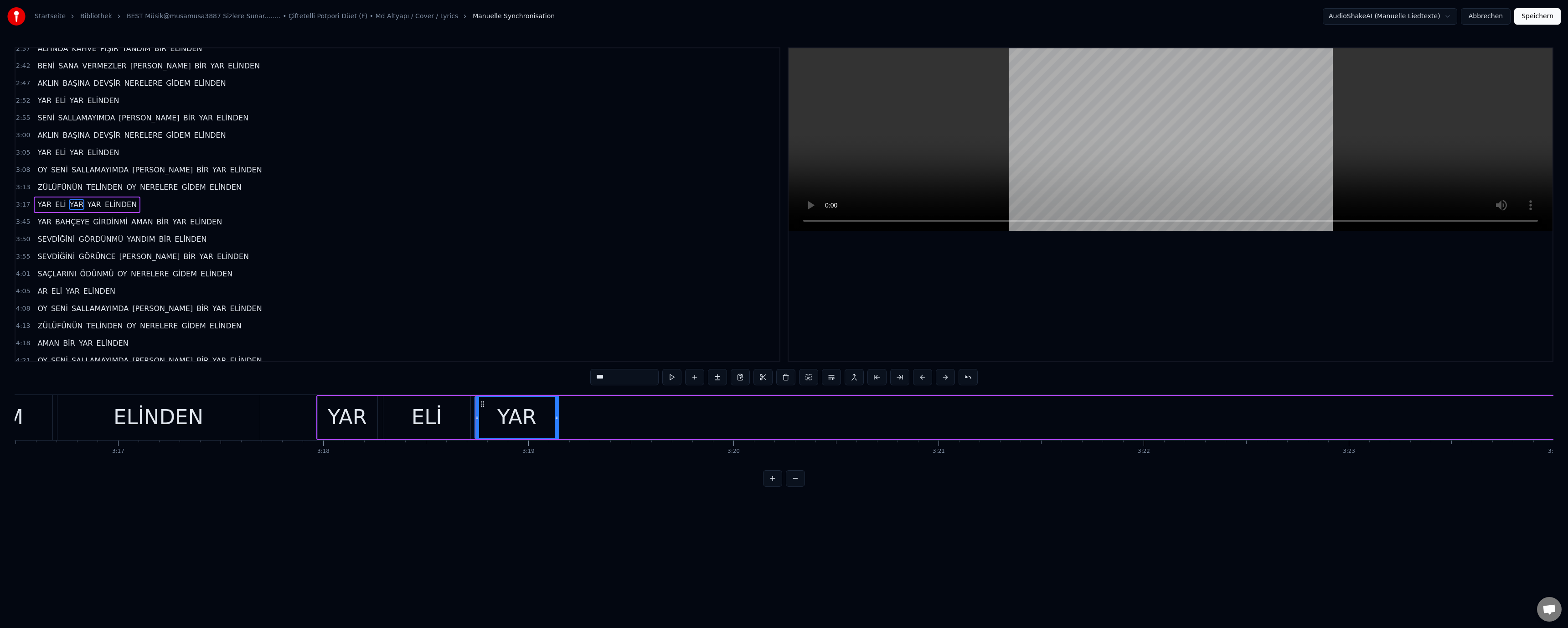
click at [536, 496] on html "Startseite Bibliothek BEST Müsik@musamusa3887 Sizlere Sunar........ • Çiftetell…" at bounding box center [784, 250] width 1568 height 501
drag, startPoint x: 348, startPoint y: 414, endPoint x: 440, endPoint y: 361, distance: 106.2
click at [349, 414] on div "YAR" at bounding box center [347, 417] width 39 height 31
drag, startPoint x: 597, startPoint y: 419, endPoint x: 621, endPoint y: 417, distance: 24.1
click at [609, 418] on html "Startseite Bibliothek BEST Müsik@musamusa3887 Sizlere Sunar........ • Çiftetell…" at bounding box center [784, 250] width 1568 height 501
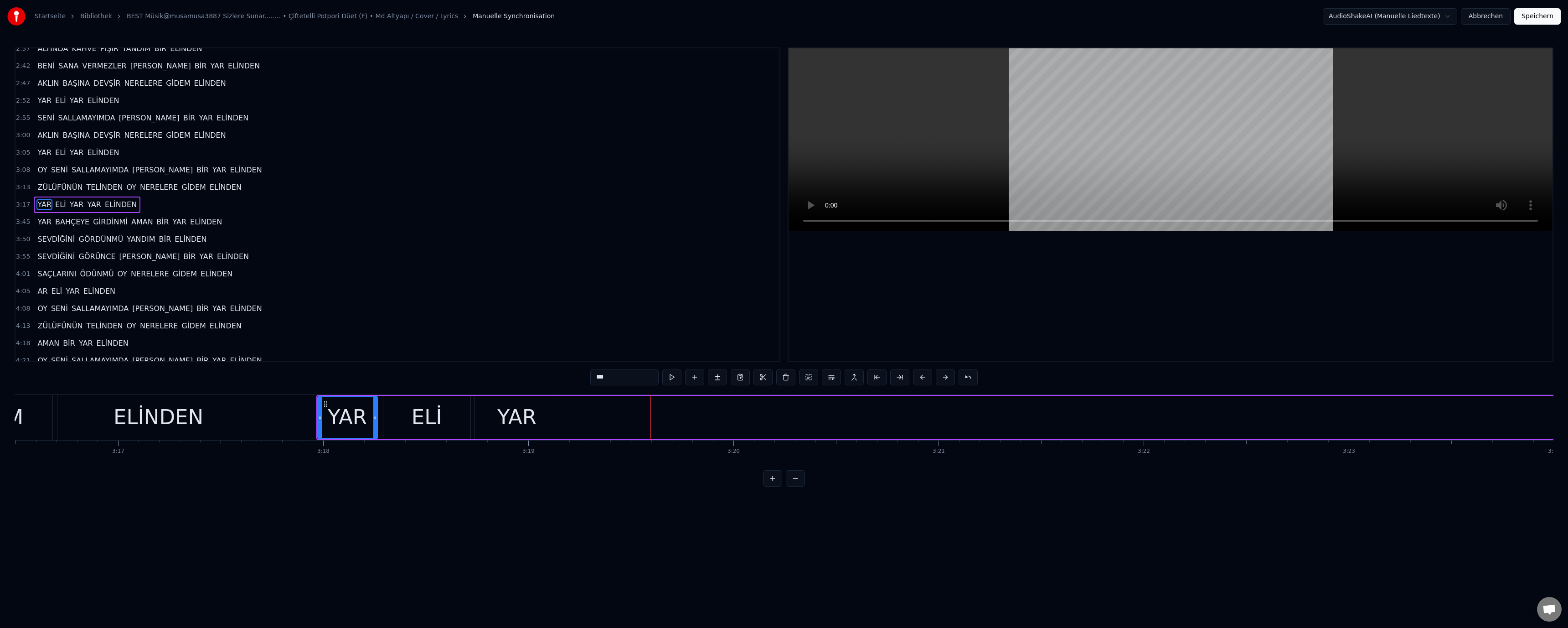
click at [653, 425] on div "Wort hinzufügen Ctrl+N" at bounding box center [691, 424] width 112 height 15
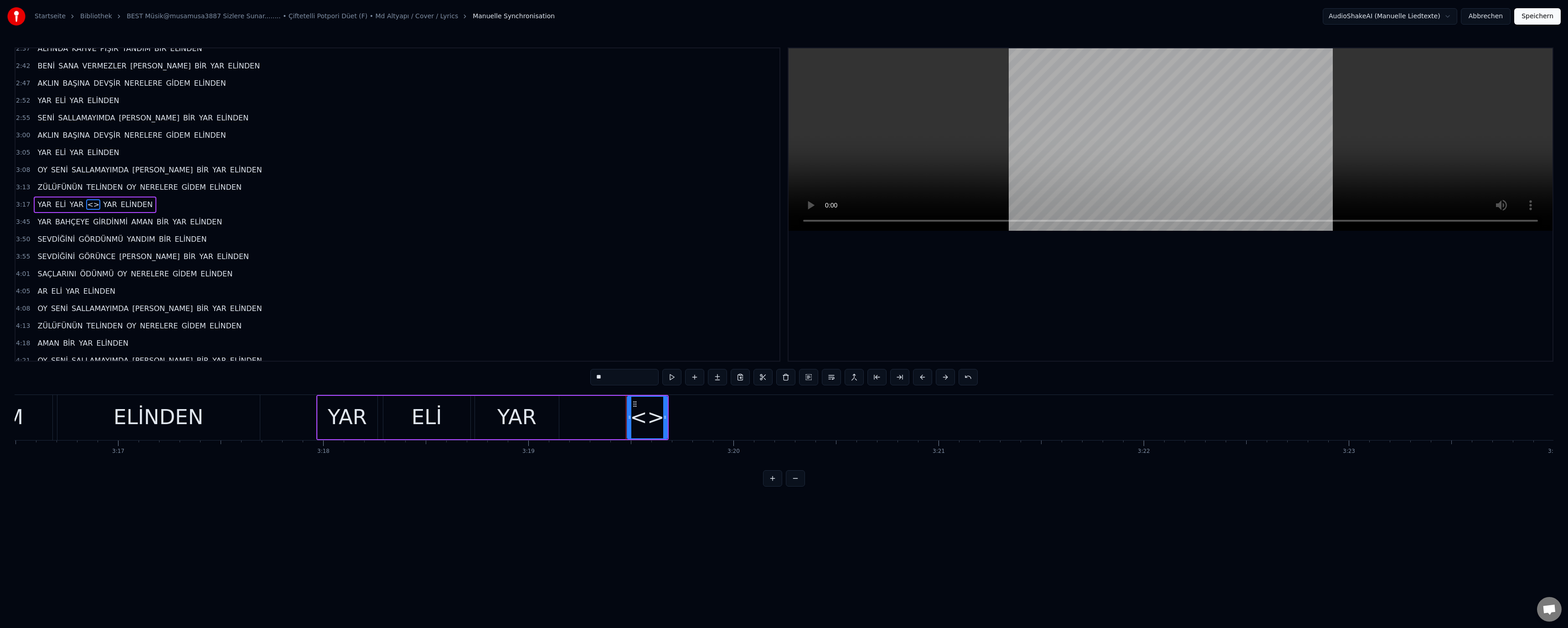
drag, startPoint x: 607, startPoint y: 375, endPoint x: 572, endPoint y: 375, distance: 35.0
click at [572, 375] on div "0:36 ÇALDIĞIM BAĞLAMA GÜZEL GÖZLÜM AĞLAMA 0:41 BEN BURALI DEĞİLEM BANA GÖNÜL BA…" at bounding box center [784, 267] width 1539 height 439
click at [146, 413] on div "ELİNDEN" at bounding box center [158, 417] width 90 height 31
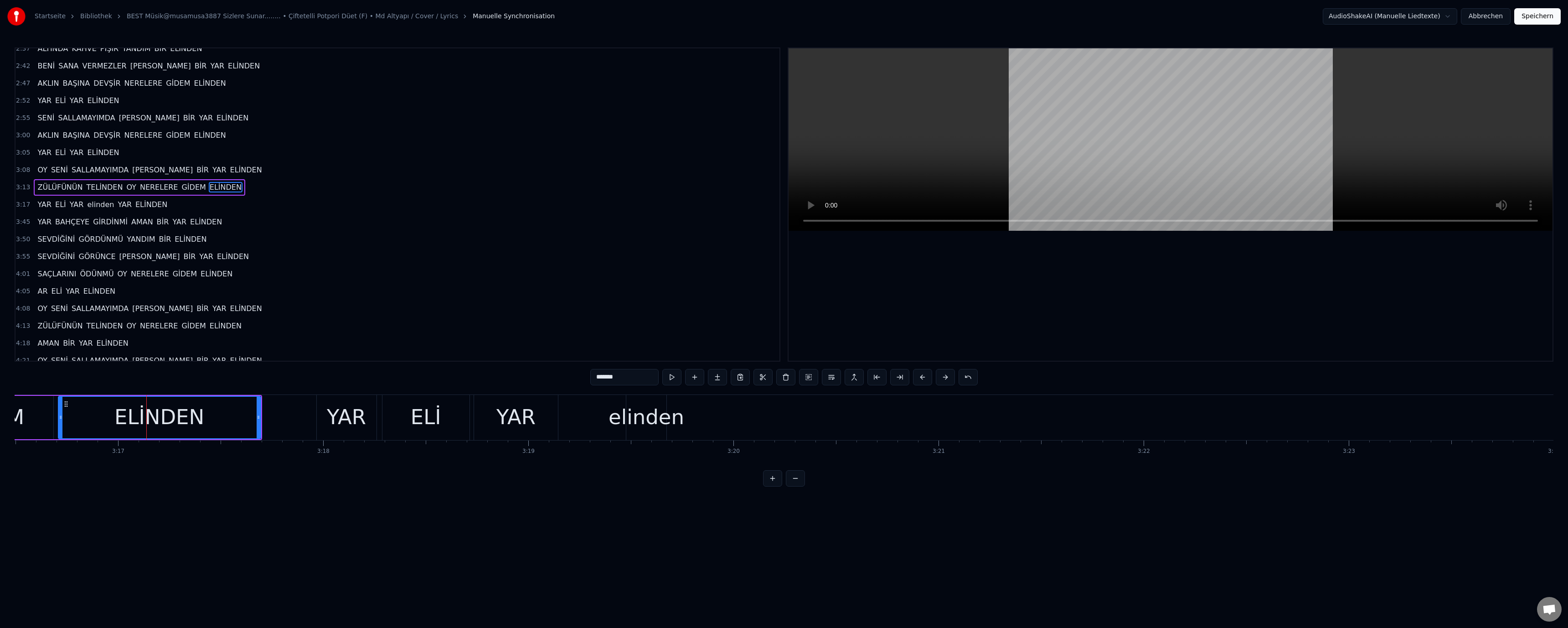
scroll to position [251, 0]
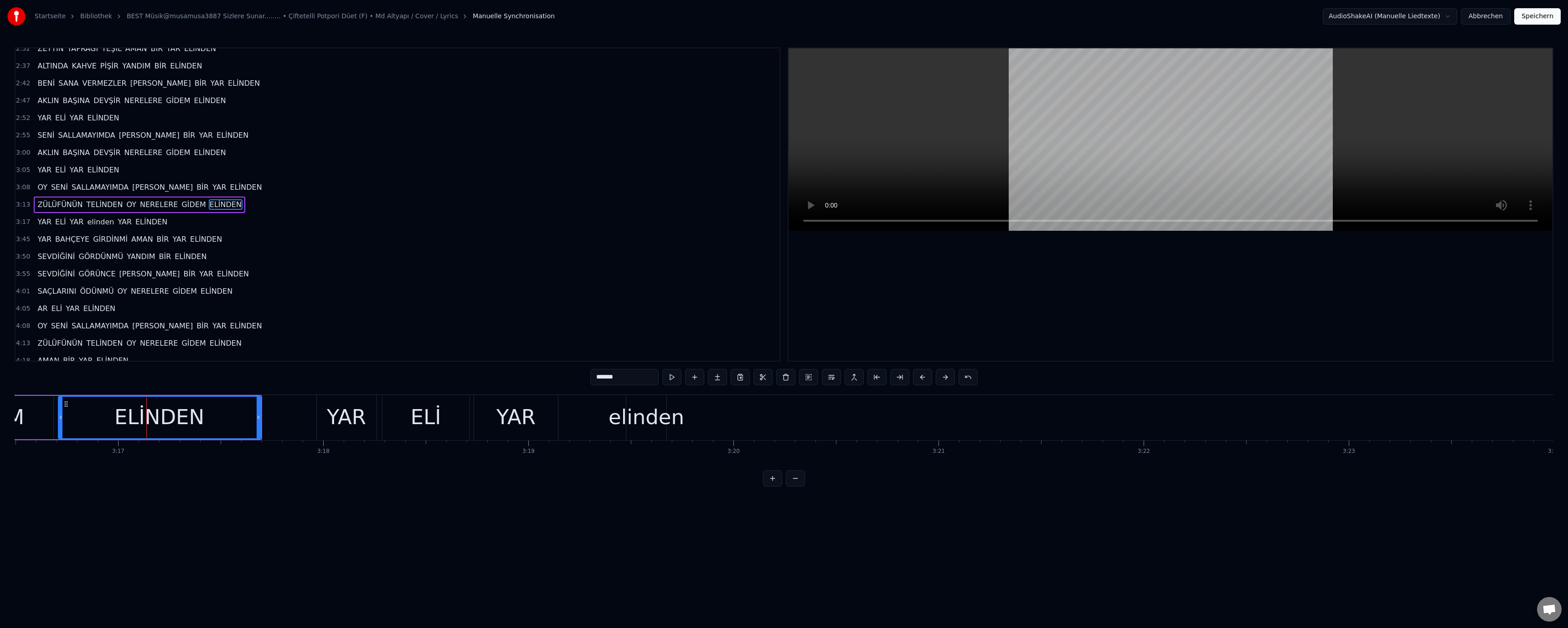
drag, startPoint x: 605, startPoint y: 373, endPoint x: 580, endPoint y: 373, distance: 25.0
click at [580, 373] on div "0:36 ÇALDIĞIM BAĞLAMA GÜZEL GÖZLÜM AĞLAMA 0:41 BEN BURALI DEĞİLEM BANA GÖNÜL BA…" at bounding box center [784, 267] width 1539 height 439
drag, startPoint x: 642, startPoint y: 415, endPoint x: 625, endPoint y: 381, distance: 38.0
click at [641, 406] on div "elinden" at bounding box center [646, 417] width 75 height 31
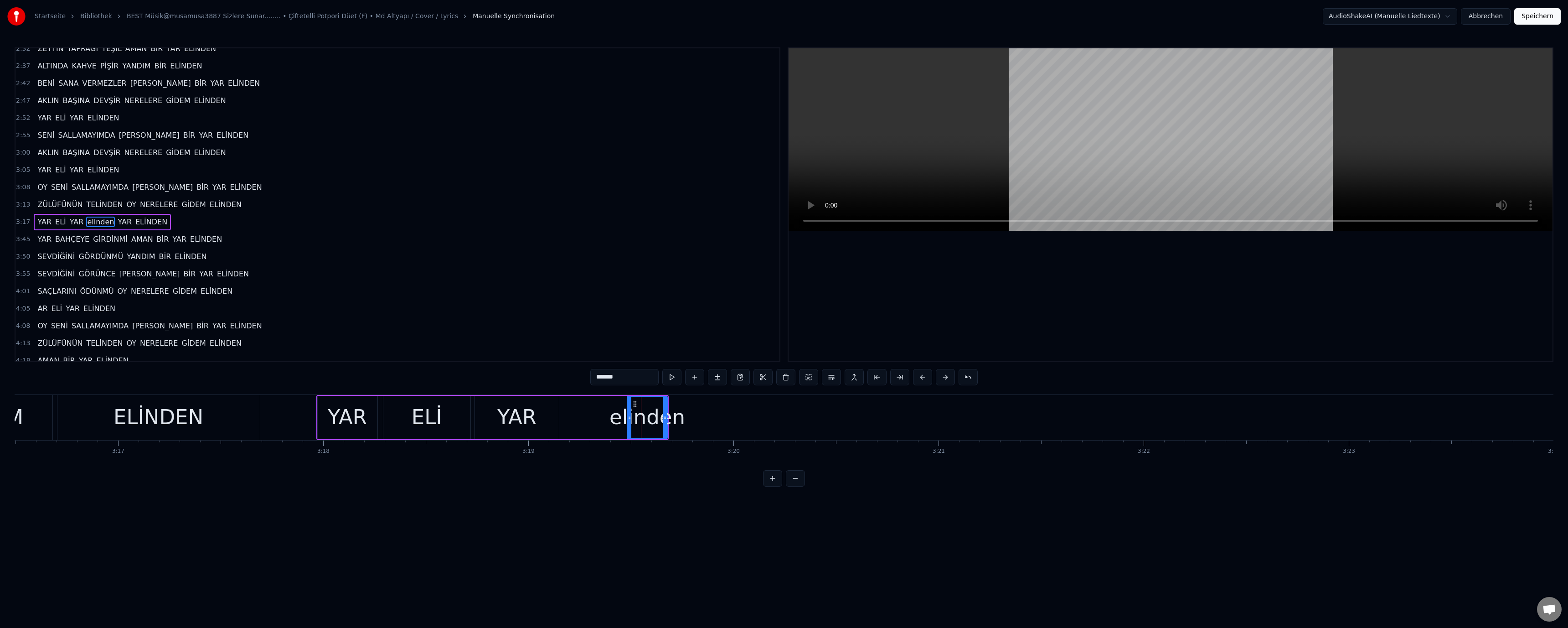
scroll to position [268, 0]
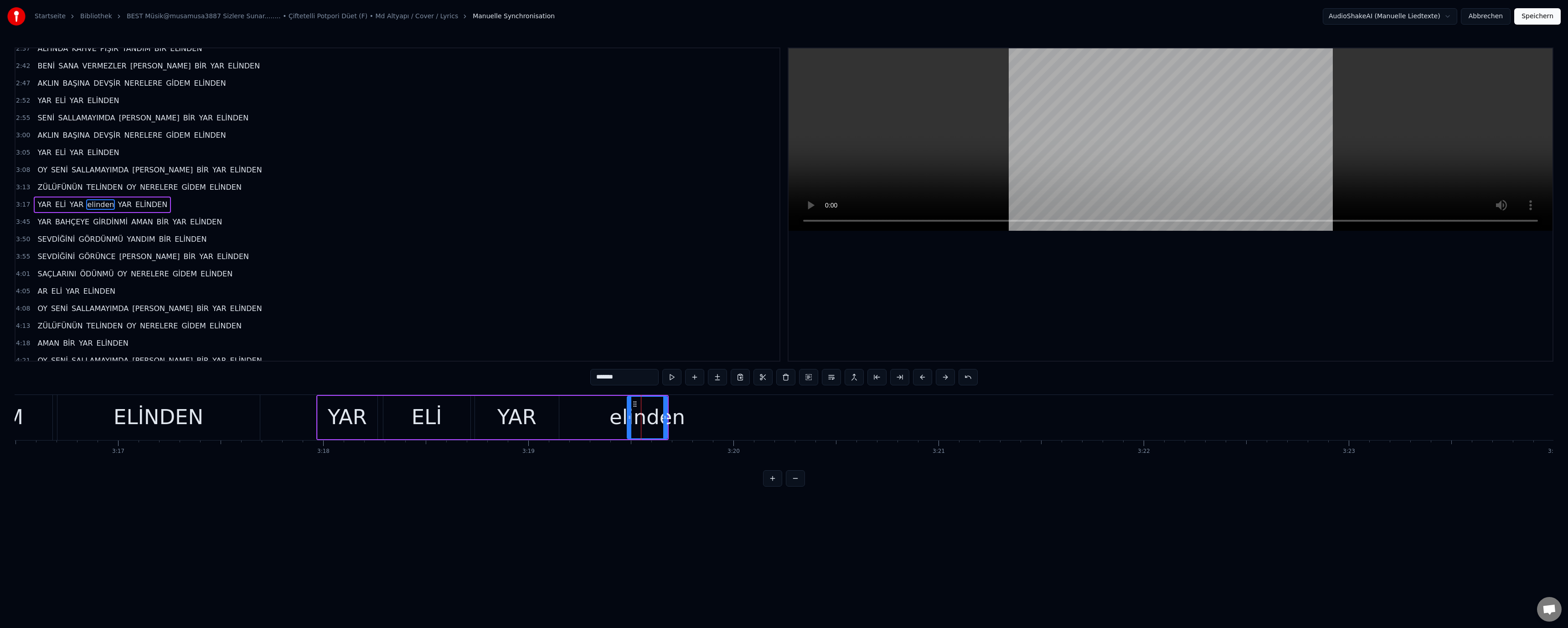
drag, startPoint x: 626, startPoint y: 376, endPoint x: 573, endPoint y: 377, distance: 53.0
click at [573, 377] on div "0:36 ÇALDIĞIM BAĞLAMA GÜZEL GÖZLÜM AĞLAMA 0:41 BEN BURALI DEĞİLEM BANA GÖNÜL BA…" at bounding box center [784, 267] width 1539 height 439
paste input "text"
type input "*******"
drag, startPoint x: 634, startPoint y: 498, endPoint x: 636, endPoint y: 460, distance: 38.1
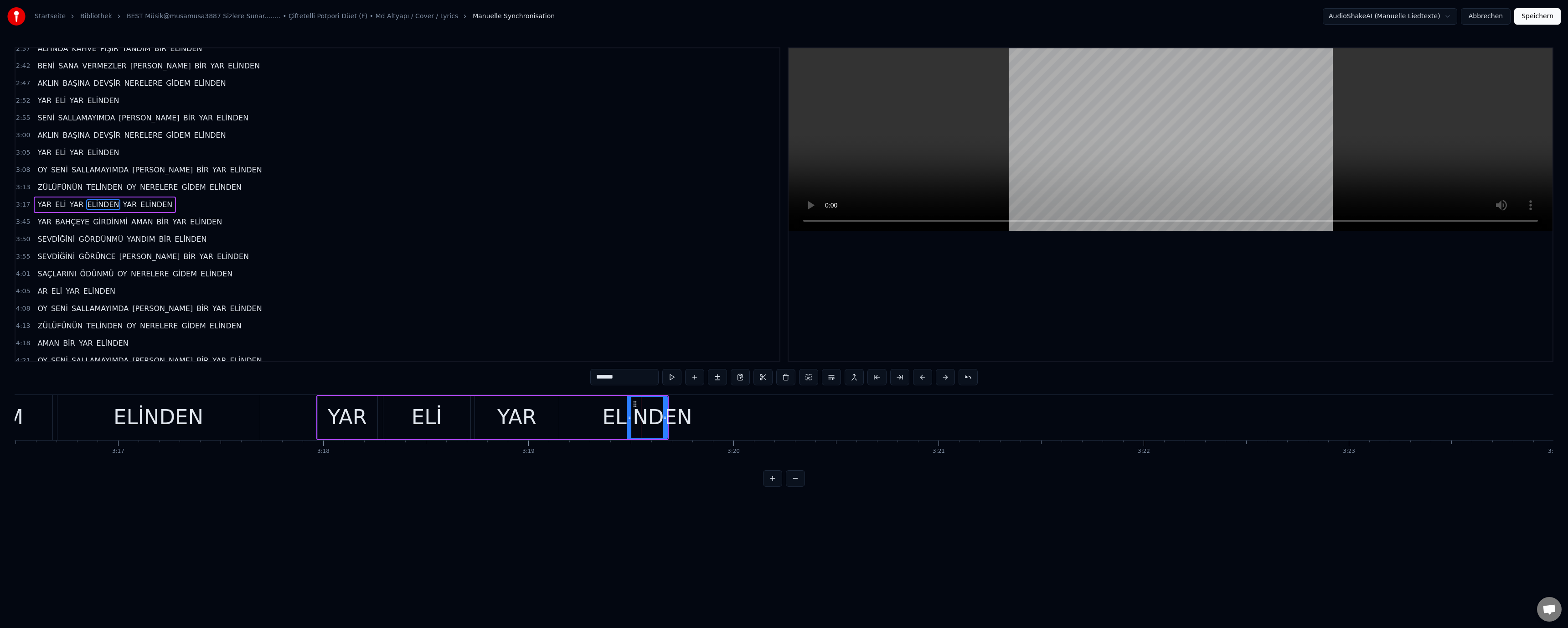
click at [636, 493] on html "Startseite Bibliothek BEST Müsik@musamusa3887 Sizlere Sunar........ • Çiftetell…" at bounding box center [784, 250] width 1568 height 501
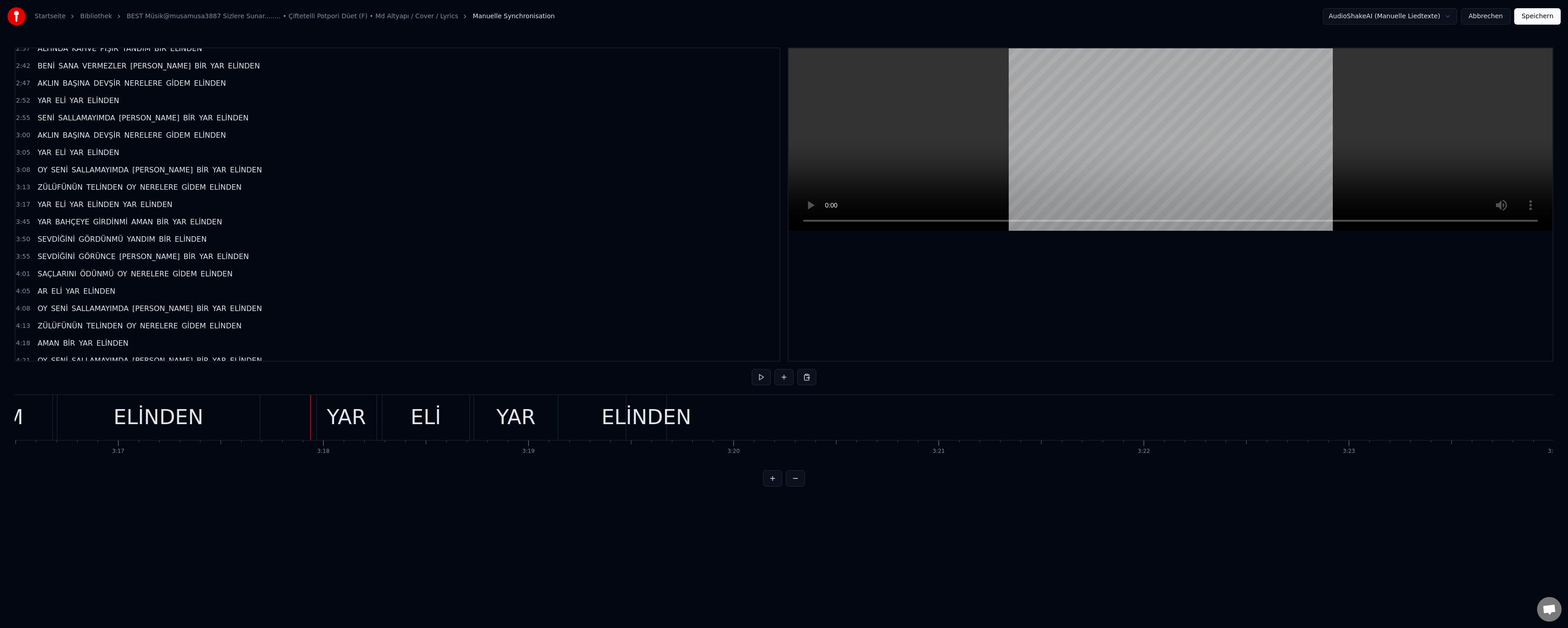
click at [341, 420] on div "YAR" at bounding box center [346, 417] width 39 height 31
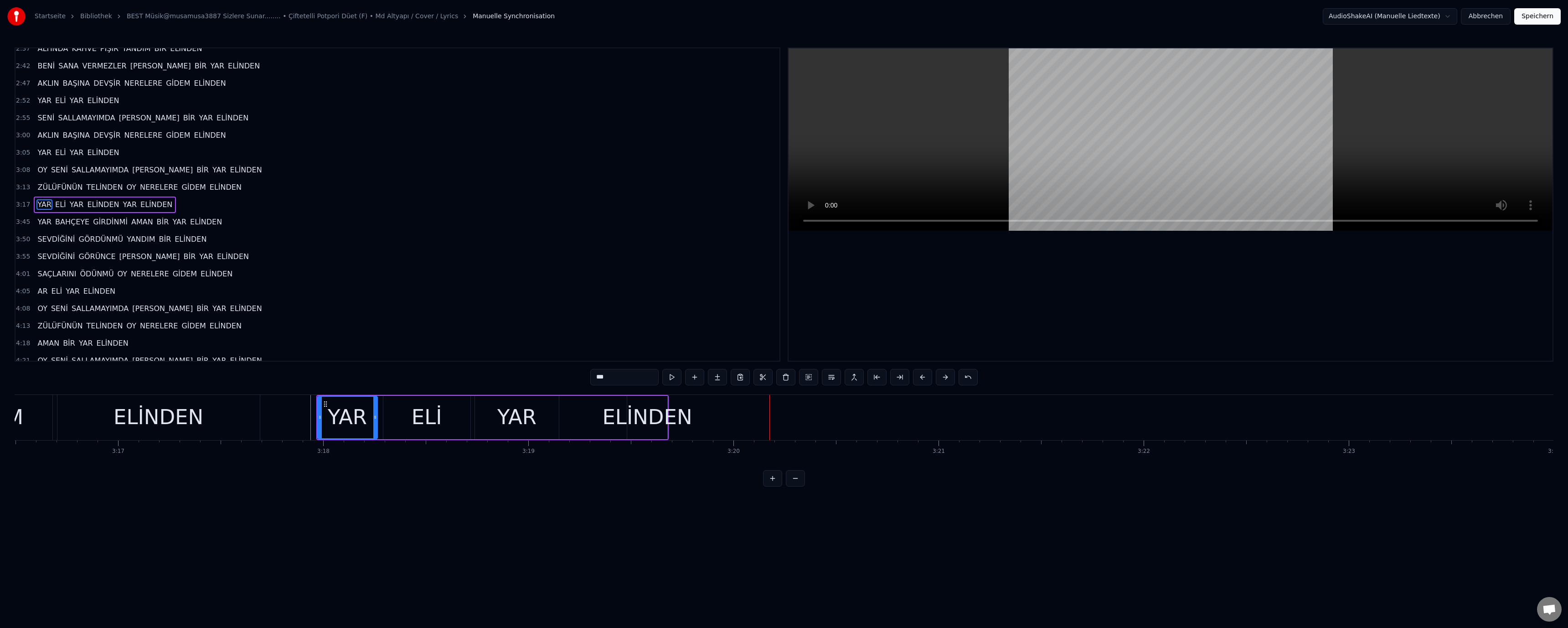
click at [583, 407] on div "YAR ELİ YAR ELİNDEN YAR ELİNDEN" at bounding box center [492, 417] width 352 height 45
click at [620, 426] on div "ELİNDEN" at bounding box center [647, 417] width 90 height 31
click at [534, 420] on div "YAR" at bounding box center [517, 417] width 39 height 31
click at [635, 415] on div "ELİNDEN" at bounding box center [647, 417] width 90 height 31
drag, startPoint x: 628, startPoint y: 417, endPoint x: 562, endPoint y: 418, distance: 66.0
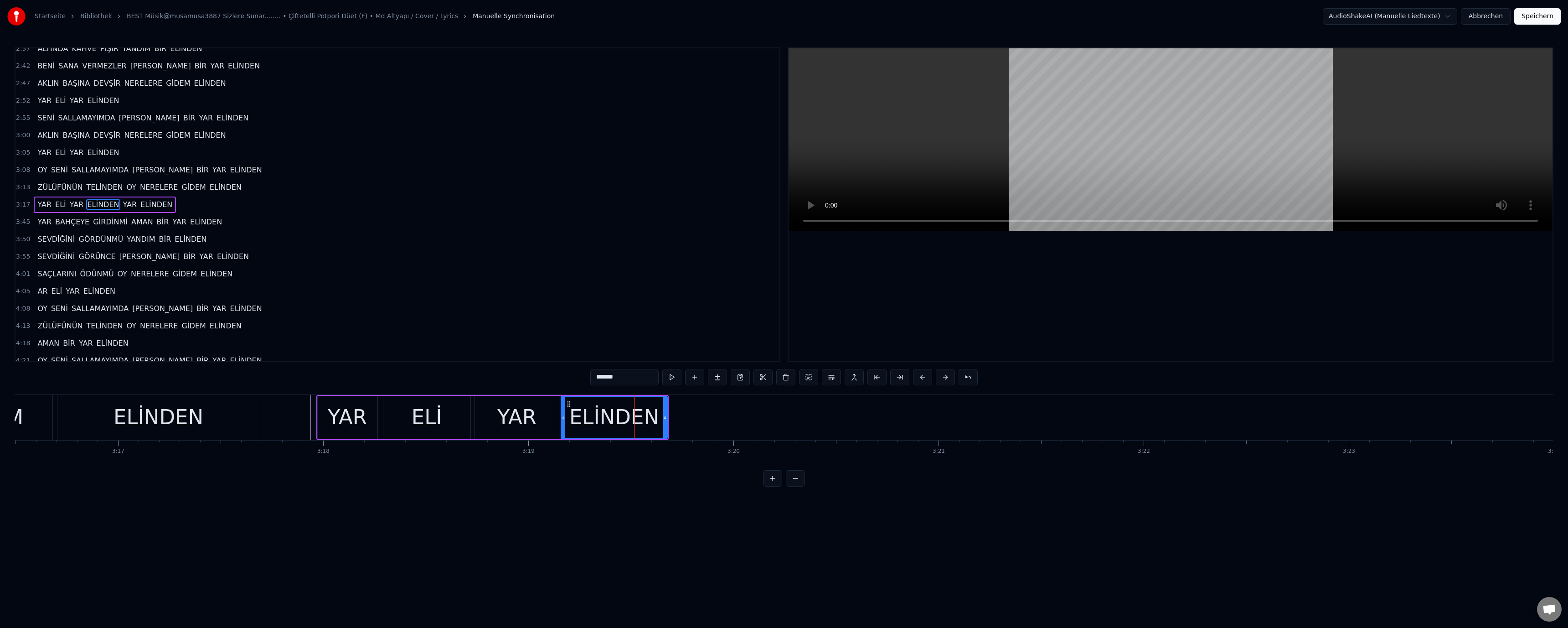
click at [562, 418] on icon at bounding box center [564, 417] width 4 height 7
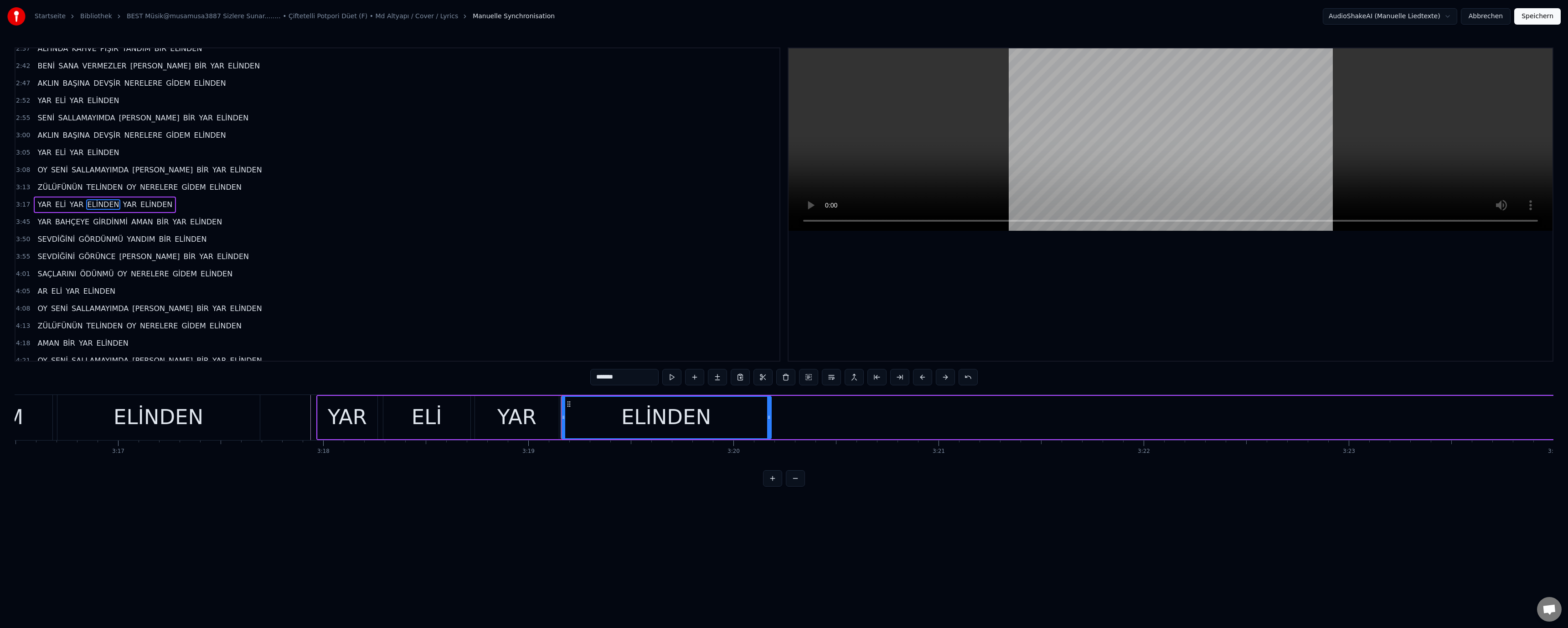
drag, startPoint x: 665, startPoint y: 416, endPoint x: 767, endPoint y: 418, distance: 102.0
click at [768, 419] on icon at bounding box center [769, 417] width 4 height 7
click at [334, 419] on div "YAR" at bounding box center [348, 417] width 60 height 43
click at [163, 419] on div "ELİNDEN" at bounding box center [158, 417] width 90 height 31
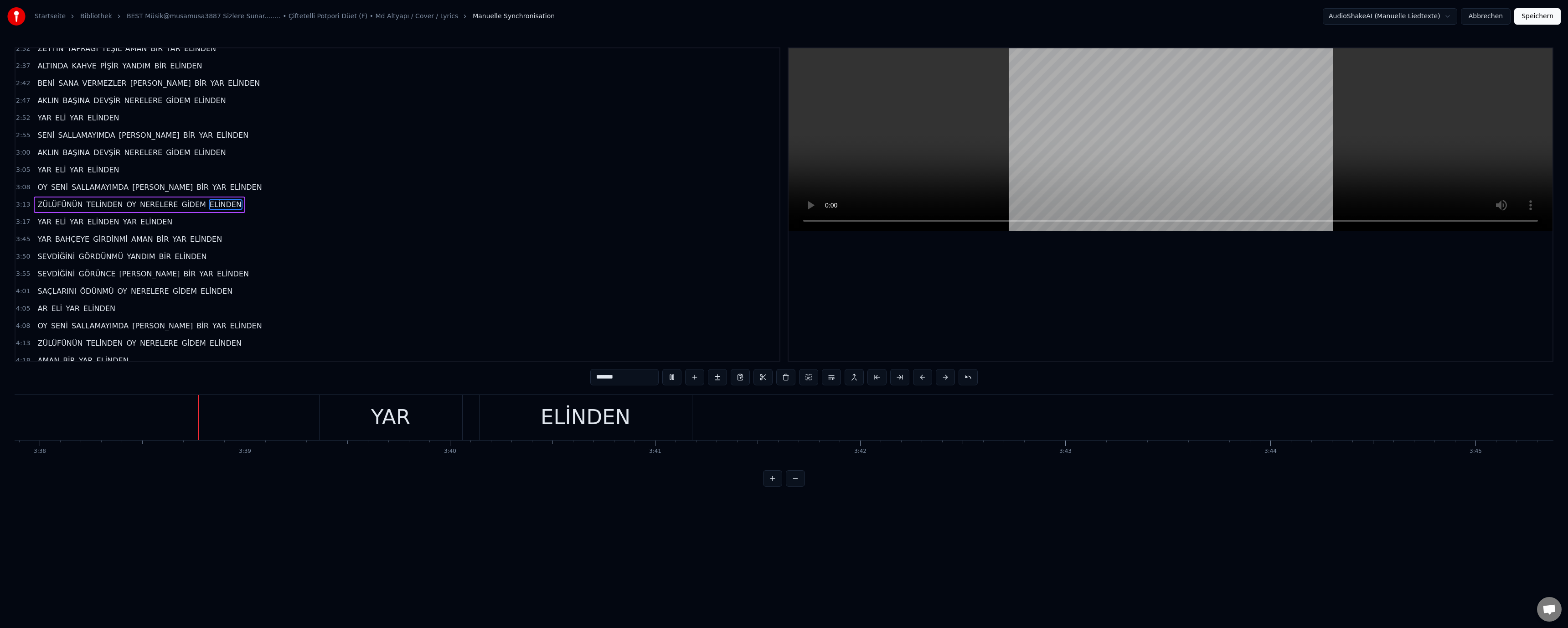
scroll to position [0, 44697]
click at [390, 422] on div "YAR" at bounding box center [384, 417] width 39 height 31
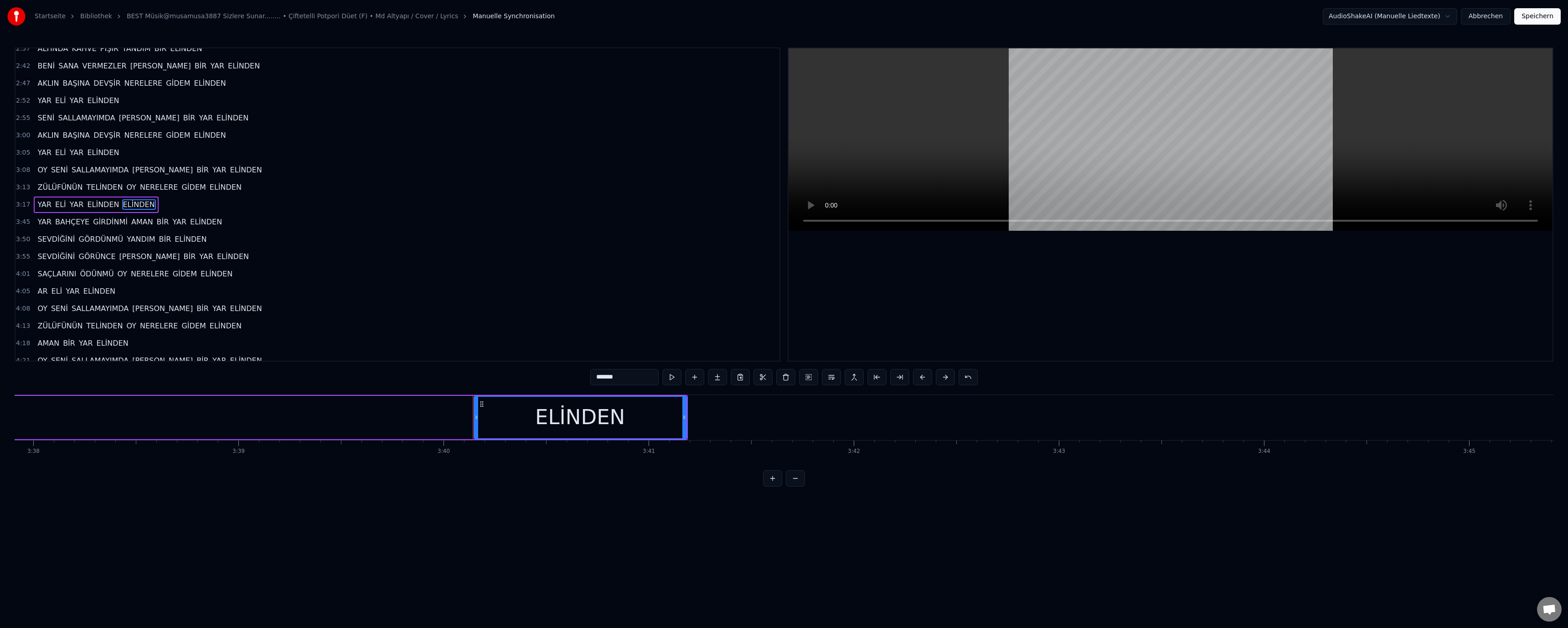
click at [516, 417] on div "ELİNDEN" at bounding box center [580, 417] width 211 height 41
type input "***"
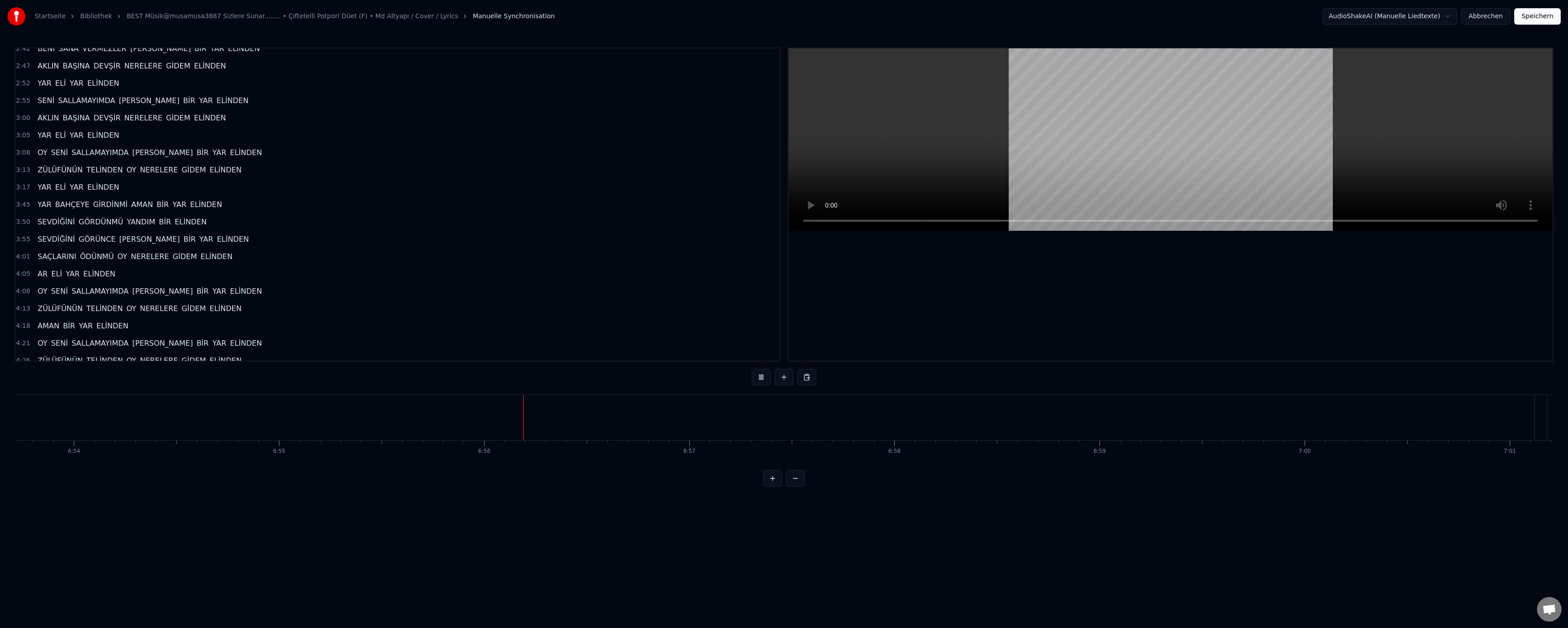
scroll to position [0, 85199]
click at [1157, 305] on div at bounding box center [1170, 204] width 764 height 312
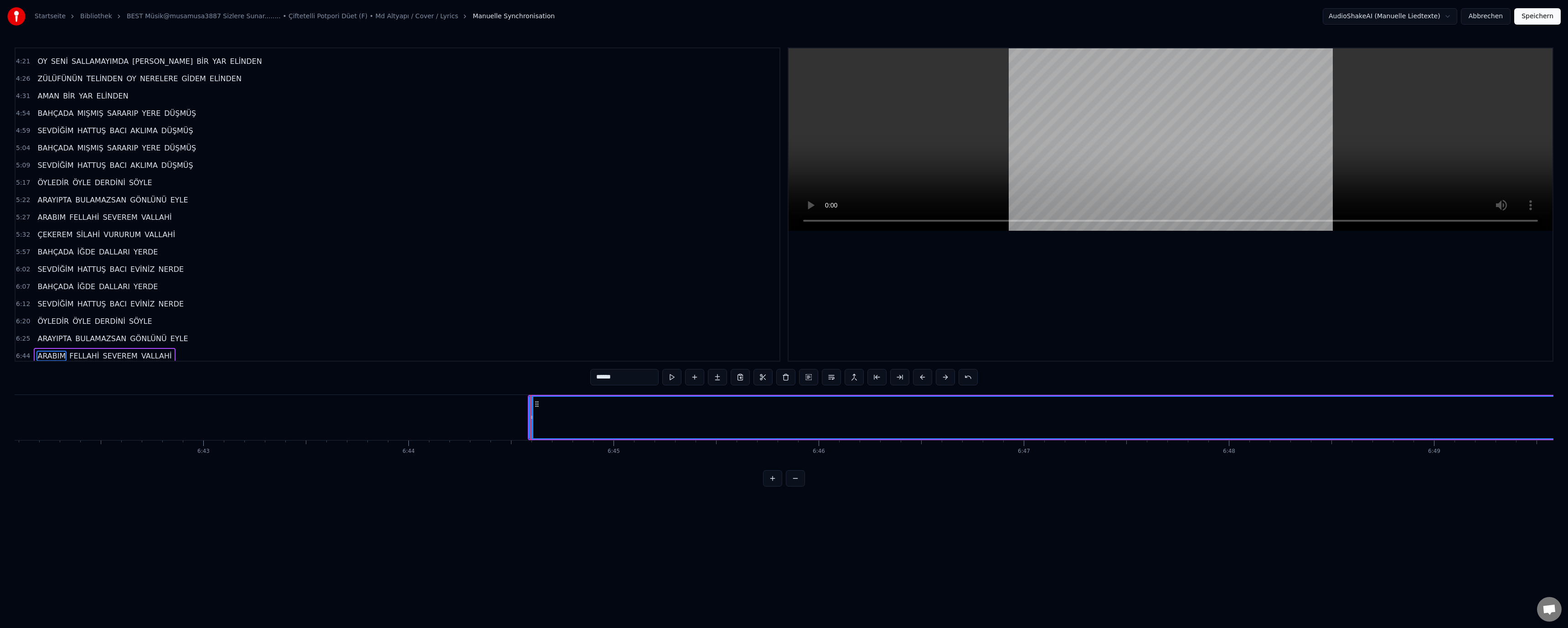
scroll to position [589, 0]
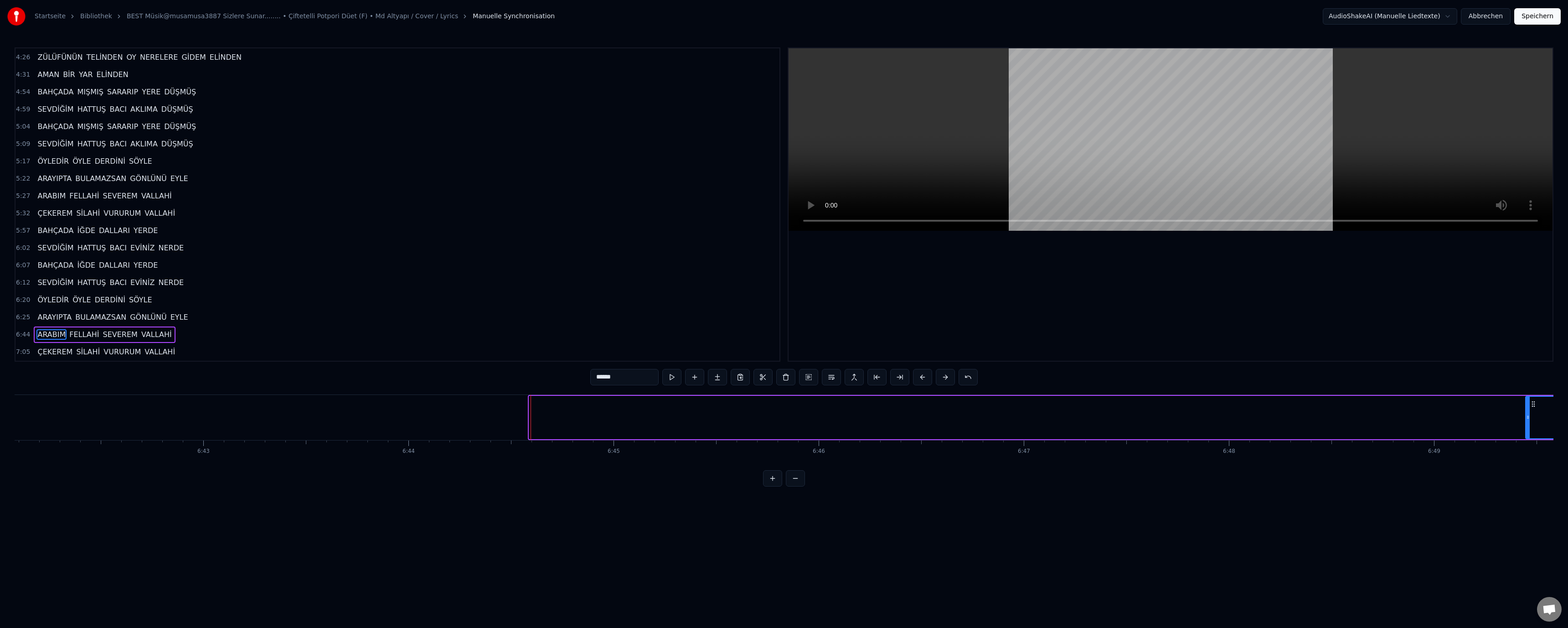
drag, startPoint x: 530, startPoint y: 417, endPoint x: 1526, endPoint y: 424, distance: 996.0
click at [1526, 424] on div at bounding box center [1528, 417] width 4 height 41
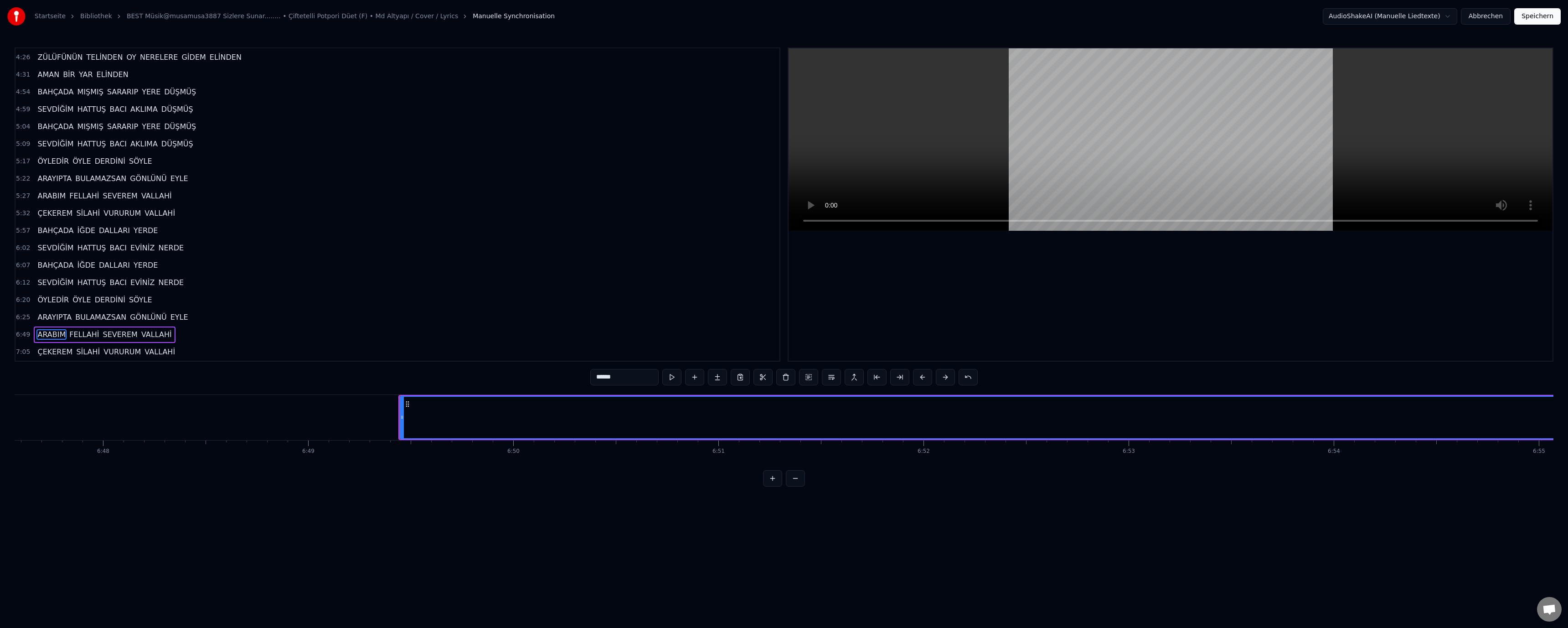
scroll to position [0, 83938]
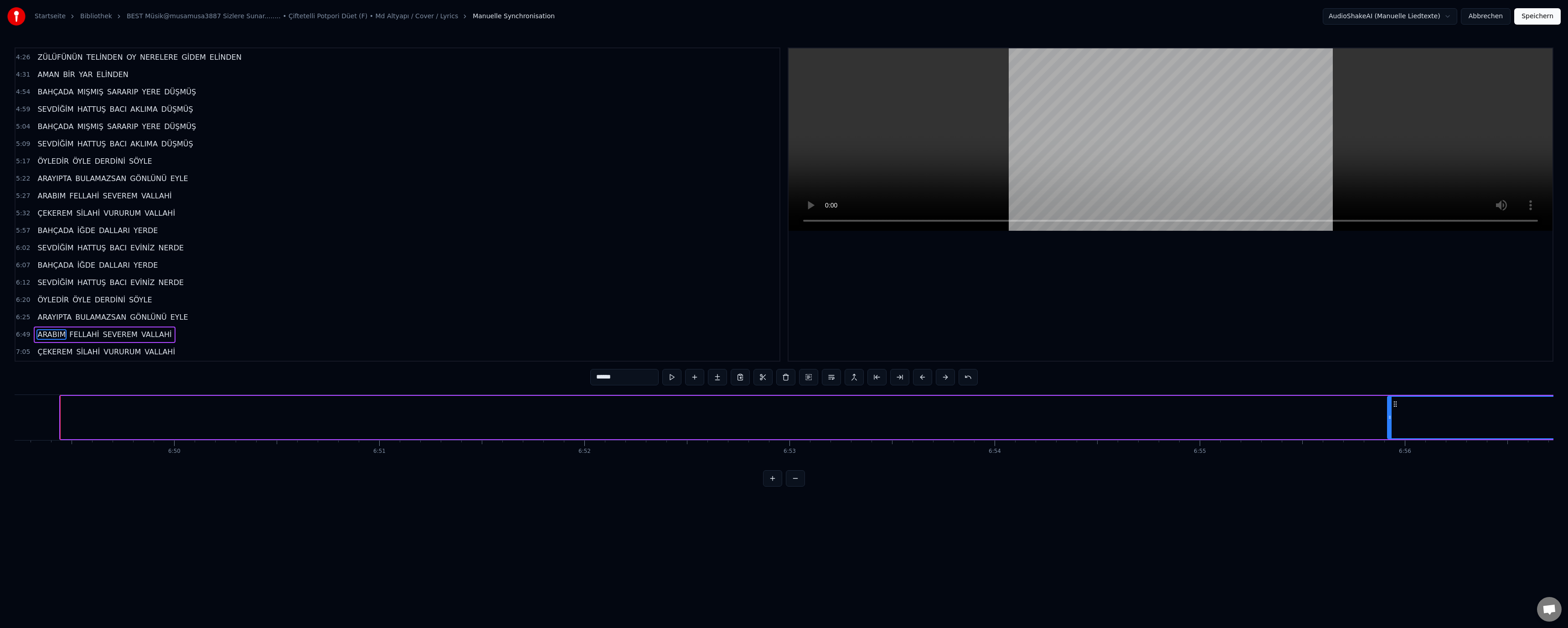
drag, startPoint x: 61, startPoint y: 418, endPoint x: 1393, endPoint y: 415, distance: 1332.0
click at [1391, 415] on icon at bounding box center [1390, 417] width 4 height 7
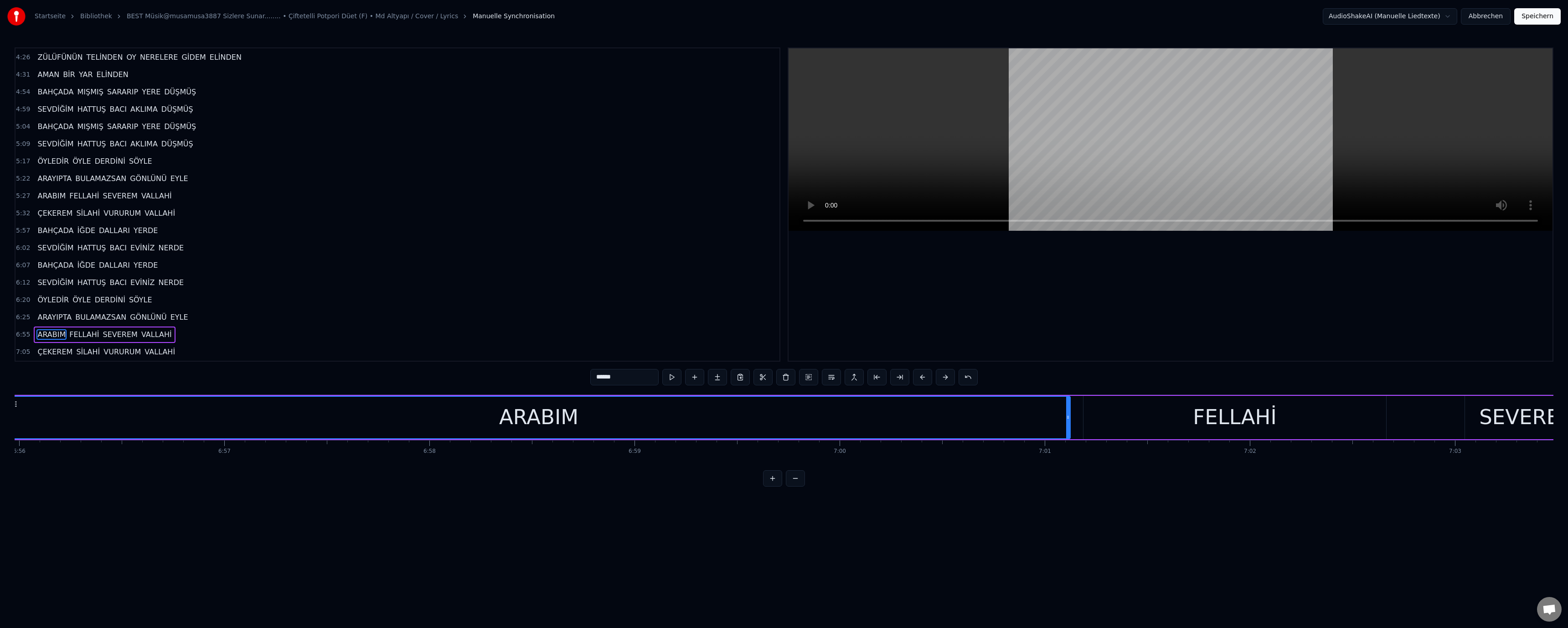
scroll to position [0, 85031]
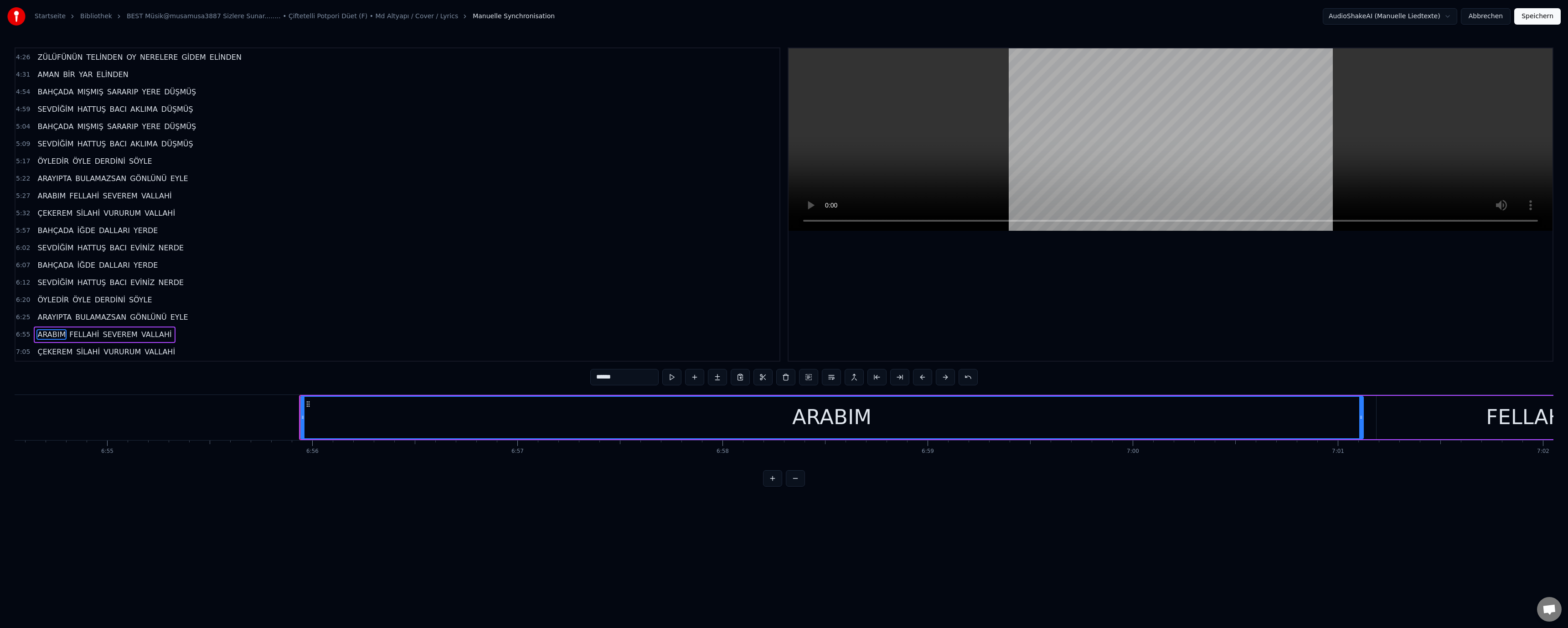
click at [304, 417] on div "ARABIM" at bounding box center [832, 417] width 1064 height 43
drag, startPoint x: 300, startPoint y: 418, endPoint x: 936, endPoint y: 417, distance: 636.0
click at [993, 417] on div "ARABIM" at bounding box center [832, 417] width 1064 height 43
drag, startPoint x: 300, startPoint y: 415, endPoint x: 337, endPoint y: 418, distance: 37.1
click at [336, 417] on div "ARABIM" at bounding box center [832, 417] width 1064 height 43
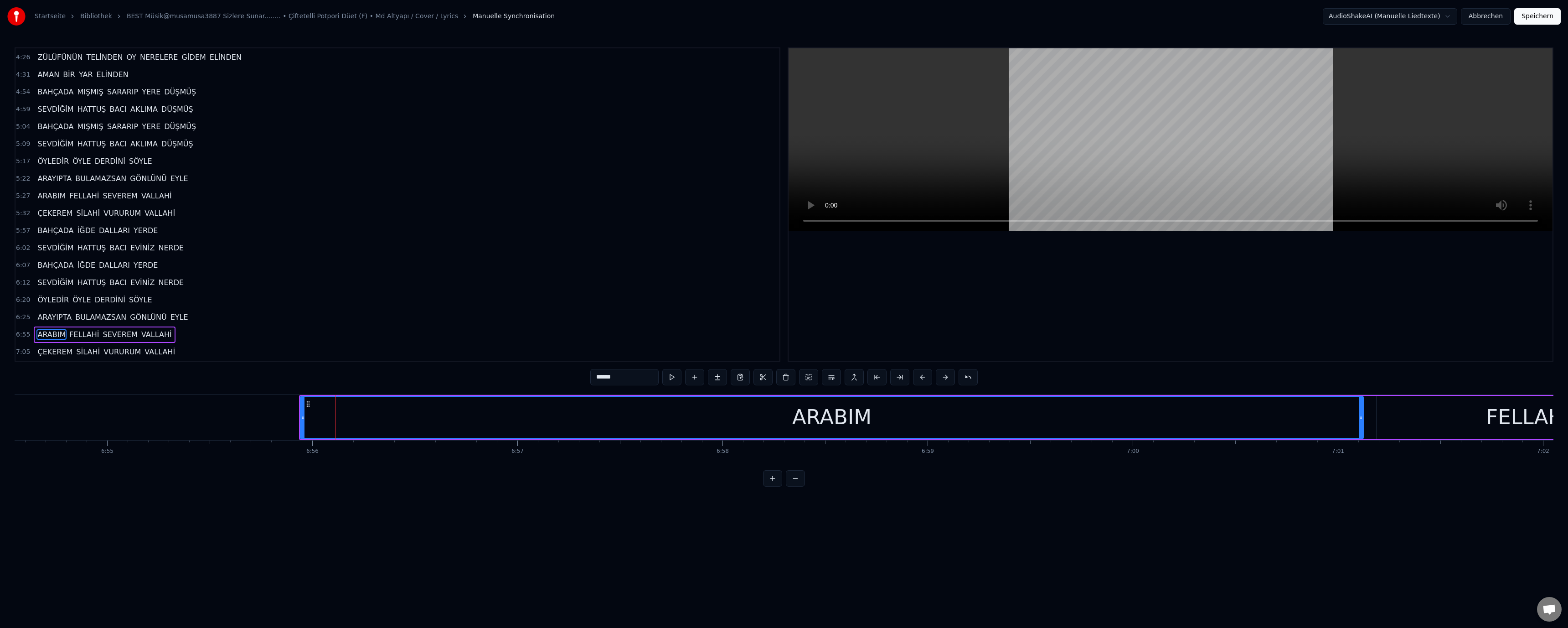
click at [348, 422] on div "ARABIM" at bounding box center [831, 417] width 1062 height 41
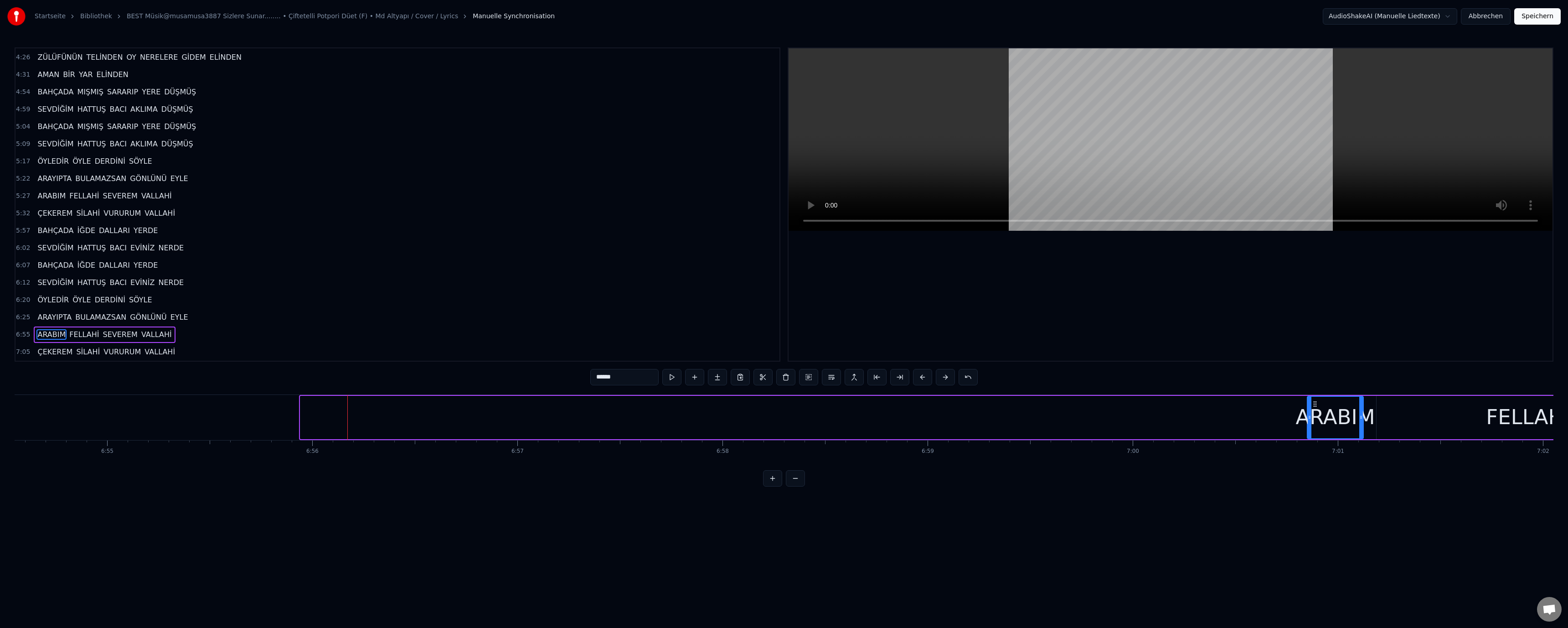
drag, startPoint x: 301, startPoint y: 417, endPoint x: 1308, endPoint y: 424, distance: 1007.0
click at [1308, 424] on div at bounding box center [1309, 417] width 4 height 41
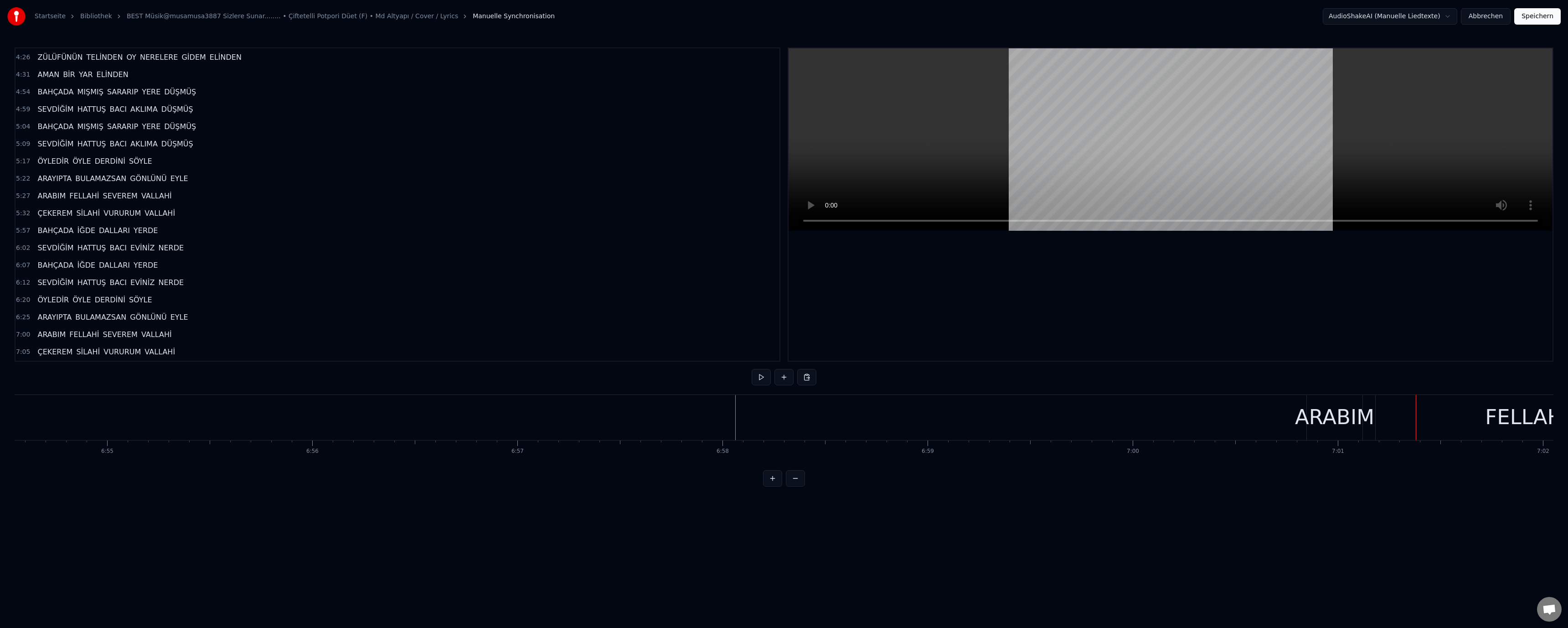
click at [1325, 413] on div "ARABIM" at bounding box center [1334, 417] width 79 height 31
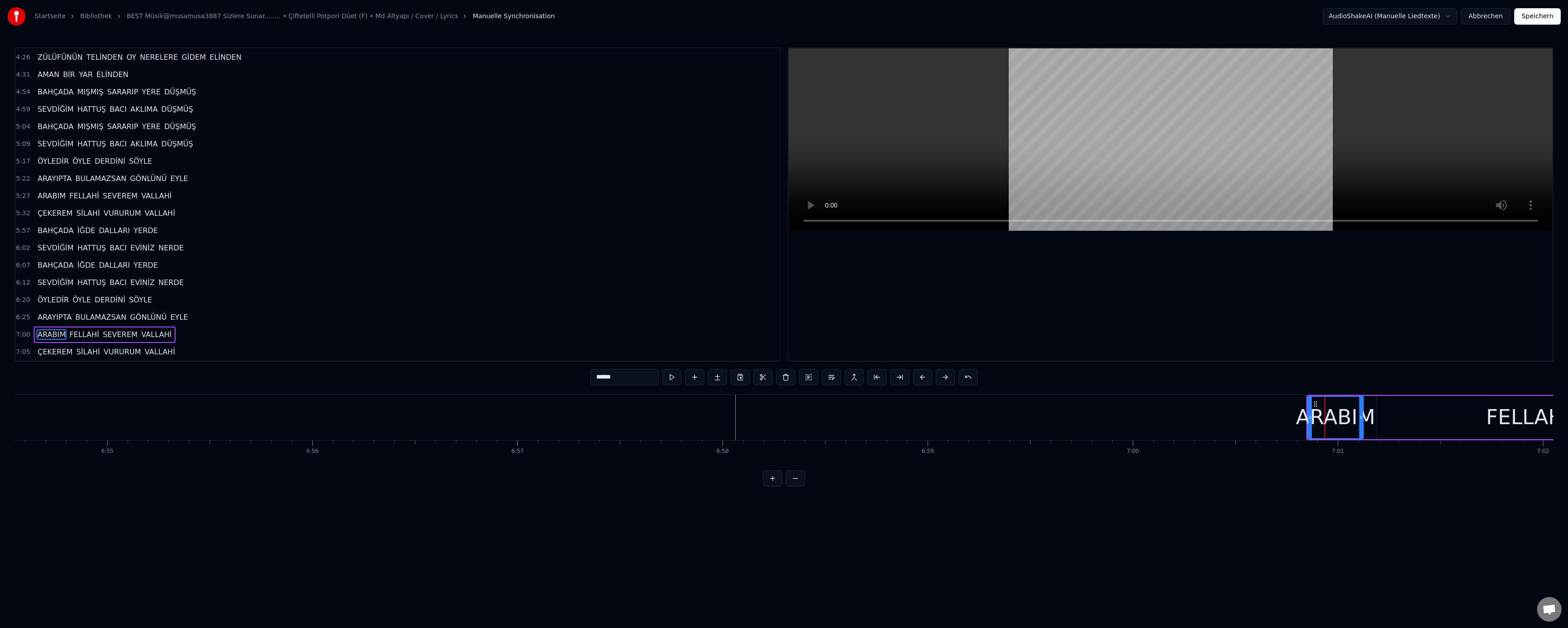
drag, startPoint x: 1307, startPoint y: 417, endPoint x: 1302, endPoint y: 418, distance: 5.1
click at [1300, 418] on div "ARABIM" at bounding box center [1335, 417] width 79 height 31
drag, startPoint x: 1309, startPoint y: 417, endPoint x: 1262, endPoint y: 417, distance: 47.0
click at [1262, 417] on icon at bounding box center [1264, 417] width 4 height 7
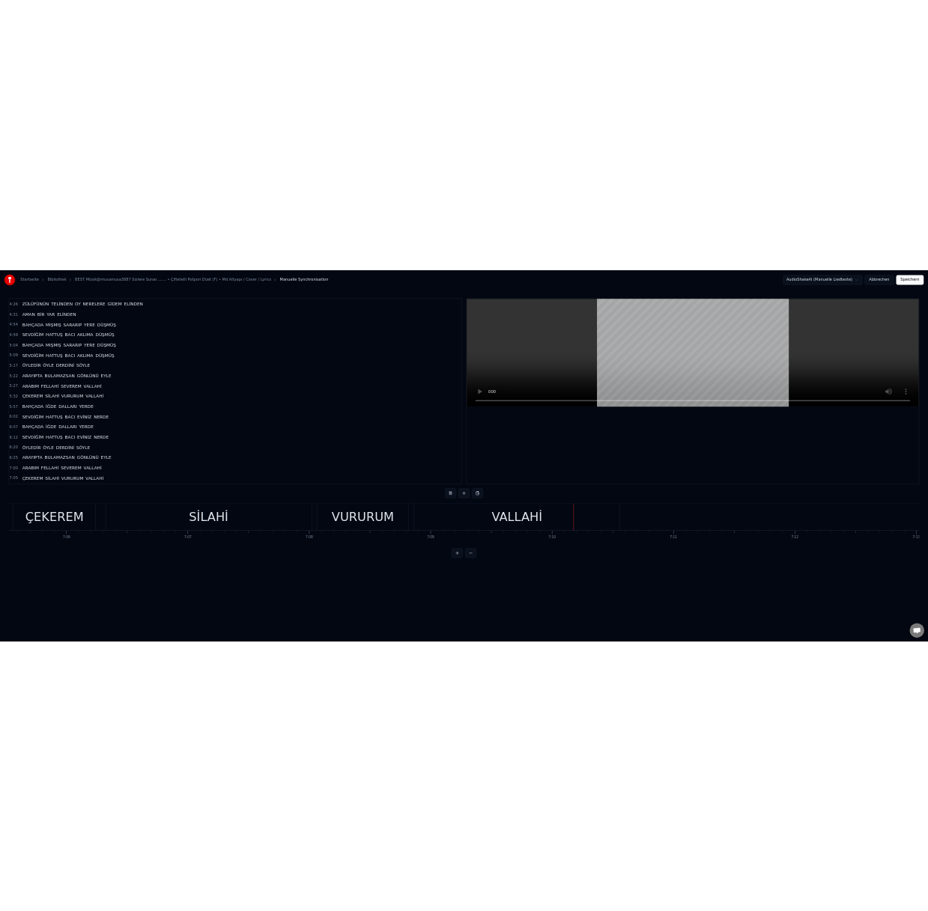
scroll to position [0, 143720]
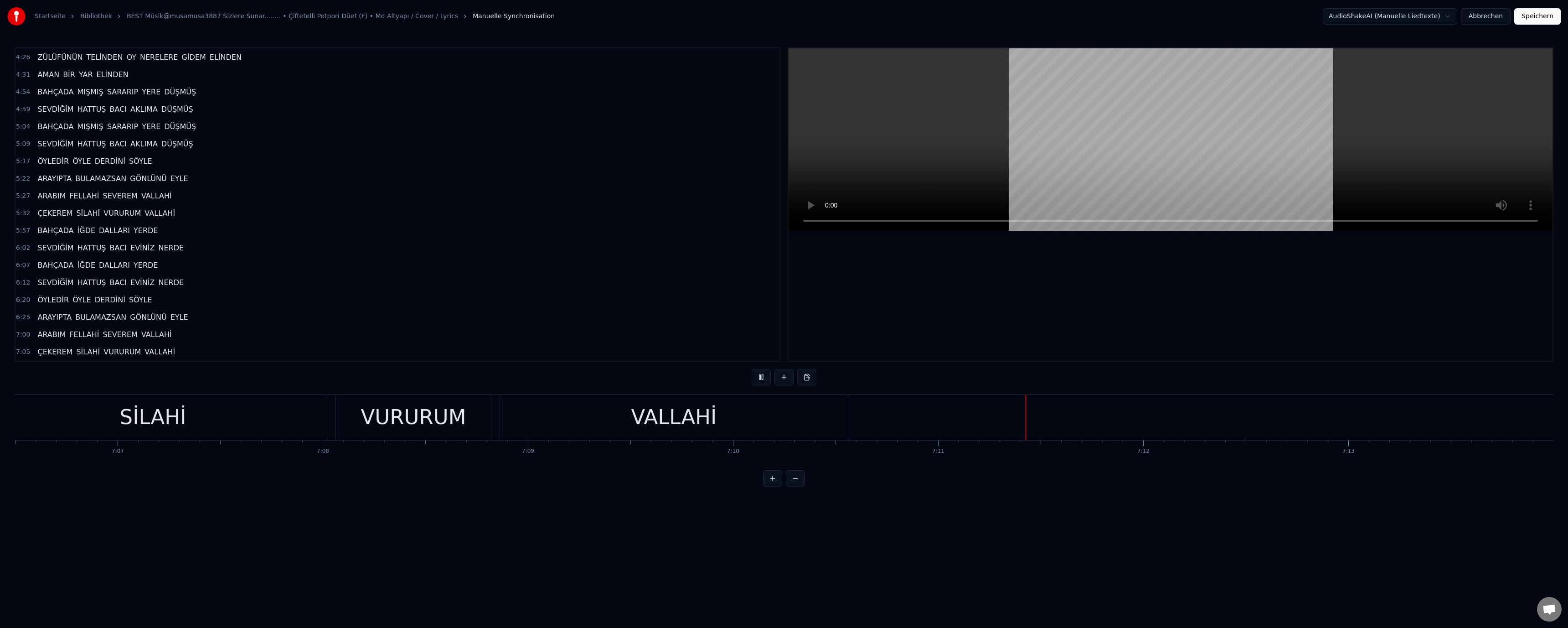
click at [1525, 19] on button "Speichern" at bounding box center [1538, 16] width 46 height 16
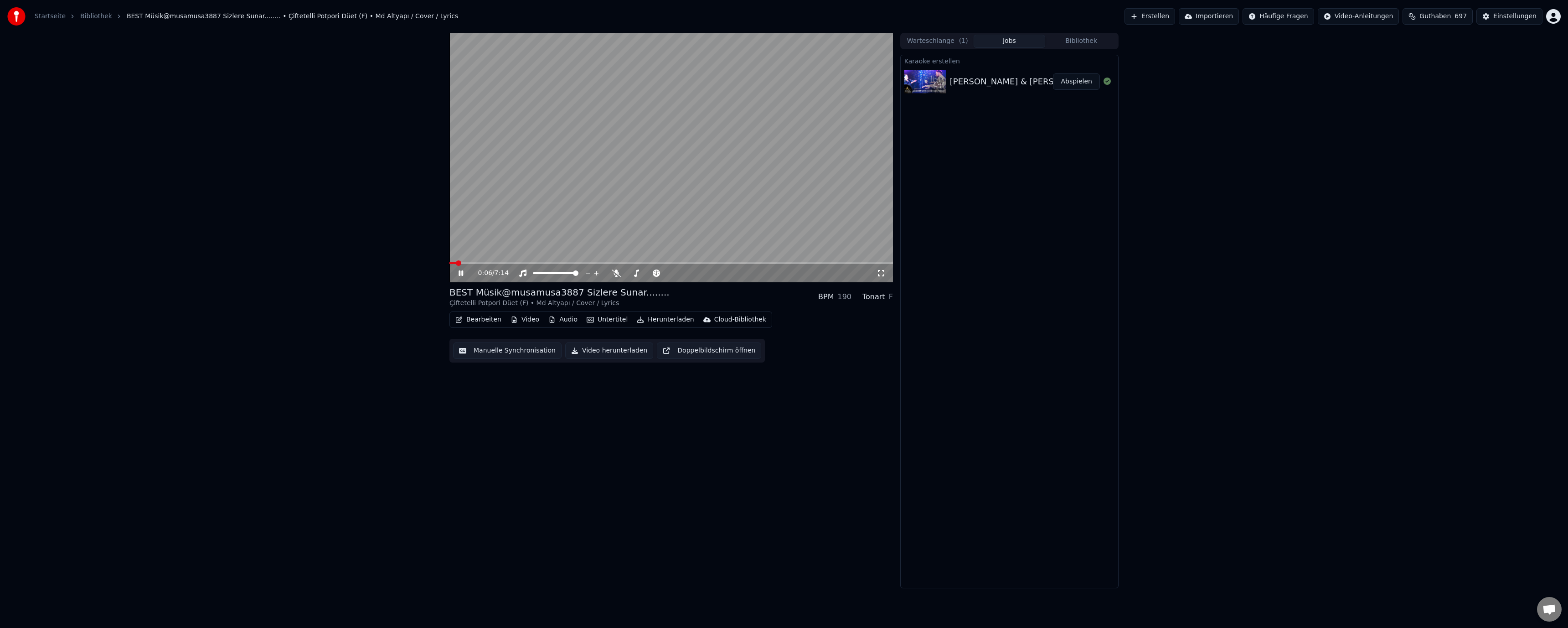
click at [478, 314] on button "Bearbeiten" at bounding box center [478, 319] width 54 height 13
click at [503, 355] on div "Metadaten bearbeiten" at bounding box center [506, 354] width 71 height 9
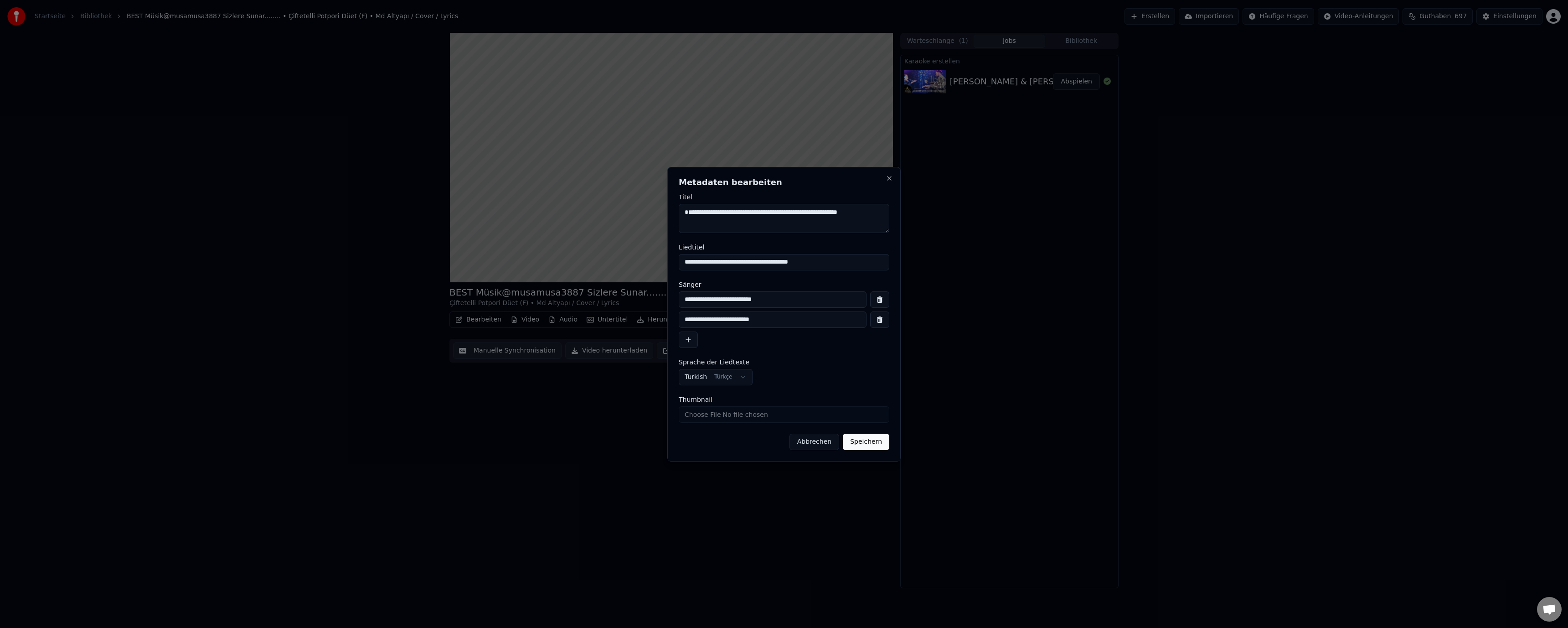
drag, startPoint x: 747, startPoint y: 211, endPoint x: 736, endPoint y: 214, distance: 11.4
click at [736, 214] on textarea "**********" at bounding box center [784, 219] width 211 height 29
type textarea "**********"
drag, startPoint x: 748, startPoint y: 298, endPoint x: 740, endPoint y: 305, distance: 10.6
click at [735, 298] on input "**********" at bounding box center [772, 300] width 188 height 16
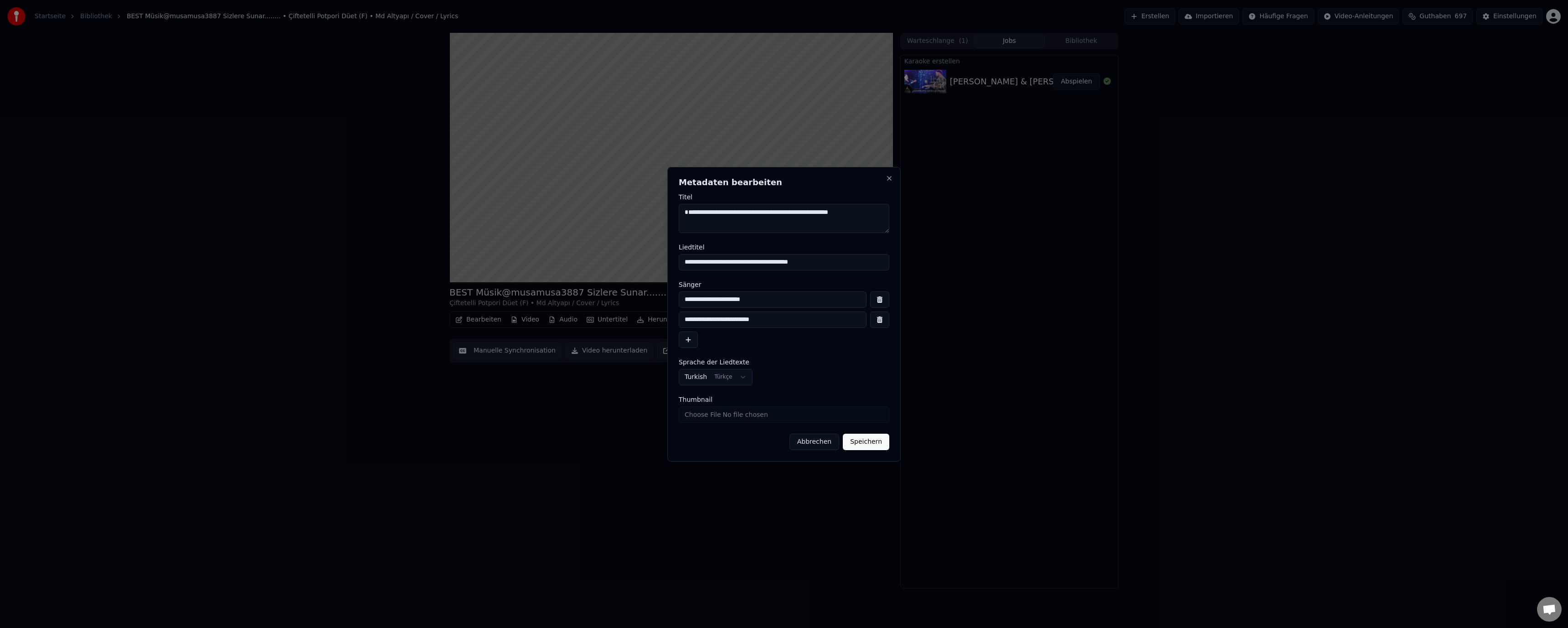
type input "**********"
click at [873, 446] on button "Speichern" at bounding box center [866, 442] width 46 height 16
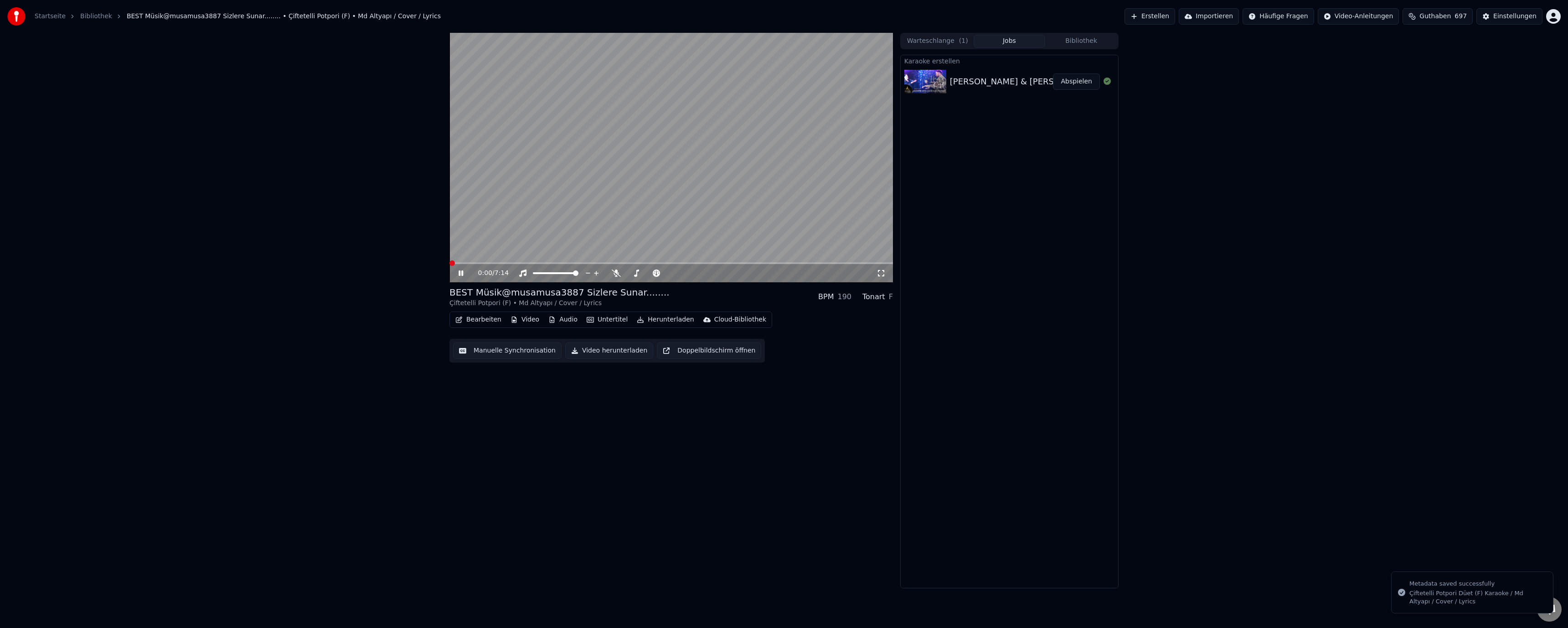
click at [449, 262] on span at bounding box center [452, 263] width 5 height 5
click at [699, 273] on icon at bounding box center [702, 273] width 9 height 9
click at [708, 272] on icon at bounding box center [710, 273] width 9 height 9
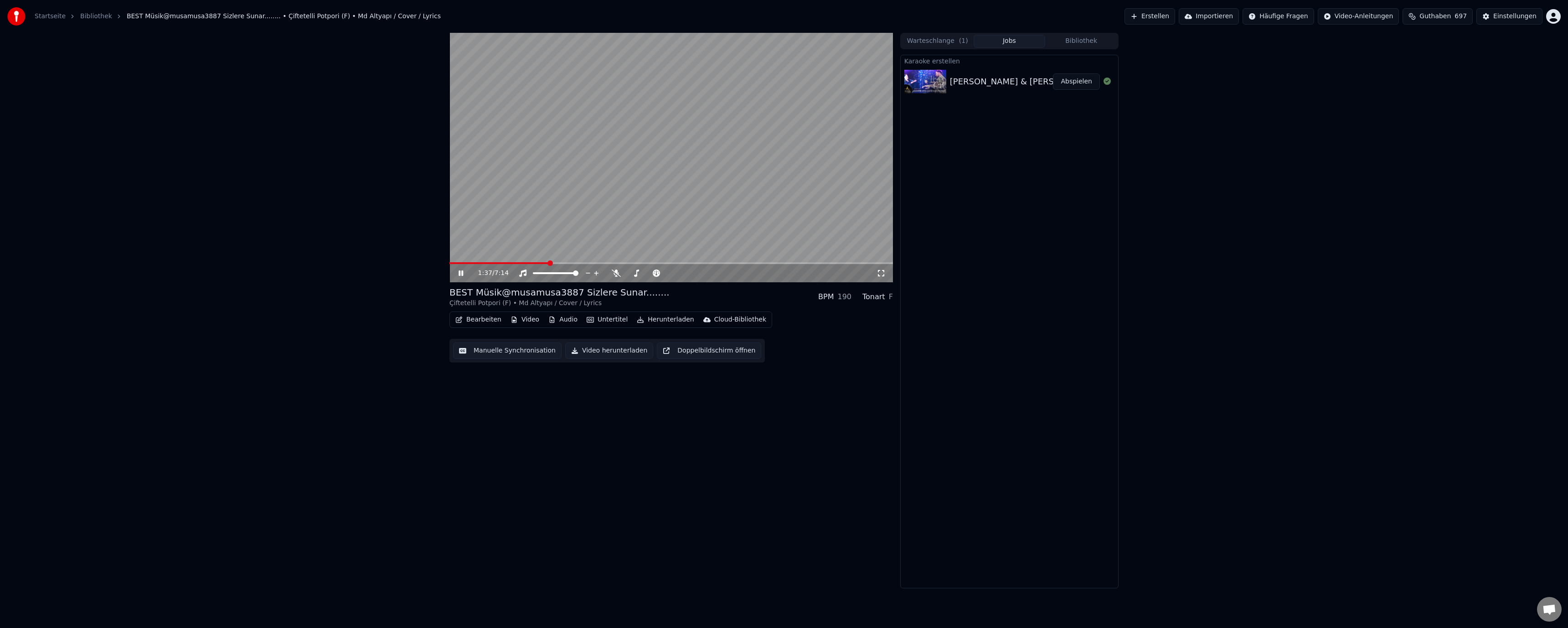
click at [825, 418] on div "1:37 / 7:14 BEST Müsik@musamusa3887 Sizlere Sunar........ Çiftetelli Potpori (F…" at bounding box center [671, 311] width 444 height 556
click at [715, 264] on span at bounding box center [671, 263] width 444 height 2
click at [776, 266] on div "4:20 / 7:14" at bounding box center [671, 273] width 444 height 18
click at [774, 263] on span at bounding box center [671, 263] width 444 height 2
click at [803, 267] on div "5:17 / 7:14" at bounding box center [671, 273] width 444 height 18
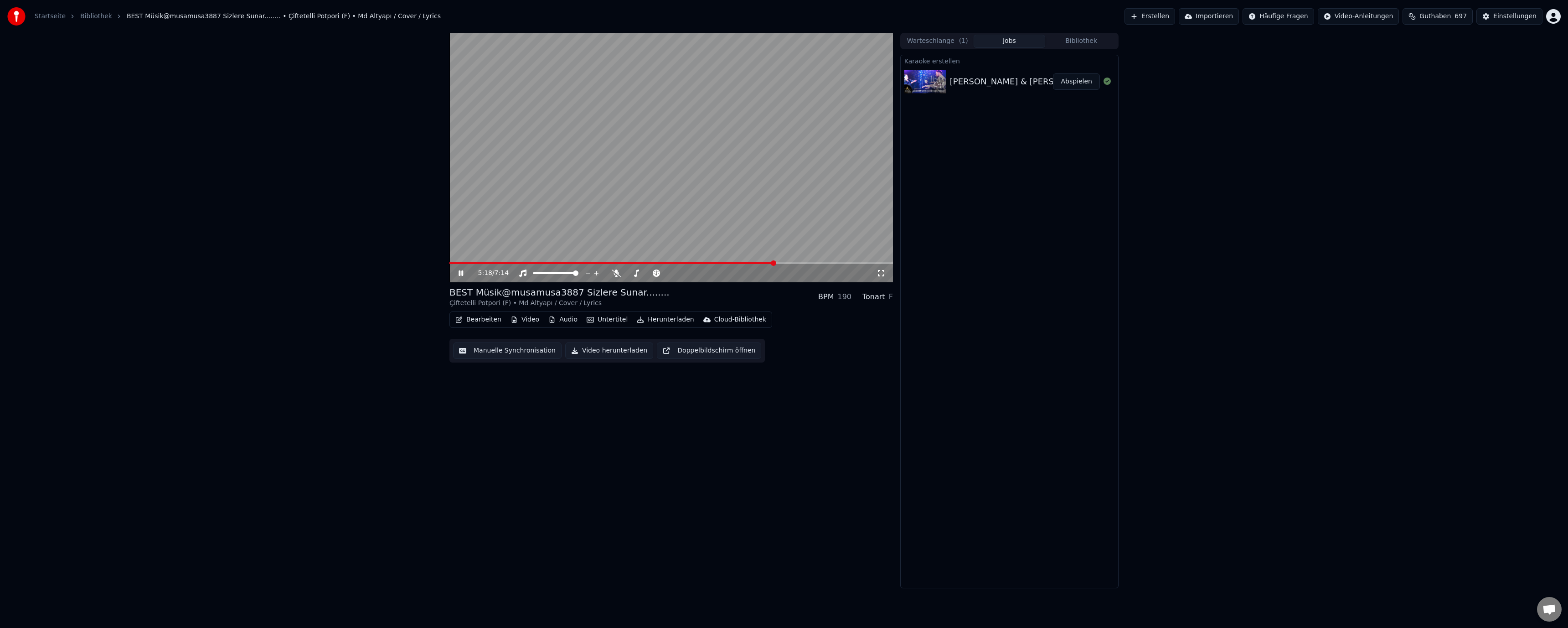
click at [820, 267] on div "5:18 / 7:14" at bounding box center [671, 273] width 444 height 18
click at [831, 264] on span at bounding box center [671, 263] width 444 height 2
click at [667, 324] on button "Herunterladen" at bounding box center [665, 319] width 65 height 13
click at [656, 337] on div "Video [.mp4]" at bounding box center [663, 339] width 41 height 9
click at [565, 318] on button "Audio" at bounding box center [563, 319] width 37 height 13
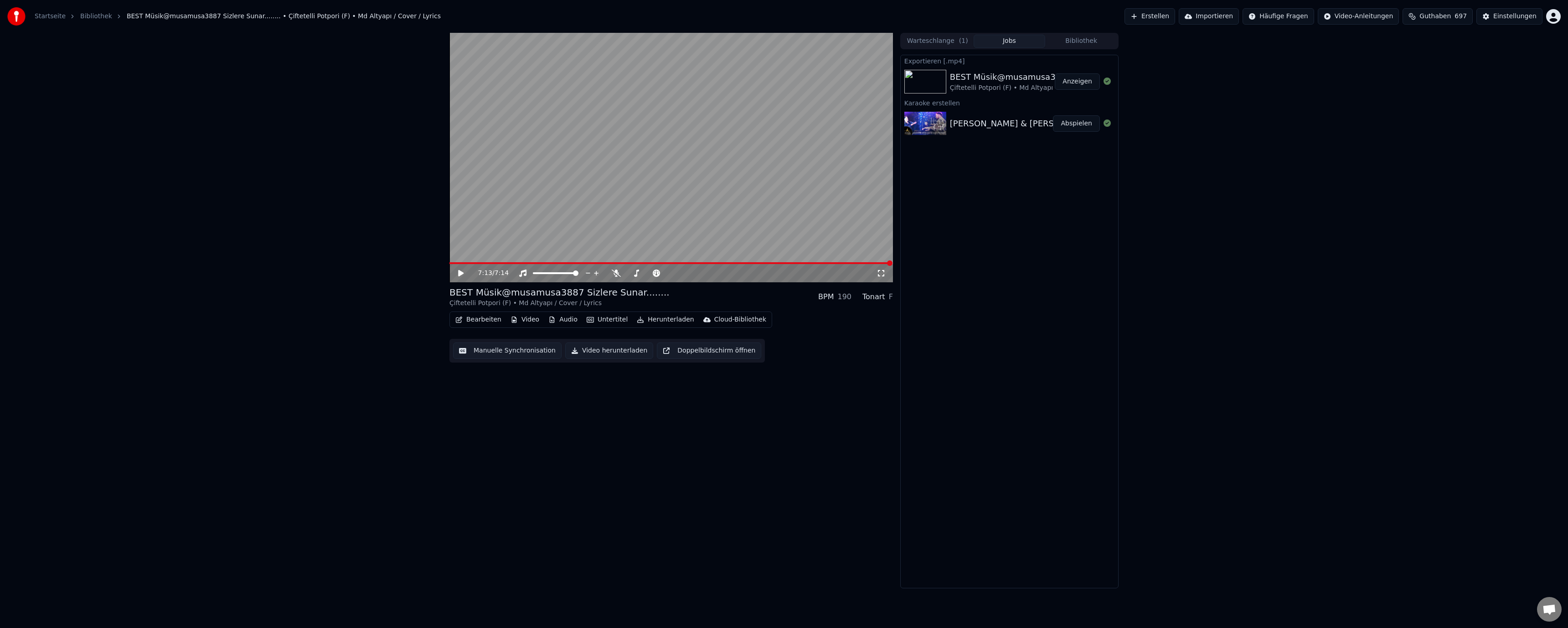
drag, startPoint x: 832, startPoint y: 395, endPoint x: 812, endPoint y: 368, distance: 33.6
click at [831, 393] on div "7:13 / 7:14 BEST Müsik@musamusa3887 Sizlere Sunar........ Çiftetelli Potpori (F…" at bounding box center [671, 311] width 444 height 556
click at [718, 322] on div "Cloud-Bibliothek" at bounding box center [740, 319] width 52 height 9
click at [732, 340] on div "In die Cloud-Bibliothek hochladen" at bounding box center [759, 339] width 107 height 9
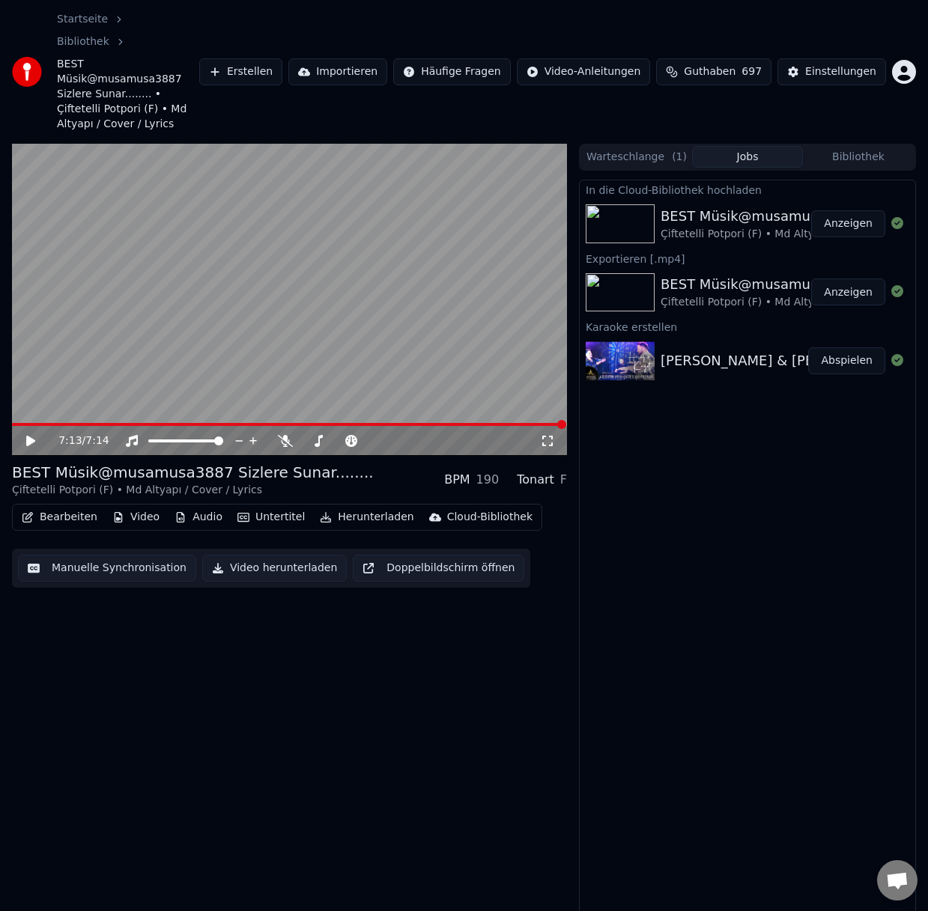
click at [340, 507] on button "Herunterladen" at bounding box center [367, 517] width 106 height 21
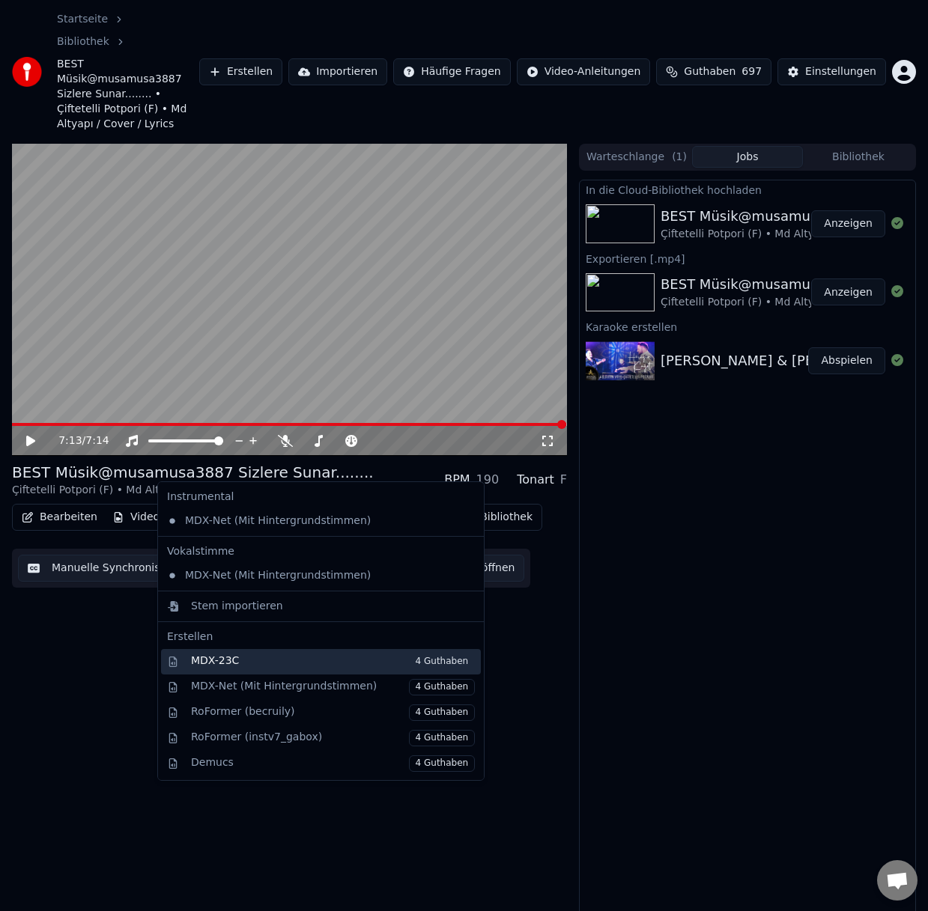
click at [237, 657] on div "MDX-23C 4 Guthaben" at bounding box center [333, 662] width 284 height 16
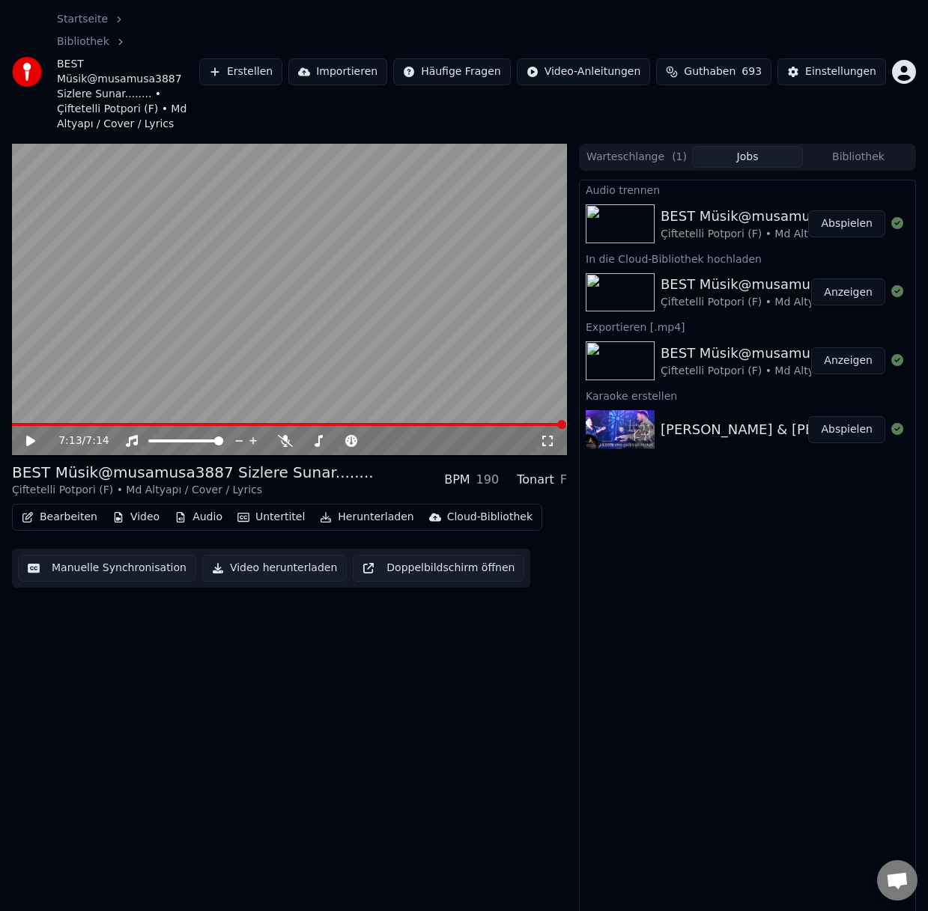
click at [34, 436] on icon at bounding box center [30, 441] width 9 height 10
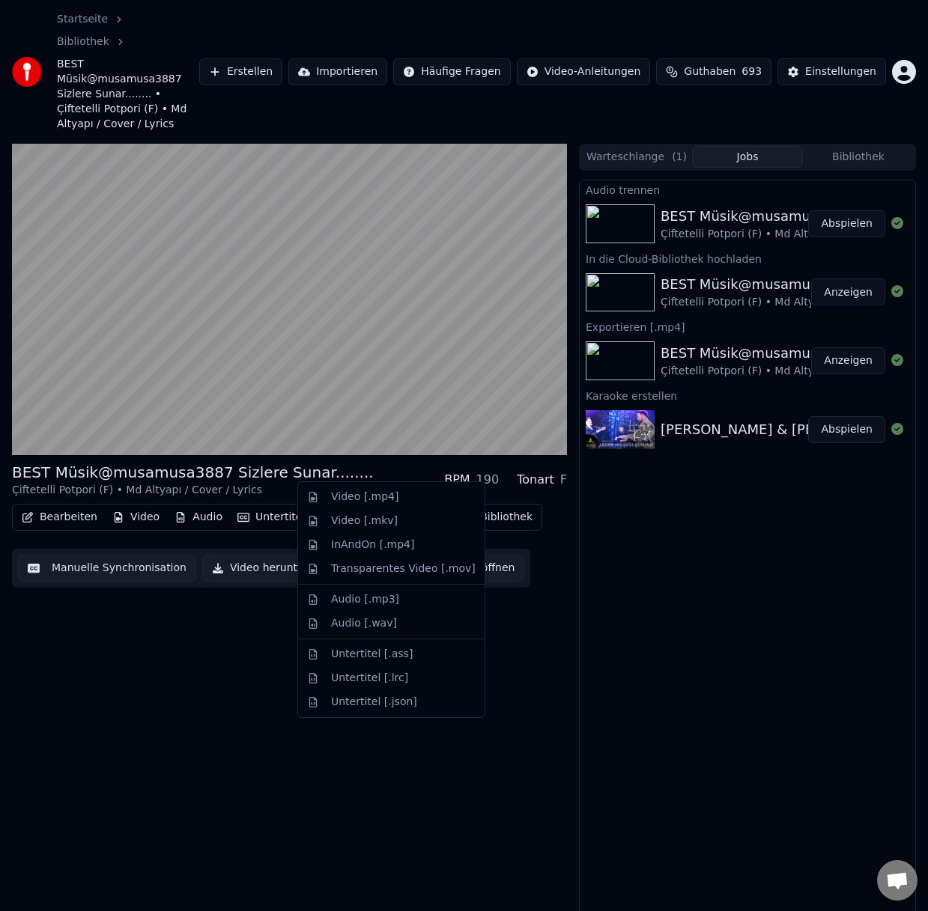
click at [330, 507] on button "Herunterladen" at bounding box center [367, 517] width 106 height 21
click at [333, 493] on div "Video [.mp4]" at bounding box center [364, 497] width 67 height 15
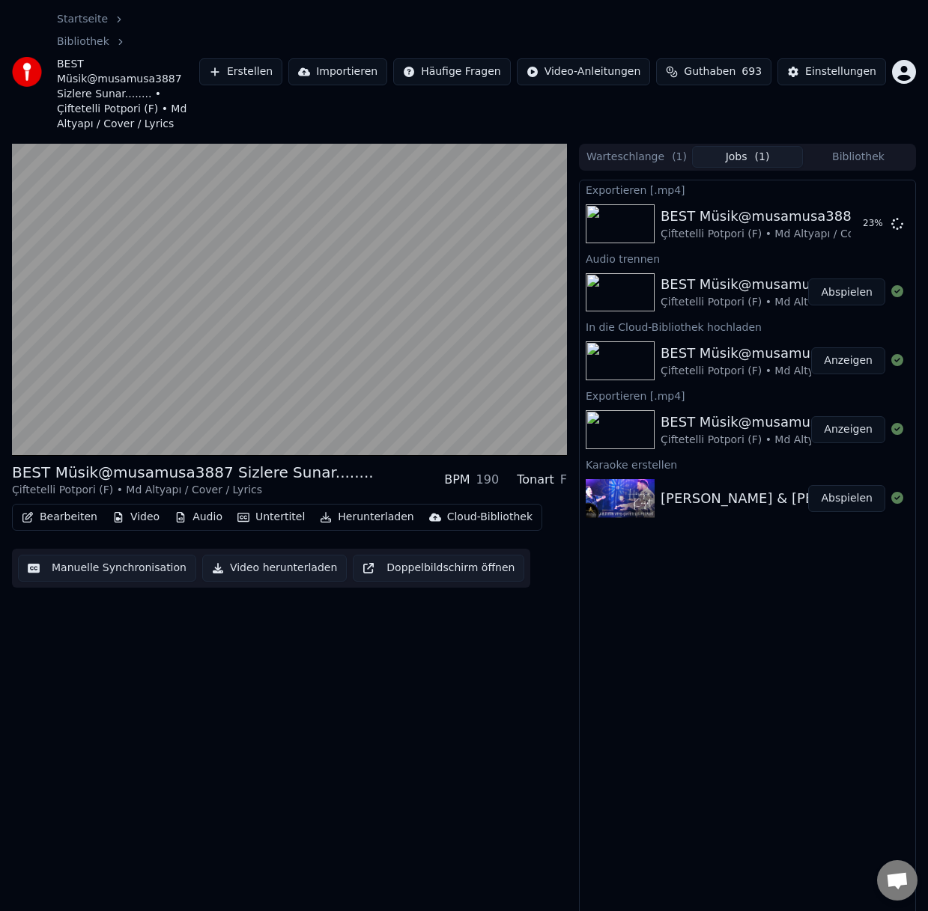
drag, startPoint x: 499, startPoint y: 9, endPoint x: 252, endPoint y: -31, distance: 250.3
click at [252, 0] on html "Startseite Bibliothek BEST Müsik@musamusa3887 Sizlere Sunar........ • Çiftetell…" at bounding box center [464, 455] width 928 height 911
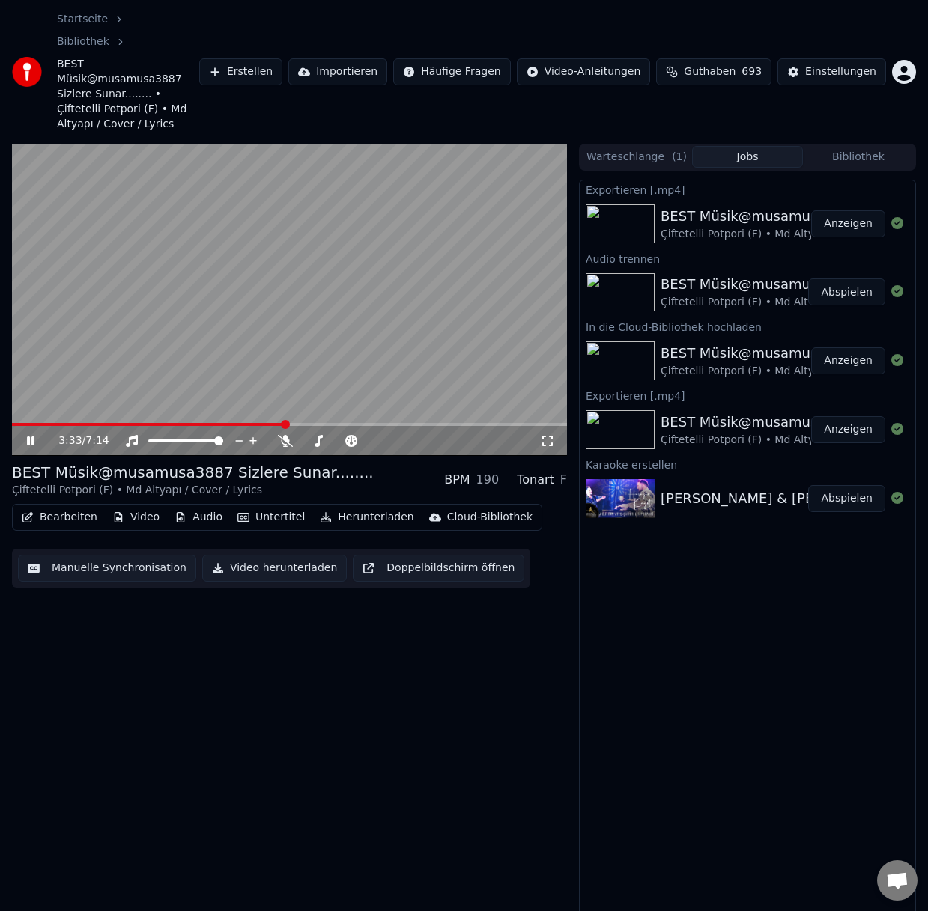
click at [844, 210] on button "Anzeigen" at bounding box center [848, 223] width 74 height 27
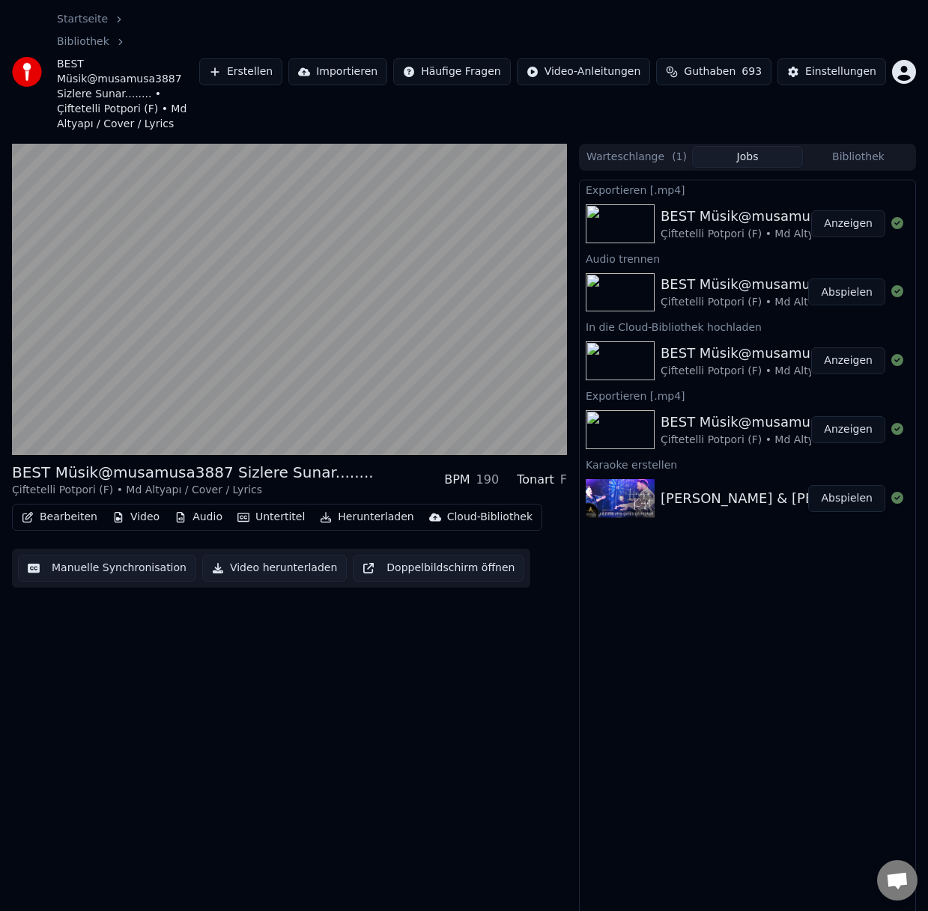
click at [368, 681] on div "BEST Müsik@musamusa3887 Sizlere Sunar........ Çiftetelli Potpori (F) • Md Altya…" at bounding box center [289, 549] width 555 height 810
click at [403, 583] on div "BEST Müsik@musamusa3887 Sizlere Sunar........ Çiftetelli Potpori (F) • Md Altya…" at bounding box center [289, 549] width 555 height 810
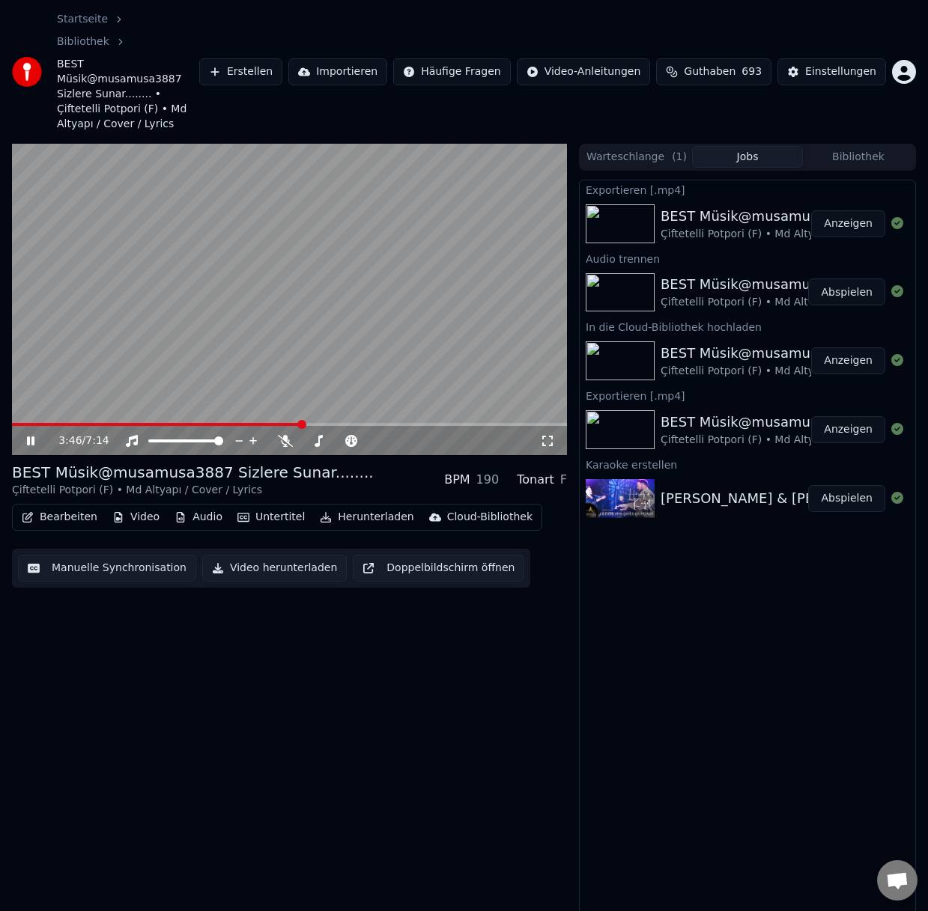
click at [505, 235] on video at bounding box center [289, 300] width 555 height 312
